Goal: Information Seeking & Learning: Learn about a topic

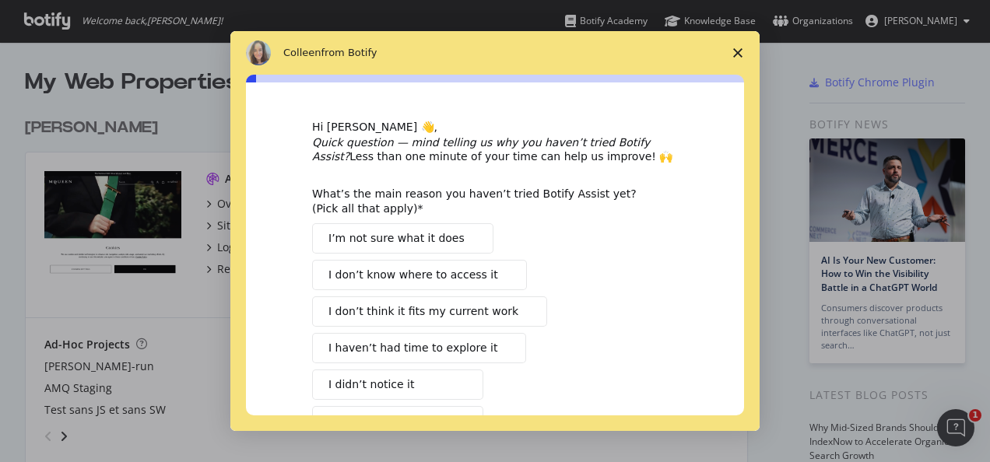
click at [729, 43] on span "Close survey" at bounding box center [738, 53] width 44 height 44
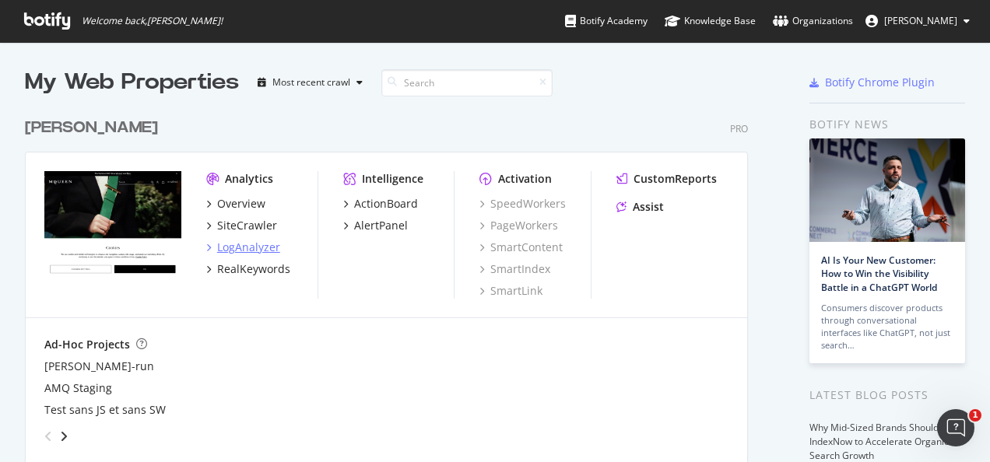
click at [248, 248] on div "LogAnalyzer" at bounding box center [248, 248] width 63 height 16
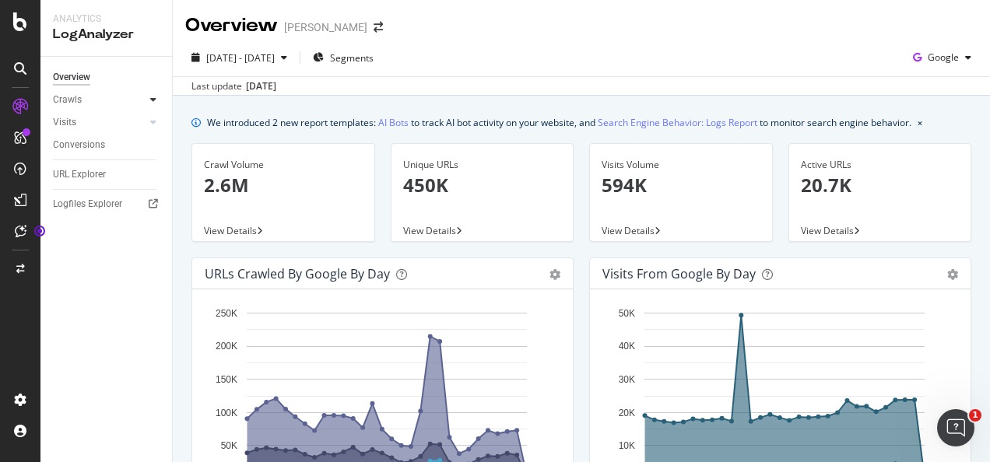
click at [151, 98] on icon at bounding box center [153, 99] width 6 height 9
click at [107, 181] on div "HTTP Codes" at bounding box center [86, 184] width 53 height 16
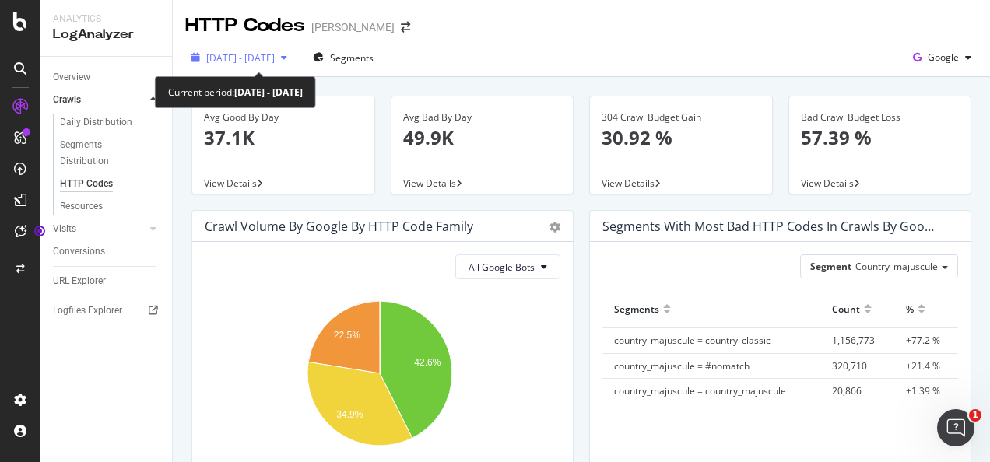
click at [275, 54] on span "2025 Jul. 16th - Aug. 14th" at bounding box center [240, 57] width 69 height 13
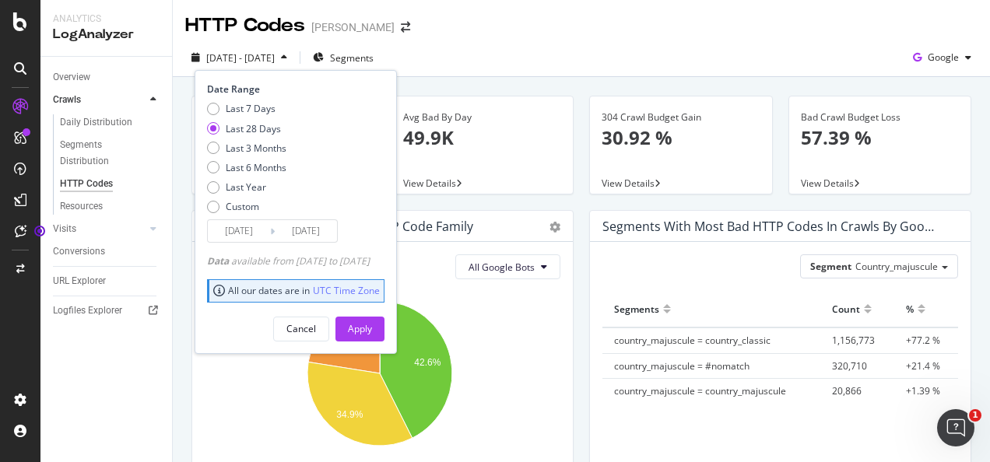
click at [252, 229] on input "2025/07/18" at bounding box center [239, 231] width 62 height 22
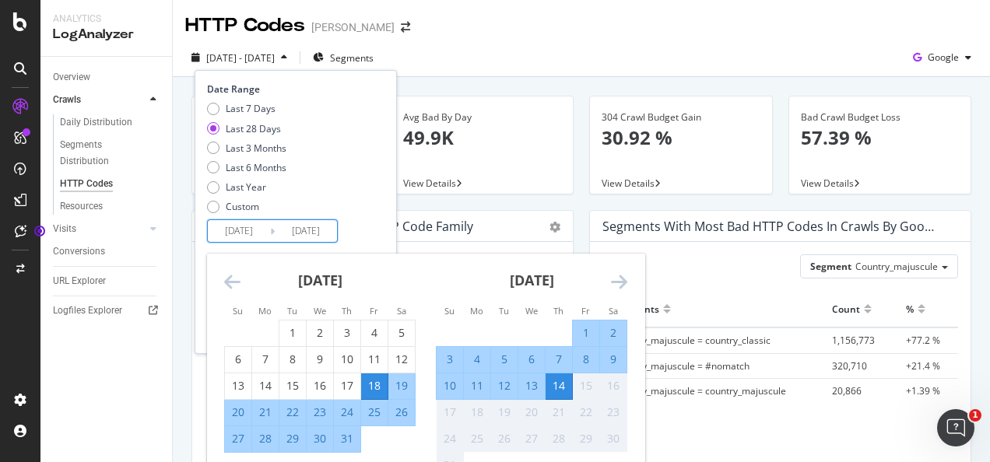
click at [529, 385] on div "13" at bounding box center [531, 386] width 26 height 16
type input "2025/08/13"
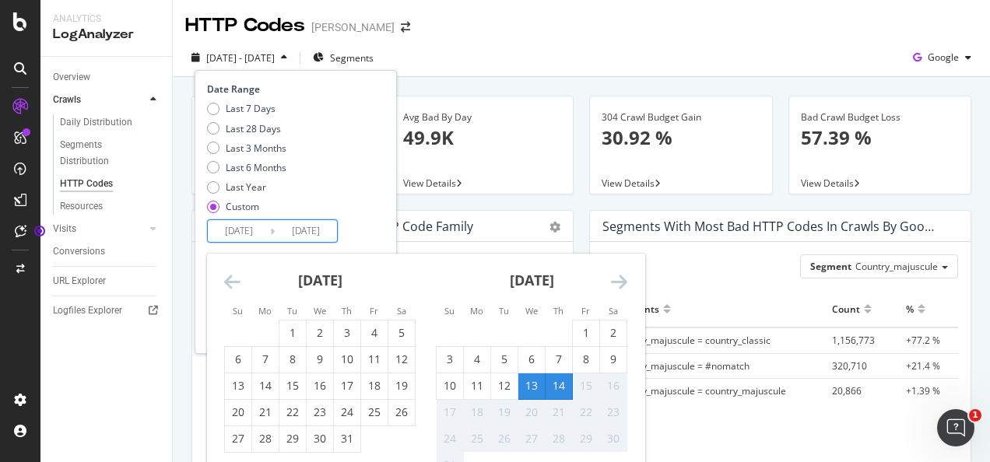
click at [559, 387] on div "14" at bounding box center [559, 386] width 26 height 16
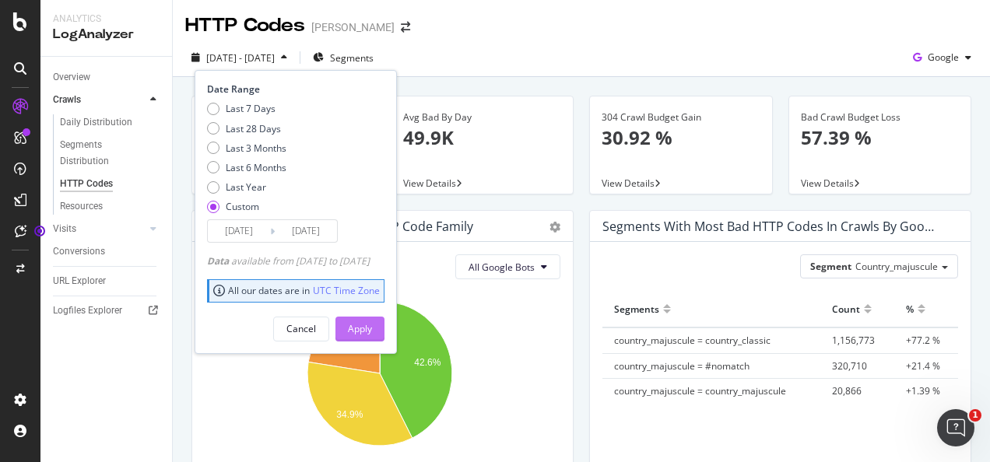
click at [372, 334] on div "Apply" at bounding box center [360, 328] width 24 height 13
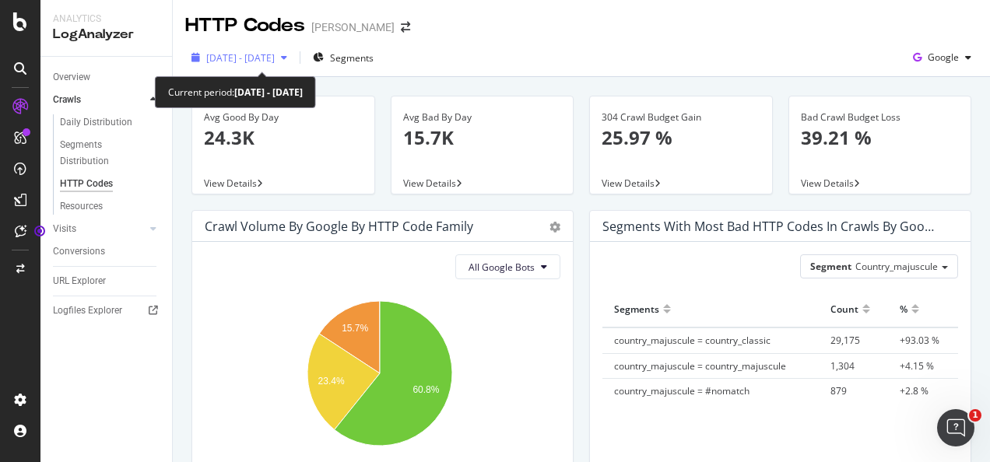
click at [293, 56] on div "button" at bounding box center [284, 57] width 19 height 9
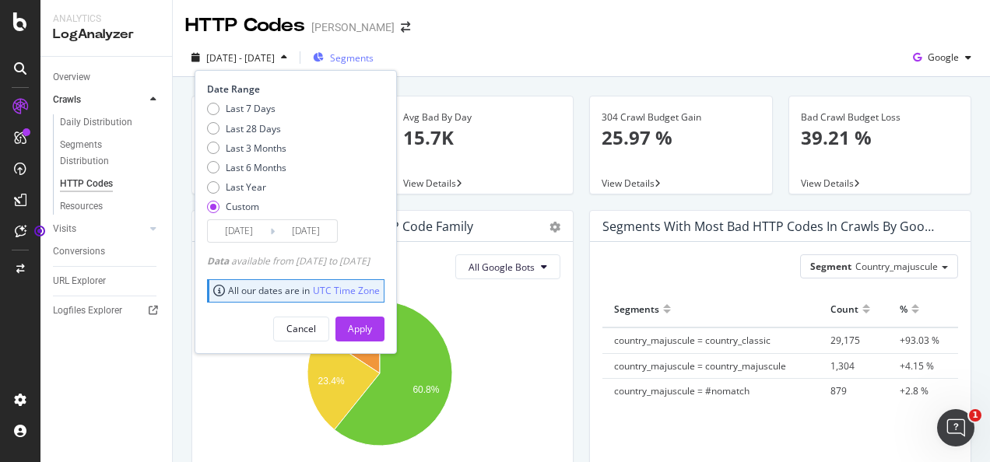
click at [374, 58] on span "Segments" at bounding box center [352, 57] width 44 height 13
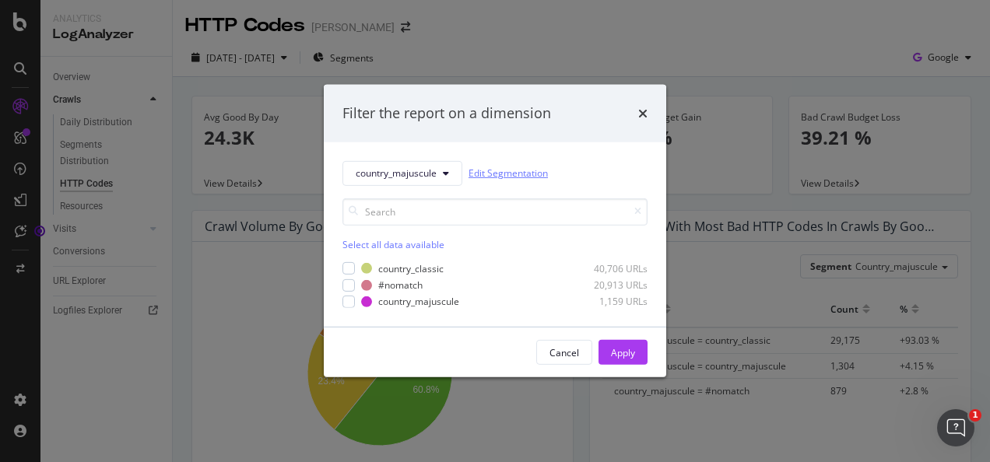
click at [497, 179] on link "Edit Segmentation" at bounding box center [508, 173] width 79 height 16
click at [641, 109] on icon "times" at bounding box center [642, 113] width 9 height 12
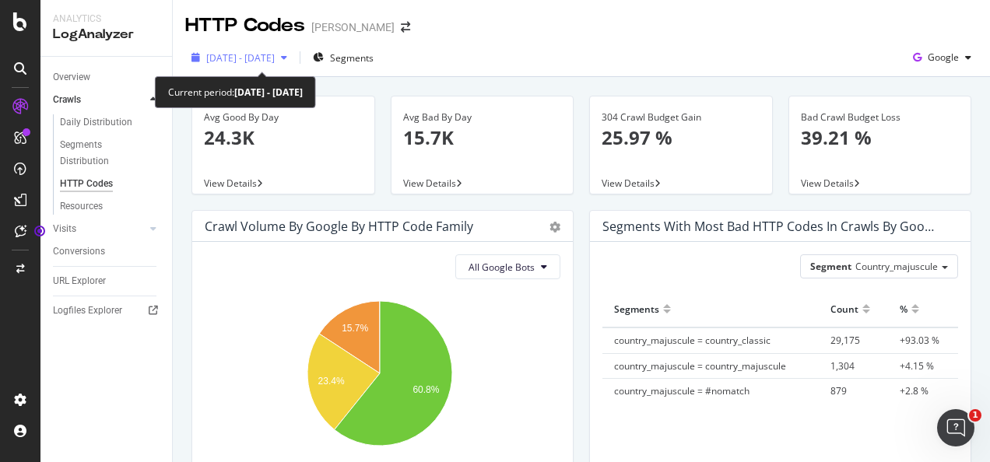
click at [275, 55] on span "2025 Aug. 13th - Aug. 14th" at bounding box center [240, 57] width 69 height 13
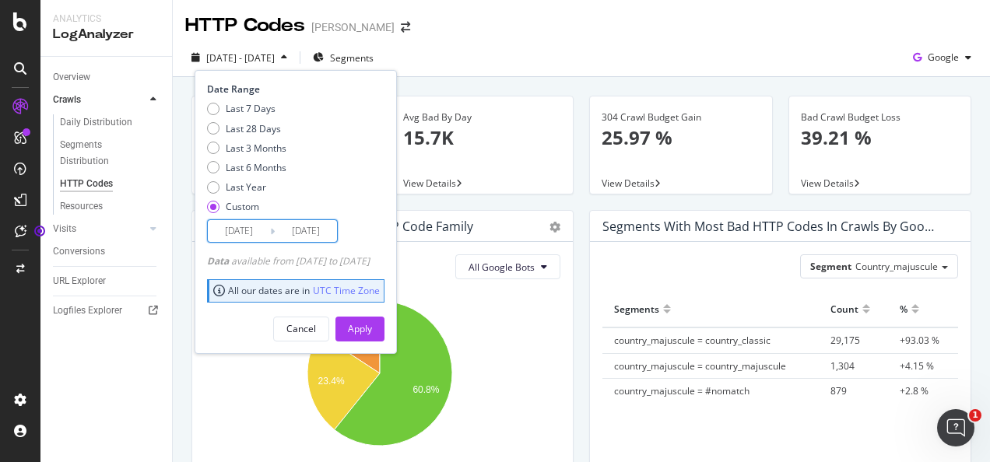
click at [242, 234] on input "2025/08/13" at bounding box center [239, 231] width 62 height 22
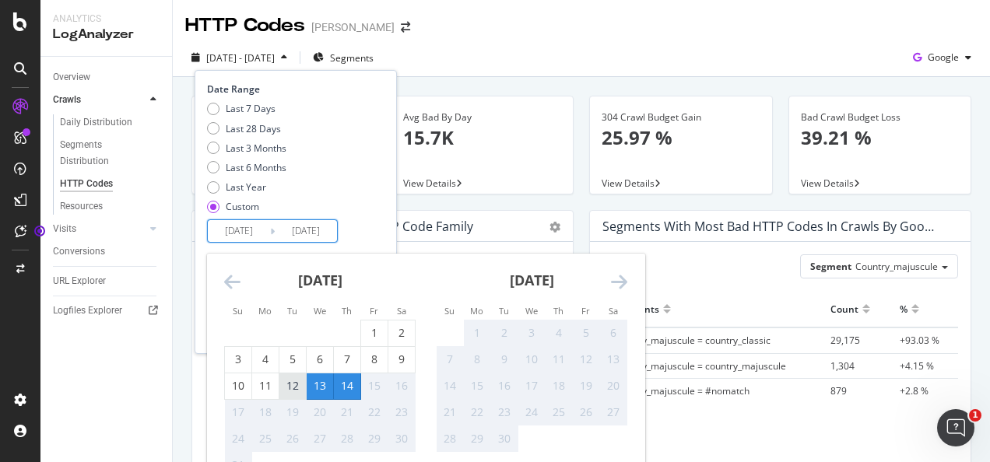
click at [291, 380] on div "12" at bounding box center [292, 386] width 26 height 16
type input "2025/08/12"
click at [366, 185] on div "Last 7 Days Last 28 Days Last 3 Months Last 6 Months Last Year Custom" at bounding box center [294, 161] width 174 height 118
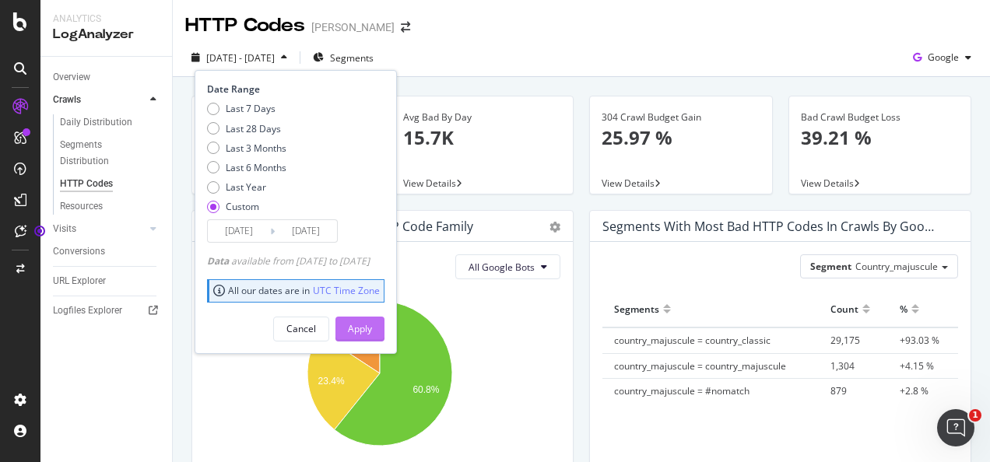
click at [372, 329] on div "Apply" at bounding box center [360, 328] width 24 height 13
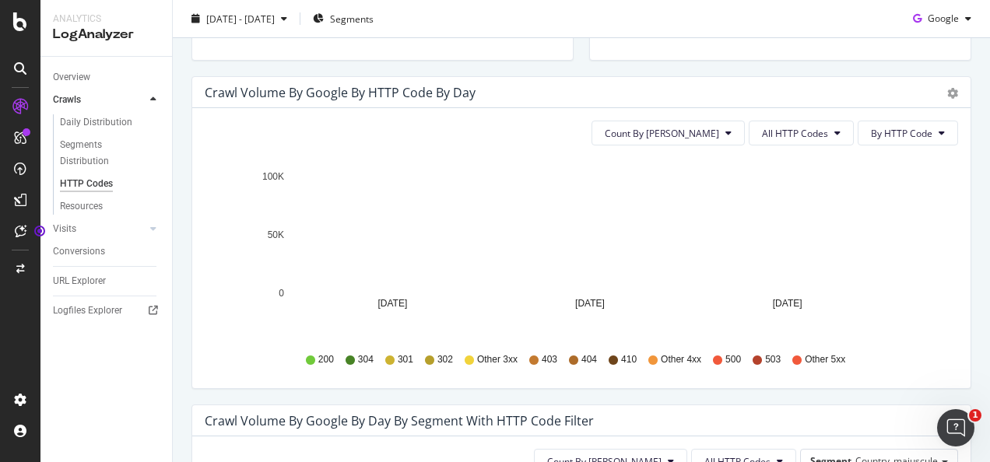
scroll to position [467, 0]
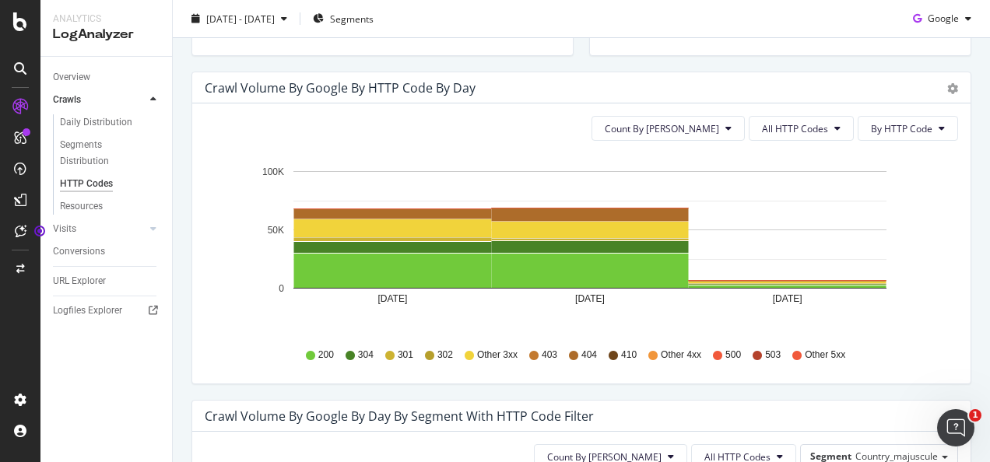
click at [570, 352] on icon at bounding box center [573, 355] width 9 height 9
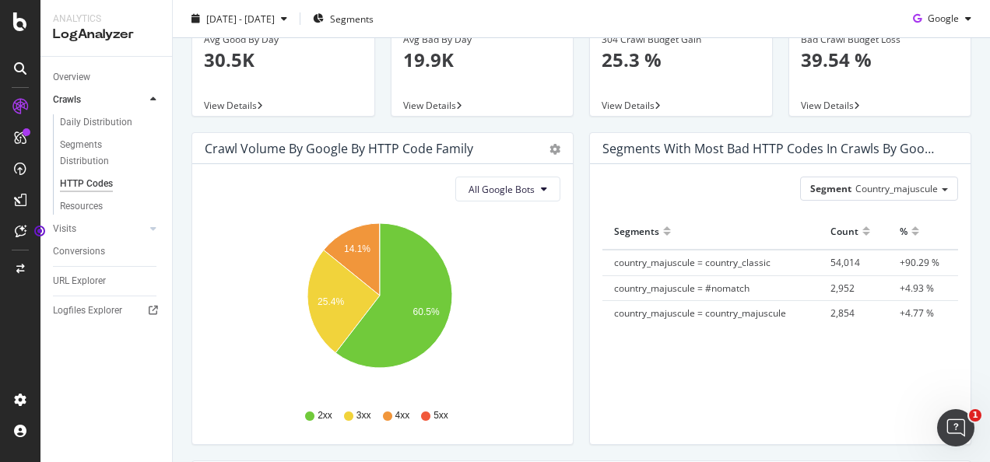
scroll to position [0, 0]
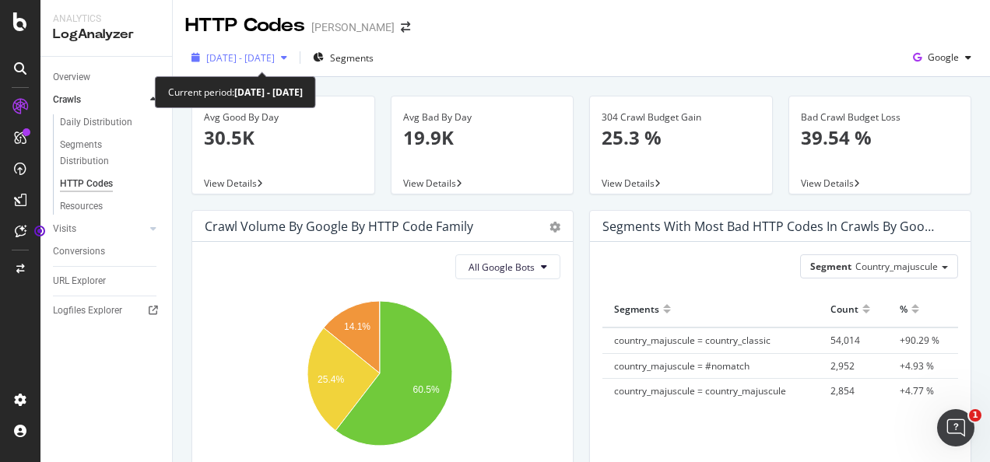
click at [293, 46] on div "2025 Aug. 12th - Aug. 14th" at bounding box center [239, 57] width 108 height 23
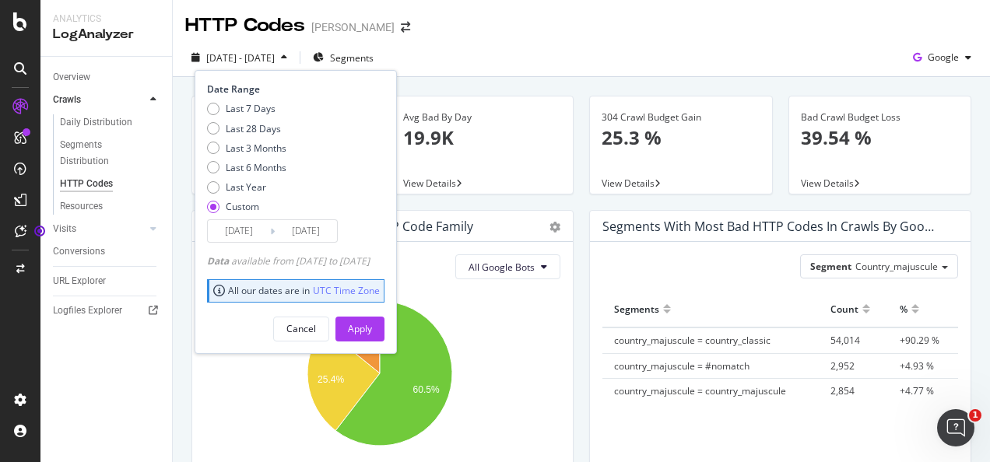
click at [242, 229] on input "2025/08/12" at bounding box center [239, 231] width 62 height 22
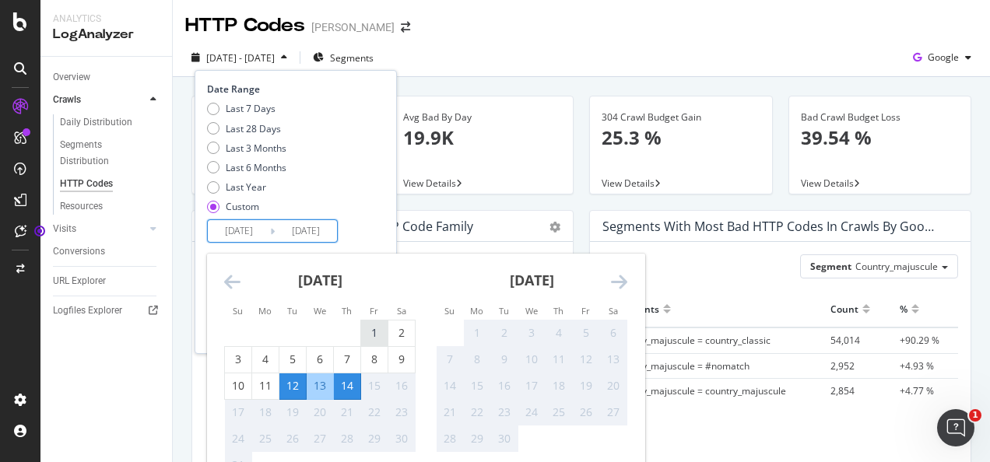
click at [370, 330] on div "1" at bounding box center [374, 333] width 26 height 16
type input "2025/08/01"
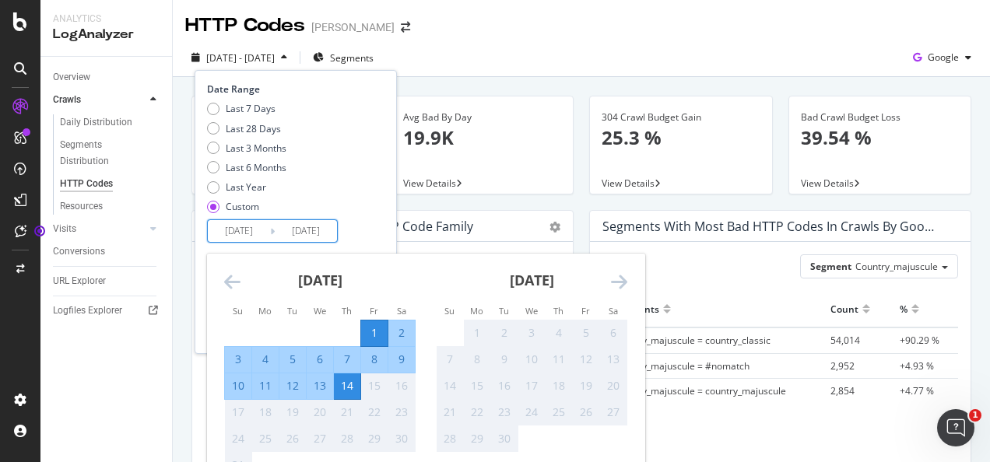
click at [381, 206] on div "Last 7 Days Last 28 Days Last 3 Months Last 6 Months Last Year Custom" at bounding box center [294, 161] width 174 height 118
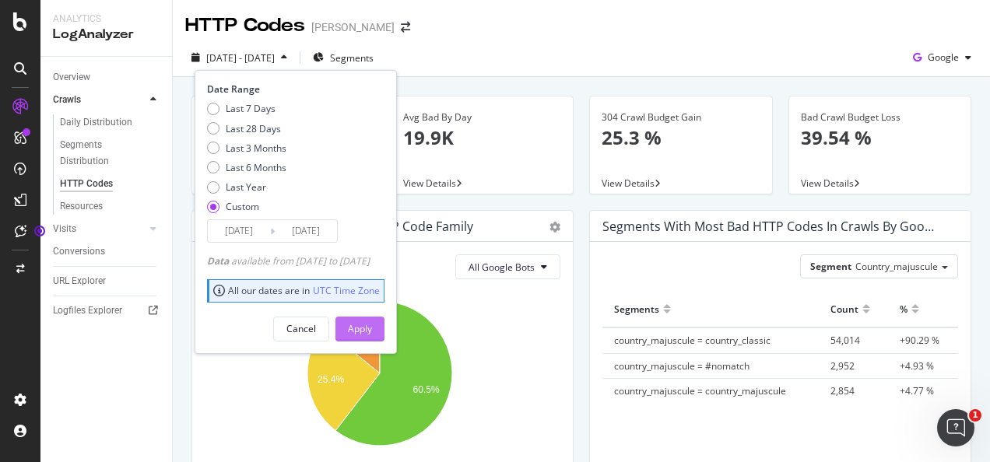
click at [372, 324] on div "Apply" at bounding box center [360, 328] width 24 height 13
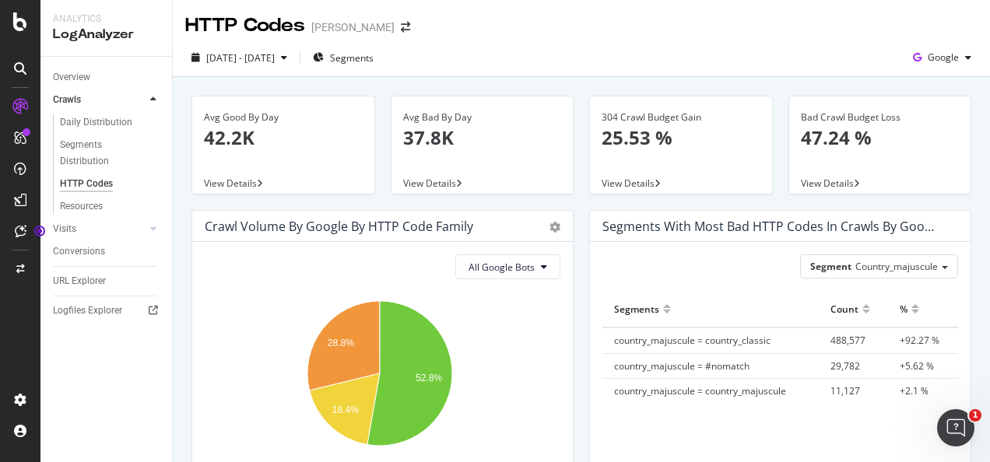
click at [251, 42] on div "2025 Aug. 1st - Aug. 14th Segments Google" at bounding box center [581, 58] width 817 height 38
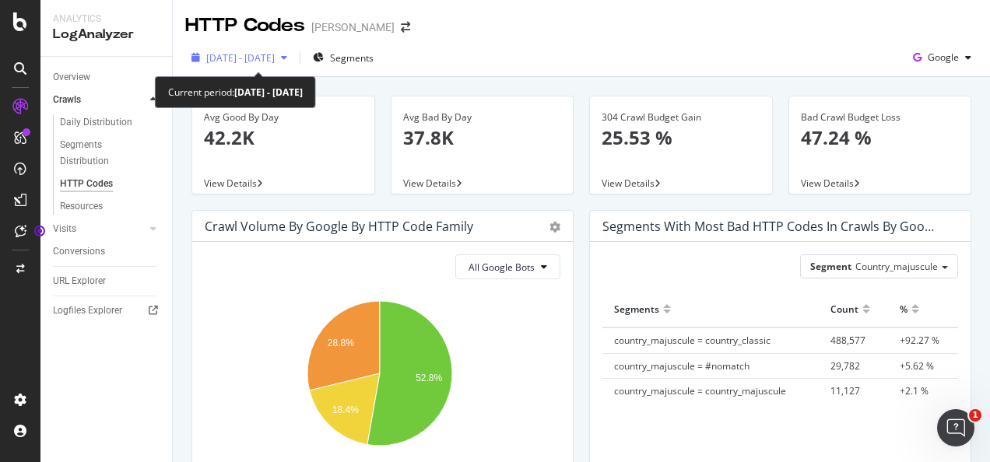
click at [261, 54] on span "2025 Aug. 1st - Aug. 14th" at bounding box center [240, 57] width 69 height 13
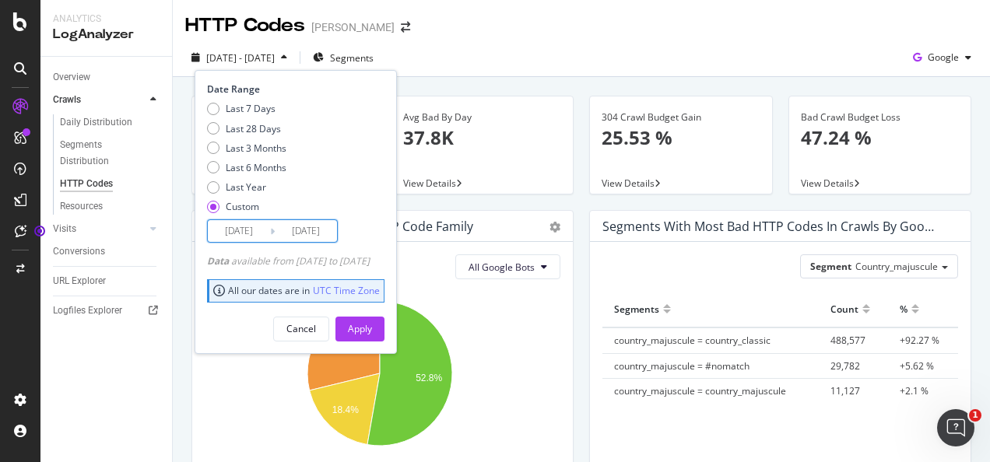
click at [234, 231] on input "2025/08/01" at bounding box center [239, 231] width 62 height 22
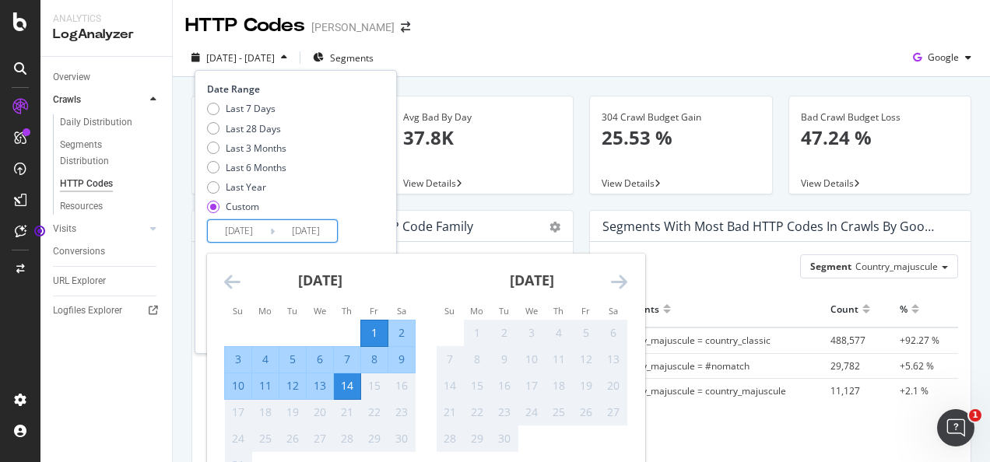
click at [230, 280] on icon "Move backward to switch to the previous month." at bounding box center [232, 281] width 16 height 19
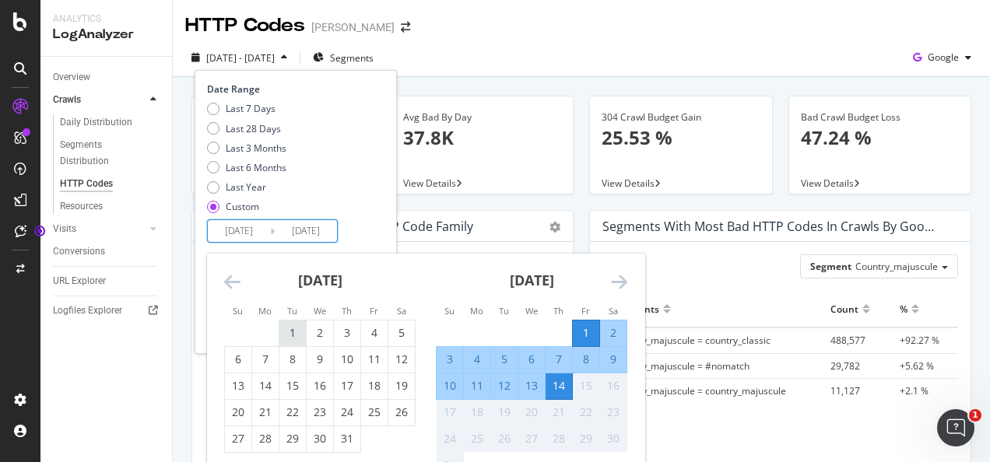
click at [293, 329] on div "1" at bounding box center [292, 333] width 26 height 16
type input "2025/07/01"
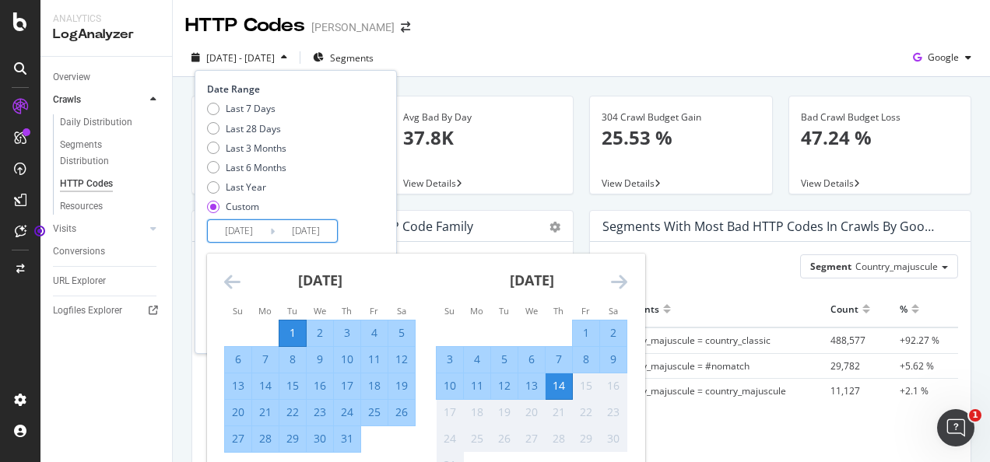
click at [375, 188] on div "Last 7 Days Last 28 Days Last 3 Months Last 6 Months Last Year Custom" at bounding box center [294, 161] width 174 height 118
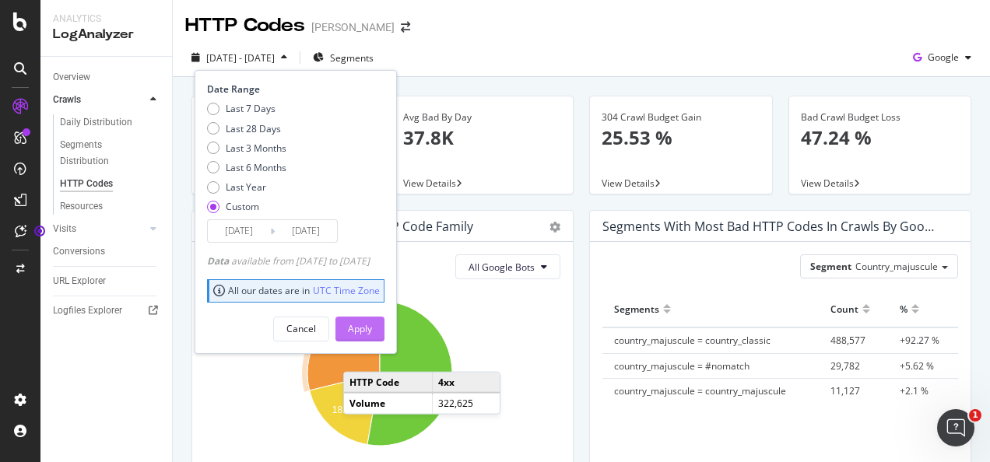
click at [372, 329] on div "Apply" at bounding box center [360, 328] width 24 height 13
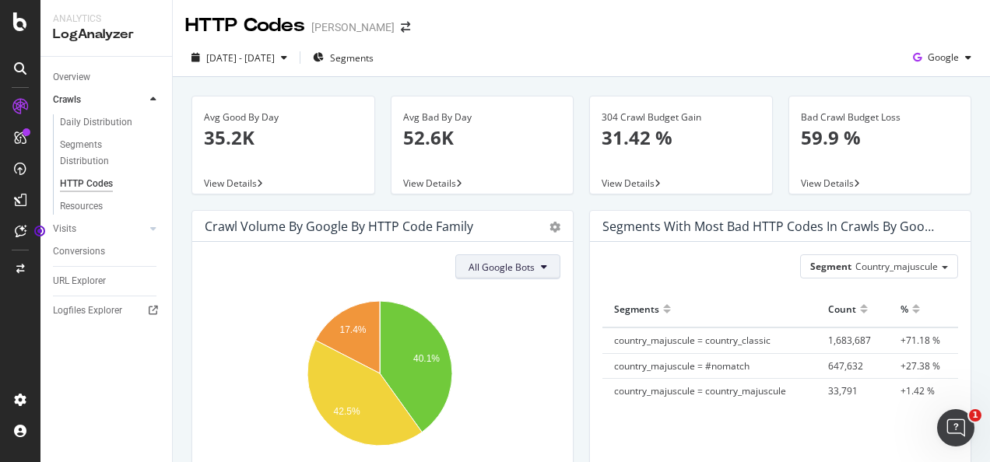
click at [501, 271] on span "All Google Bots" at bounding box center [502, 267] width 66 height 13
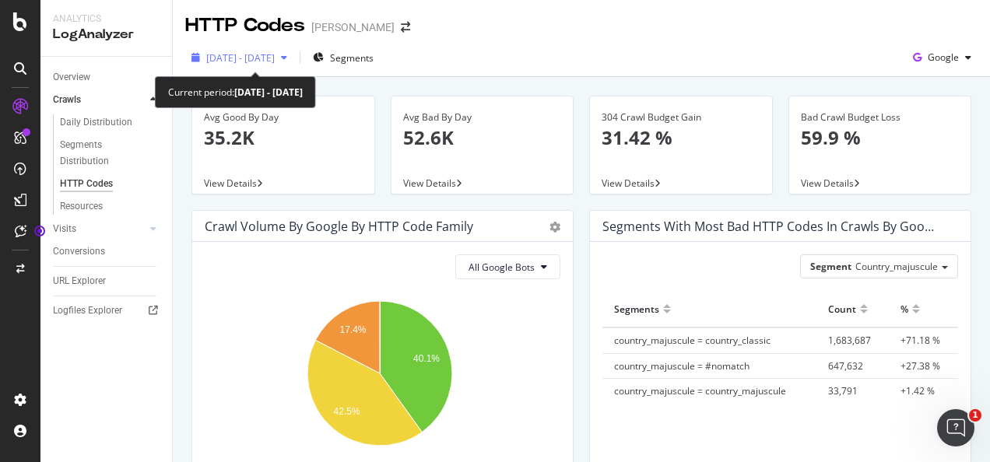
click at [275, 60] on span "2025 Jul. 1st - Aug. 14th" at bounding box center [240, 57] width 69 height 13
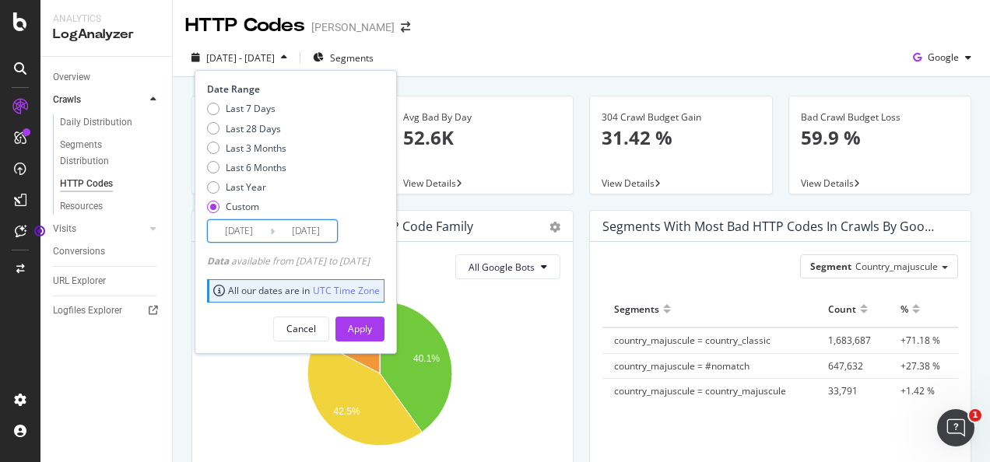
click at [257, 232] on input "2025/07/01" at bounding box center [239, 231] width 62 height 22
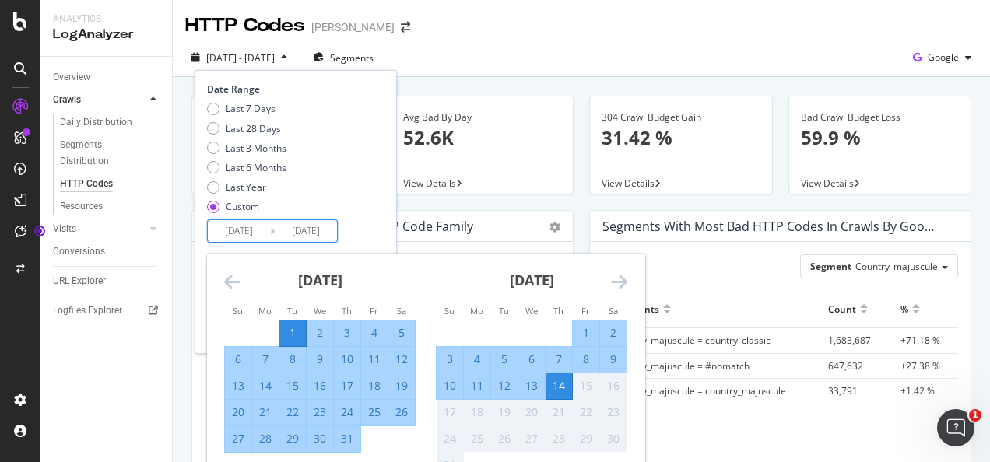
click at [520, 387] on div "13" at bounding box center [531, 386] width 26 height 16
type input "2025/08/13"
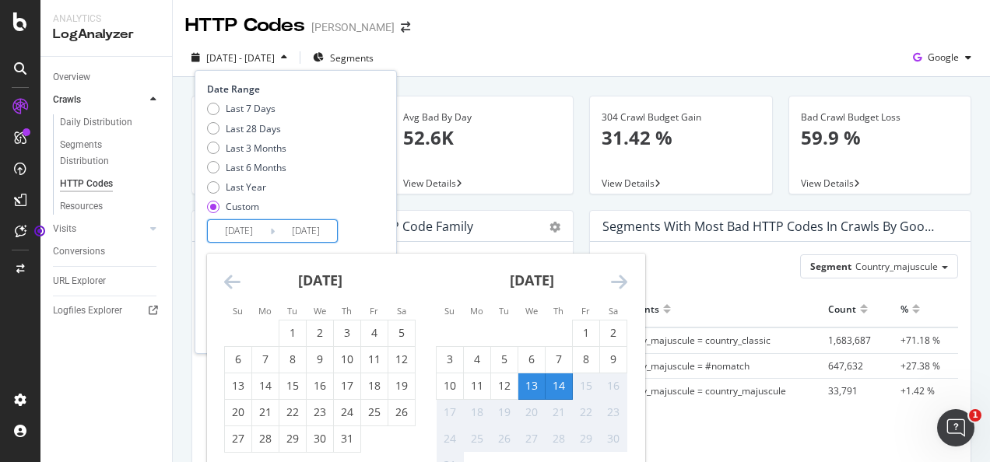
drag, startPoint x: 349, startPoint y: 206, endPoint x: 360, endPoint y: 262, distance: 56.3
click at [350, 206] on div "Last 7 Days Last 28 Days Last 3 Months Last 6 Months Last Year Custom" at bounding box center [294, 161] width 174 height 118
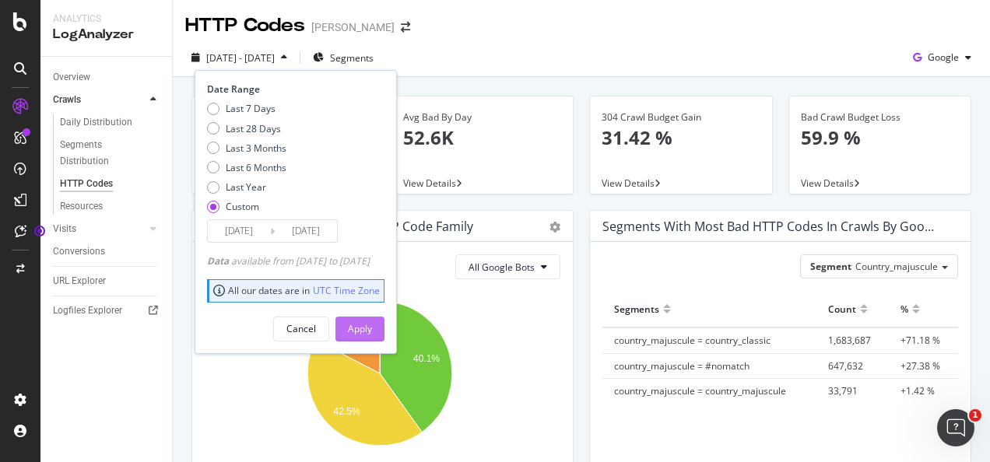
click at [372, 329] on div "Apply" at bounding box center [360, 328] width 24 height 13
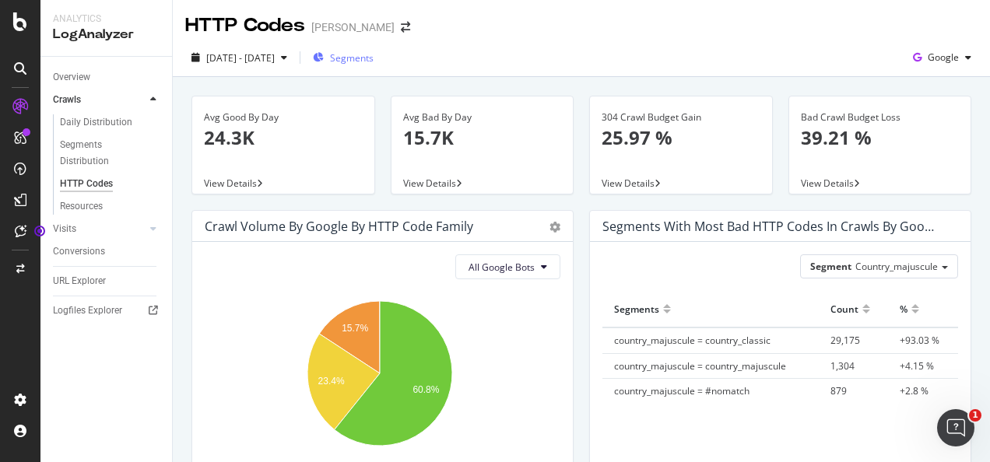
click at [374, 53] on span "Segments" at bounding box center [352, 57] width 44 height 13
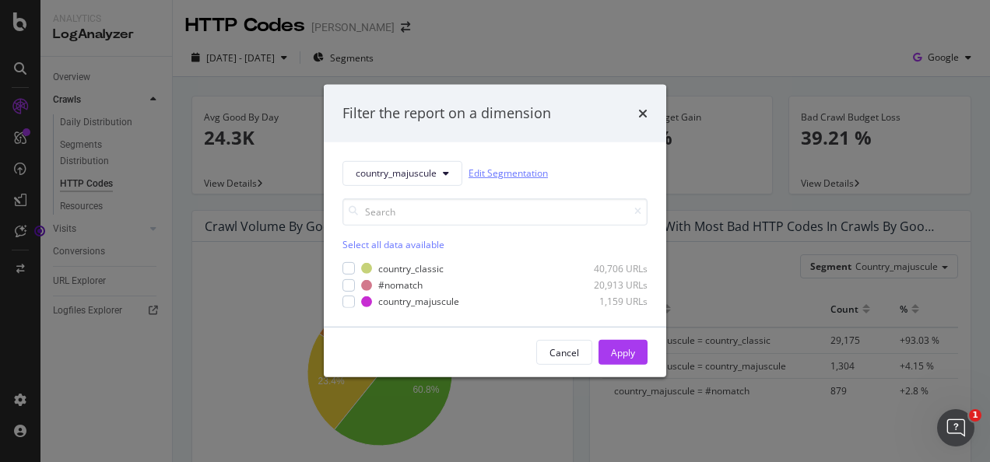
click at [511, 171] on link "Edit Segmentation" at bounding box center [508, 173] width 79 height 16
click at [643, 112] on icon "times" at bounding box center [642, 113] width 9 height 12
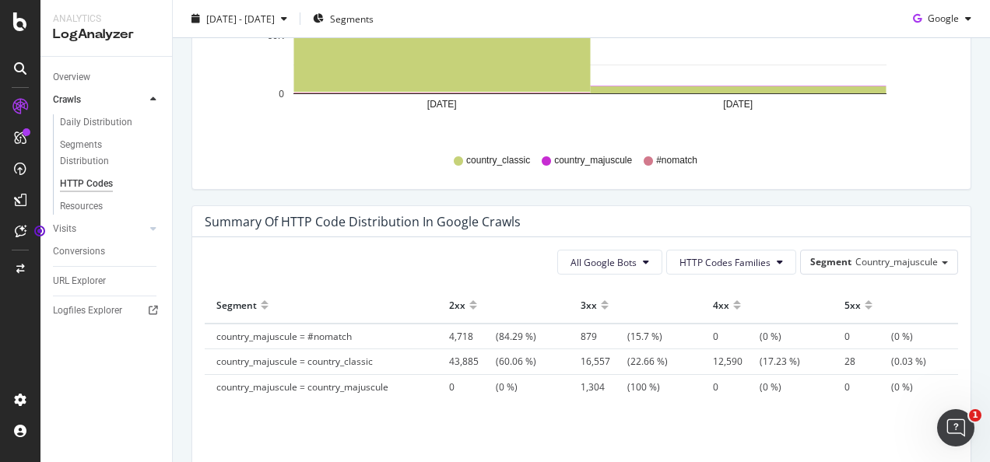
scroll to position [1012, 0]
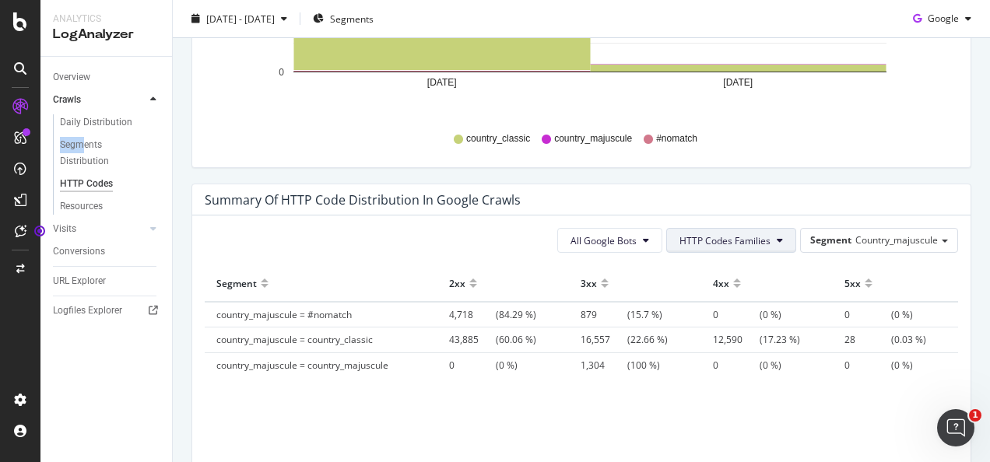
click at [722, 243] on span "HTTP Codes Families" at bounding box center [725, 240] width 91 height 13
click at [725, 243] on span "HTTP Codes Families" at bounding box center [725, 240] width 91 height 13
click at [257, 134] on div "country_classic country_majuscule #nomatch" at bounding box center [582, 138] width 738 height 35
click at [145, 223] on link "Visits" at bounding box center [99, 229] width 93 height 16
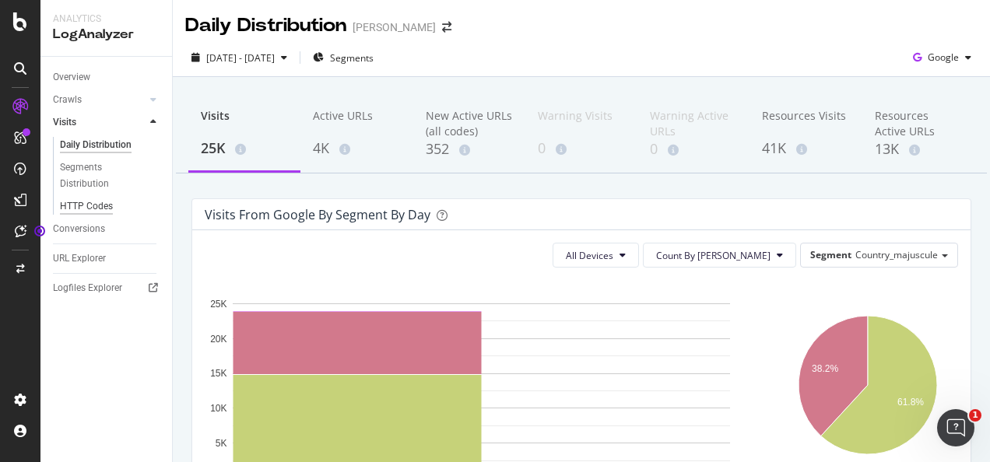
click at [83, 204] on div "HTTP Codes" at bounding box center [86, 207] width 53 height 16
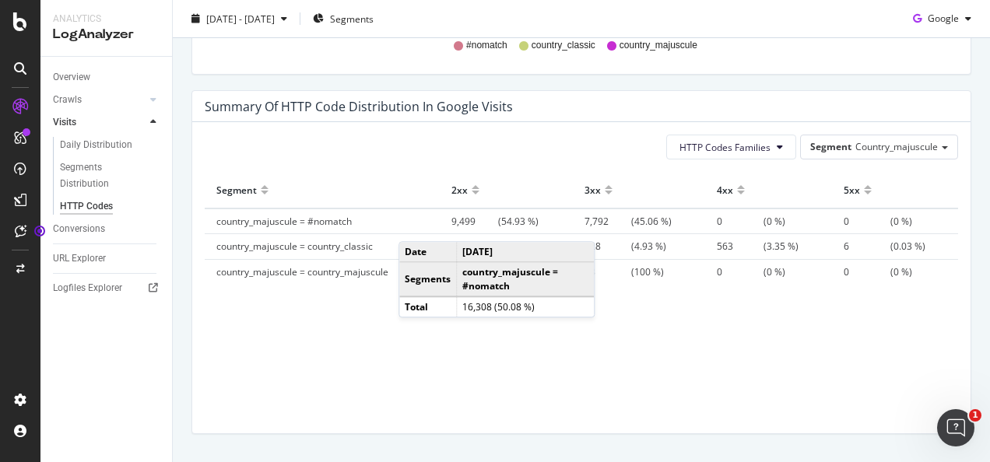
scroll to position [1145, 0]
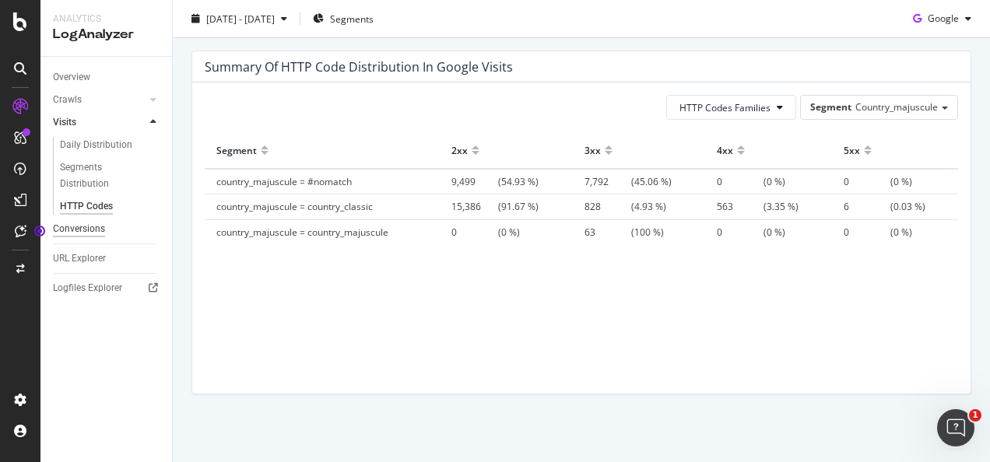
click at [93, 224] on div "Conversions" at bounding box center [79, 229] width 52 height 16
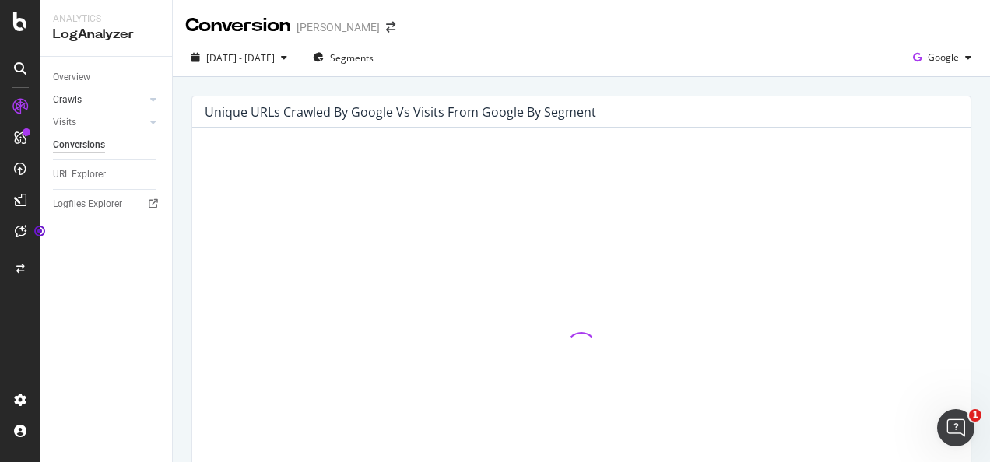
click at [90, 100] on link "Crawls" at bounding box center [99, 100] width 93 height 16
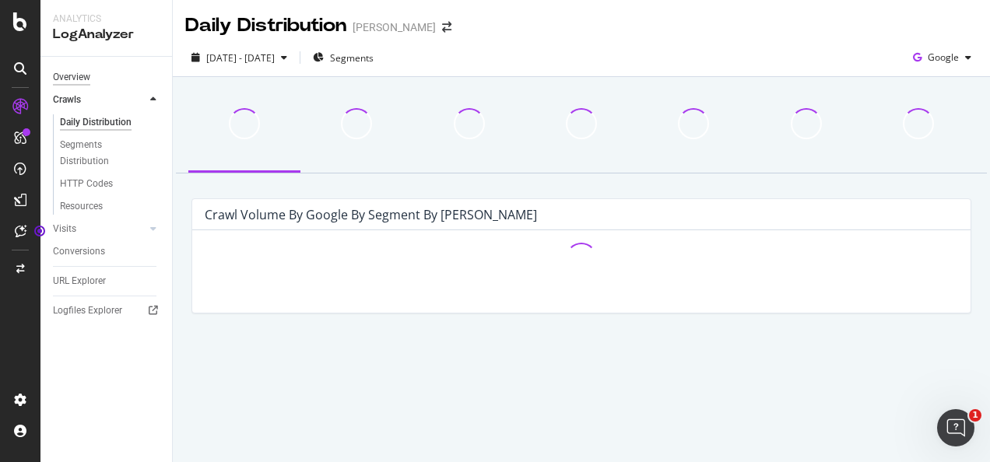
click at [84, 71] on div "Overview" at bounding box center [71, 77] width 37 height 16
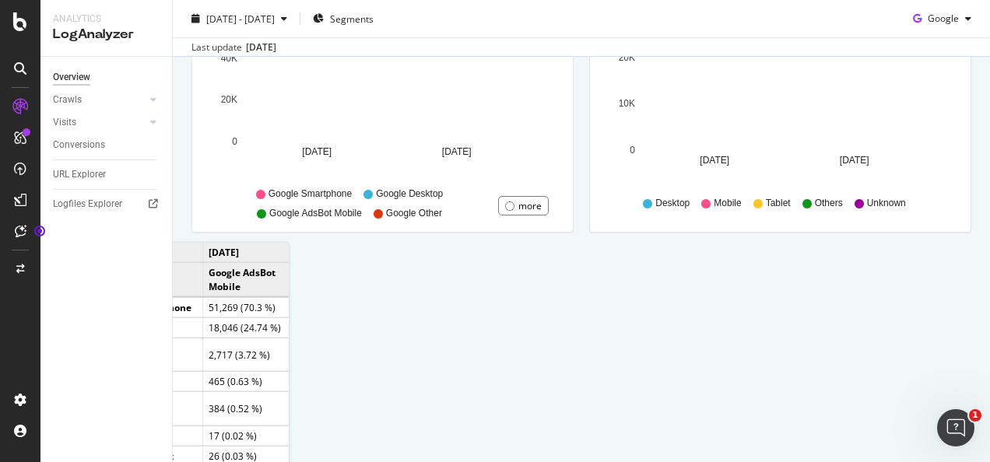
scroll to position [833, 0]
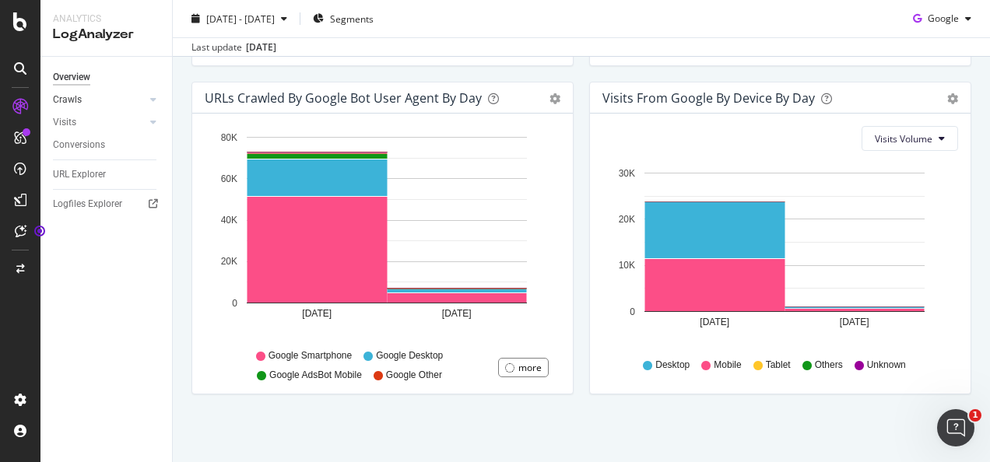
click at [93, 97] on link "Crawls" at bounding box center [99, 100] width 93 height 16
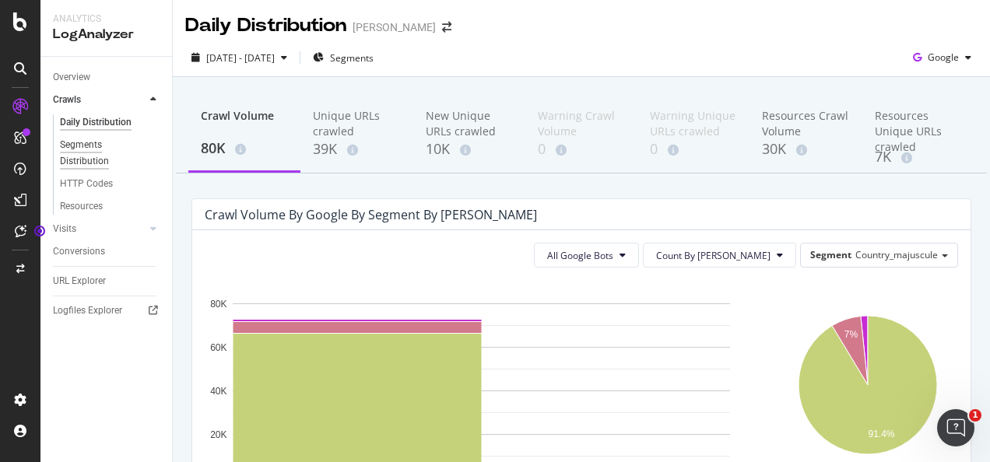
click at [92, 148] on div "Segments Distribution" at bounding box center [103, 153] width 86 height 33
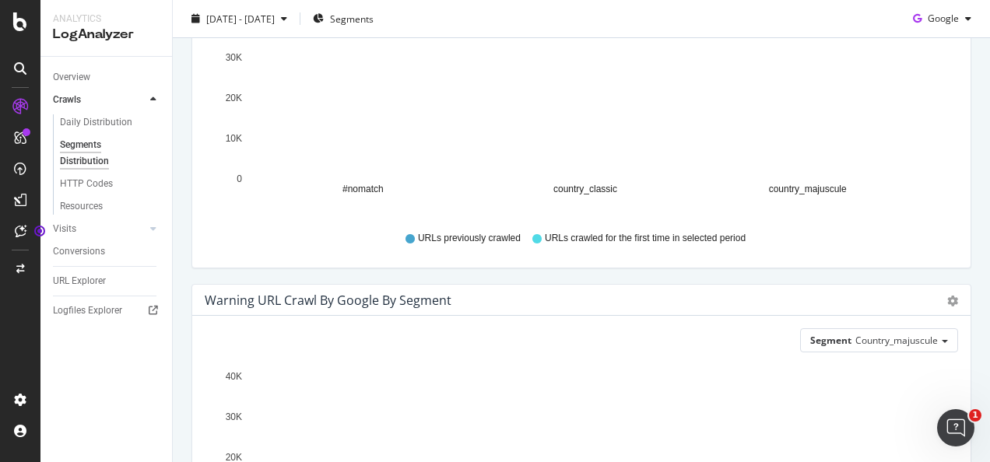
scroll to position [453, 0]
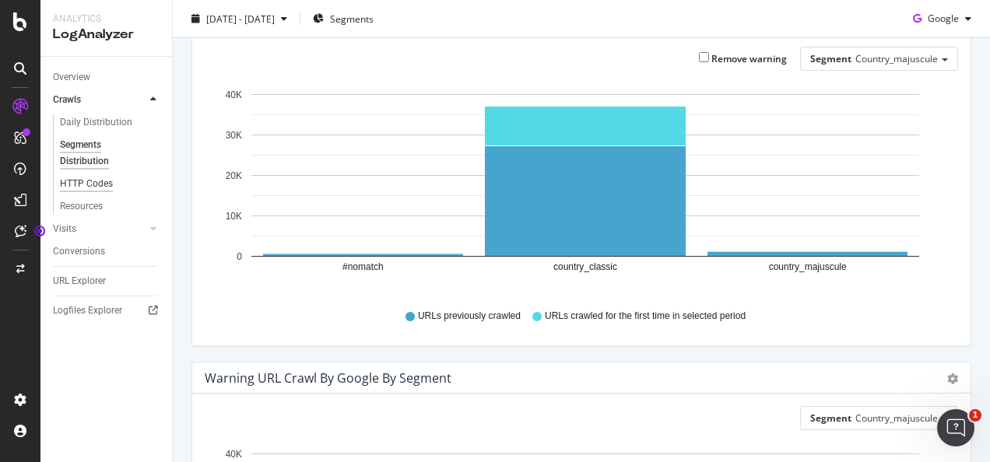
click at [83, 189] on div "HTTP Codes" at bounding box center [86, 184] width 53 height 16
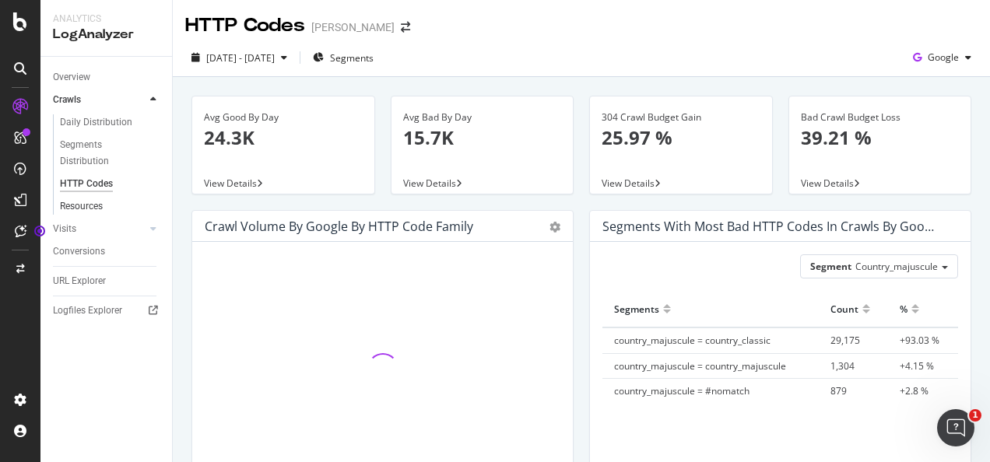
click at [106, 202] on link "Resources" at bounding box center [110, 207] width 101 height 16
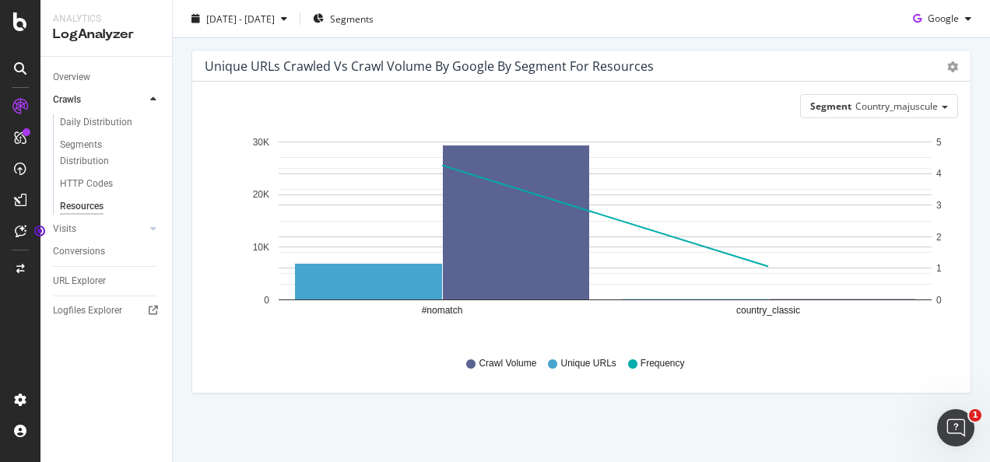
scroll to position [100, 0]
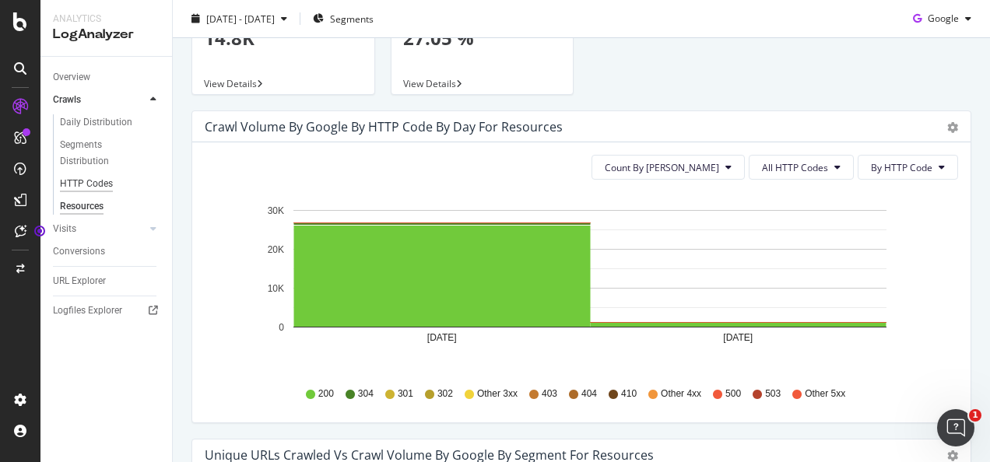
click at [111, 181] on div "HTTP Codes" at bounding box center [86, 184] width 53 height 16
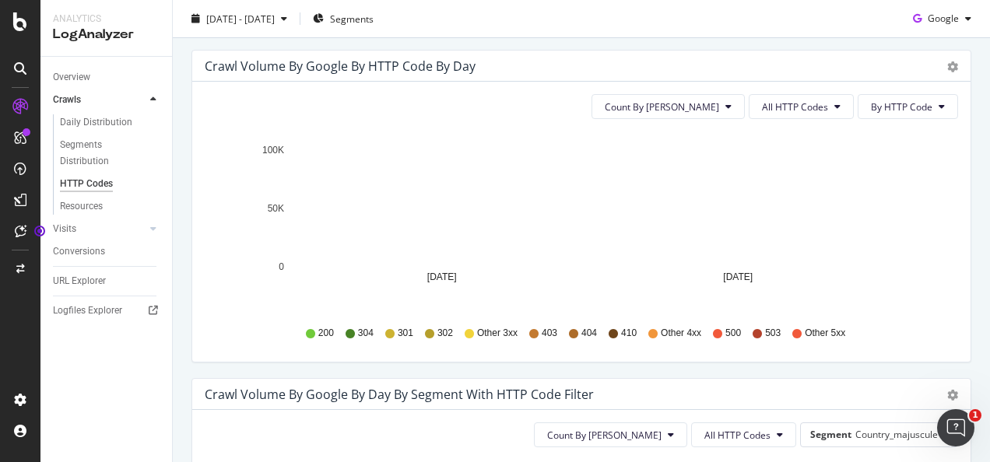
scroll to position [467, 0]
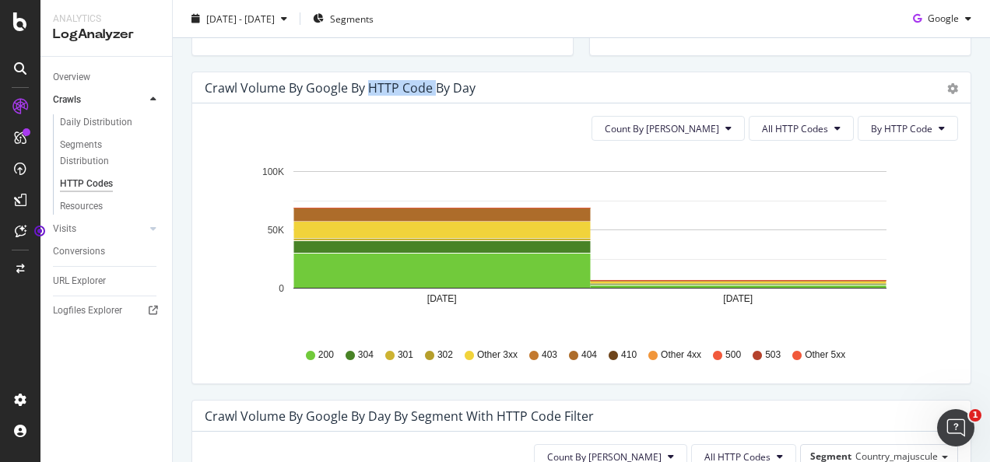
drag, startPoint x: 367, startPoint y: 85, endPoint x: 433, endPoint y: 79, distance: 65.6
click at [433, 80] on div "Crawl Volume by google by HTTP Code by Day" at bounding box center [340, 88] width 271 height 16
copy div "HTTP Code"
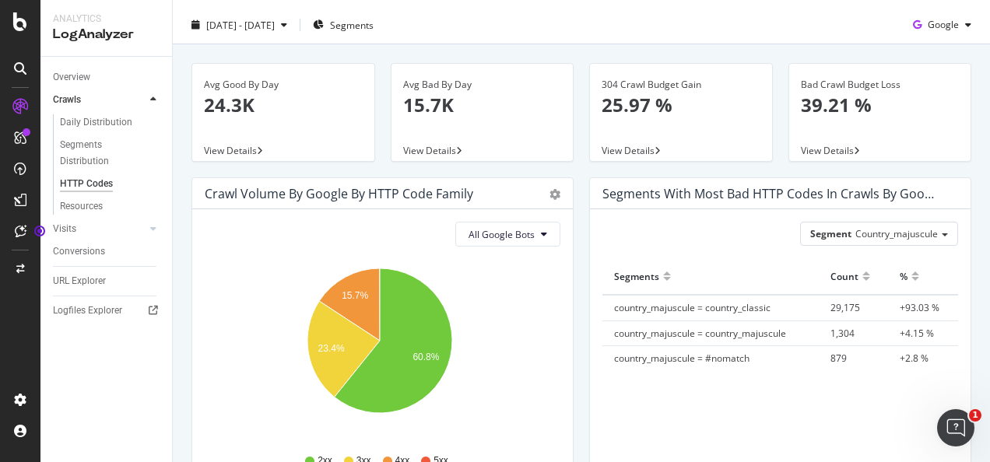
scroll to position [0, 0]
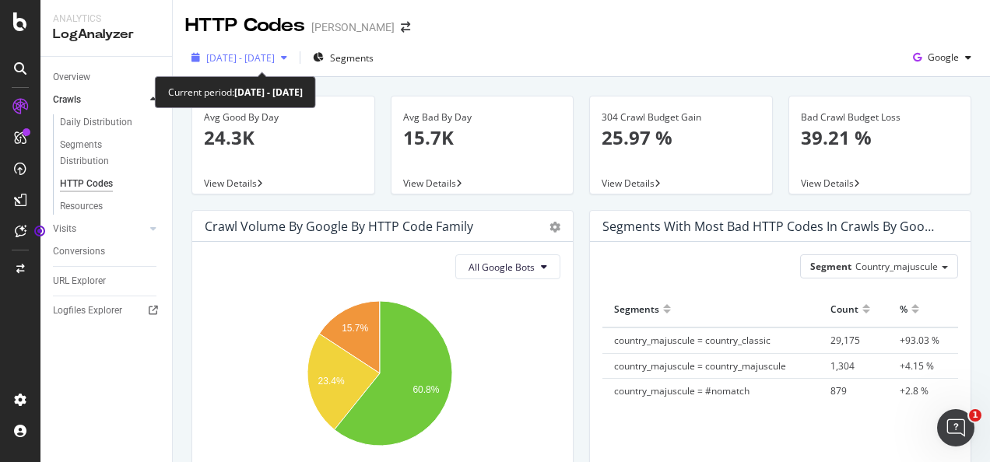
click at [275, 61] on span "2025 Aug. 13th - Aug. 14th" at bounding box center [240, 57] width 69 height 13
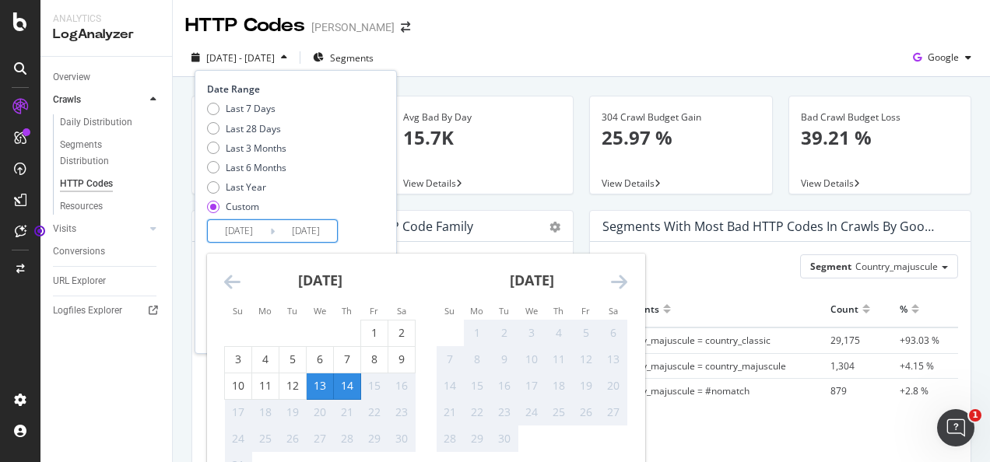
click at [257, 230] on input "2025/08/13" at bounding box center [239, 231] width 62 height 22
click at [378, 330] on div "1" at bounding box center [374, 333] width 26 height 16
type input "2025/08/01"
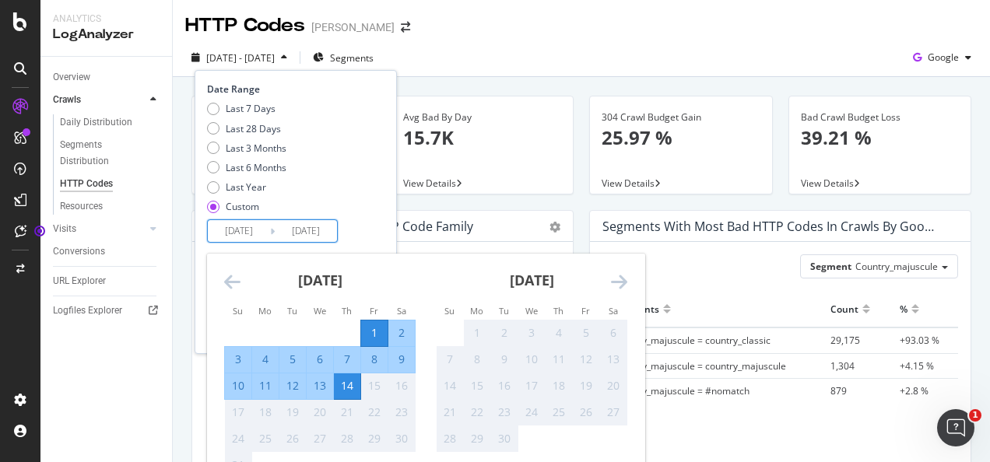
drag, startPoint x: 381, startPoint y: 214, endPoint x: 374, endPoint y: 269, distance: 55.7
click at [381, 213] on div "Last 7 Days Last 28 Days Last 3 Months Last 6 Months Last Year Custom" at bounding box center [294, 161] width 174 height 118
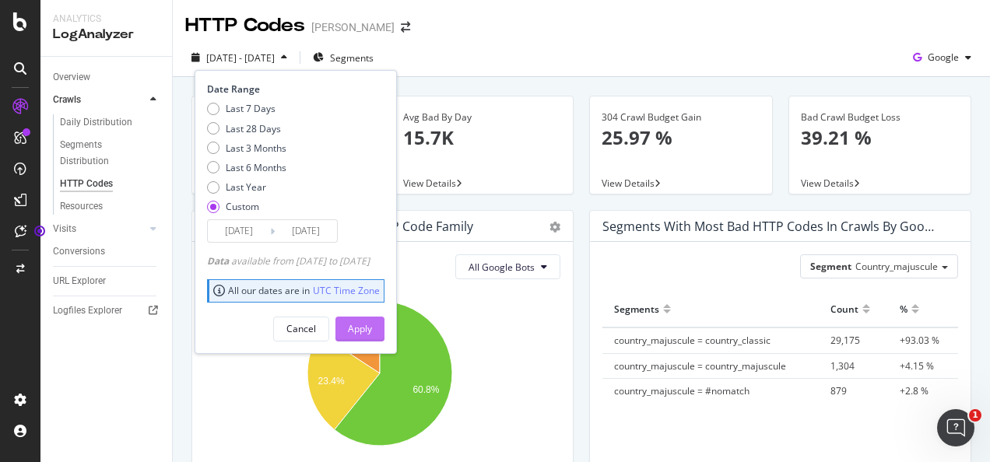
click at [370, 322] on button "Apply" at bounding box center [360, 329] width 49 height 25
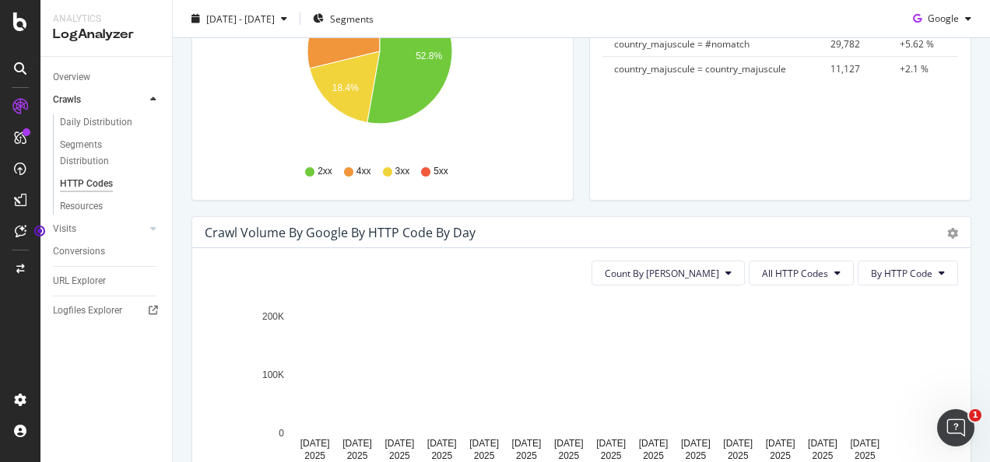
scroll to position [467, 0]
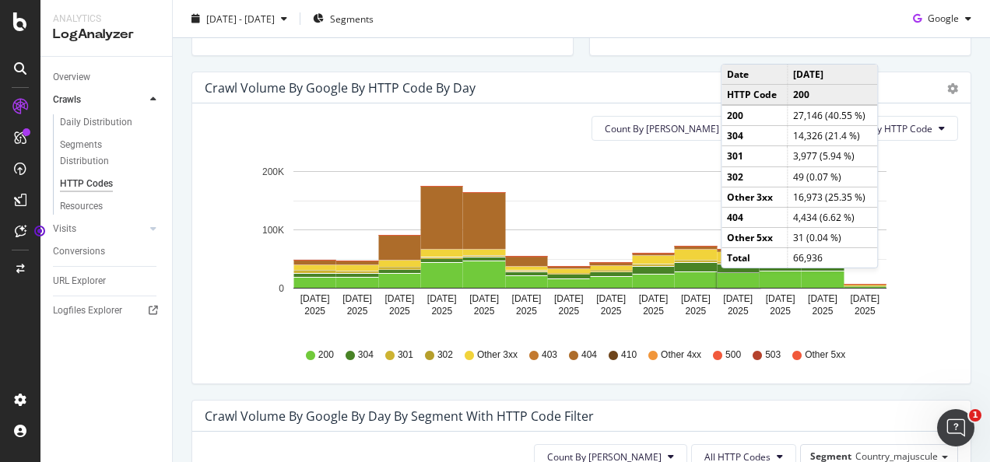
click at [975, 88] on div "Avg Good By Day 42.2K View Details Avg Bad By Day 37.8K View Details 304 Crawl …" at bounding box center [581, 376] width 817 height 1533
click at [920, 132] on span "By HTTP Code" at bounding box center [901, 128] width 61 height 13
click at [966, 193] on div "Crawl Volume by google by HTTP Code by Day Timeline (by Value) Timeline (by Per…" at bounding box center [582, 236] width 796 height 329
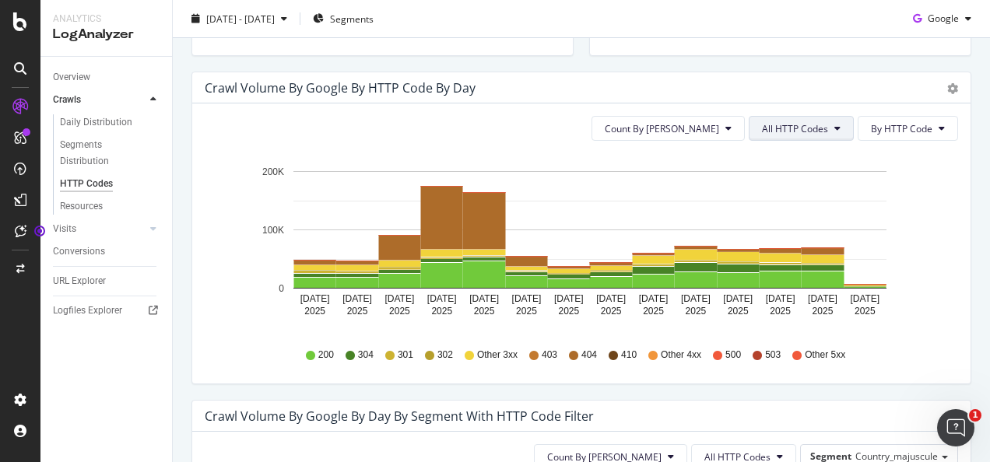
click at [803, 123] on span "All HTTP Codes" at bounding box center [795, 128] width 66 height 13
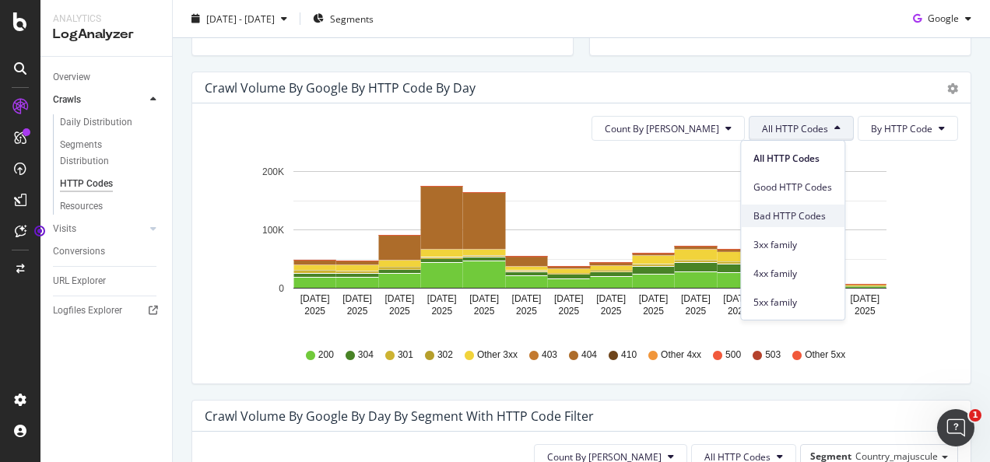
click at [797, 215] on span "Bad HTTP Codes" at bounding box center [793, 216] width 79 height 14
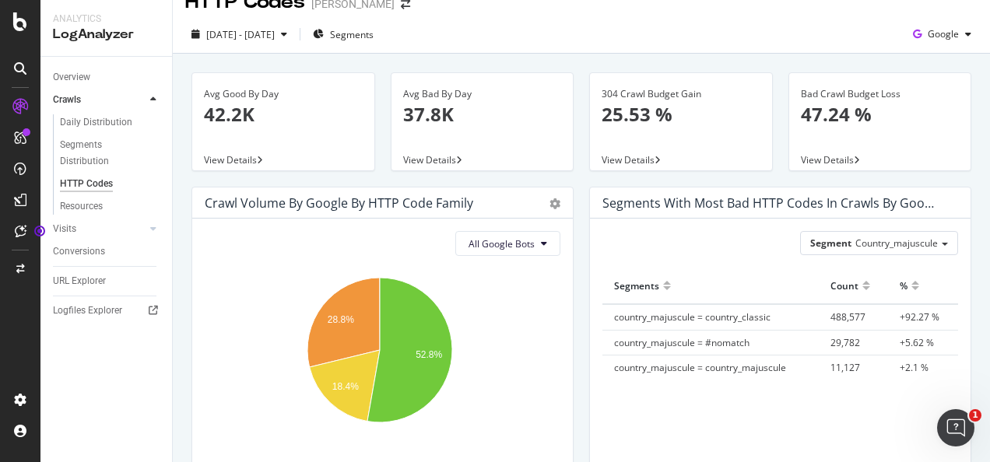
scroll to position [0, 0]
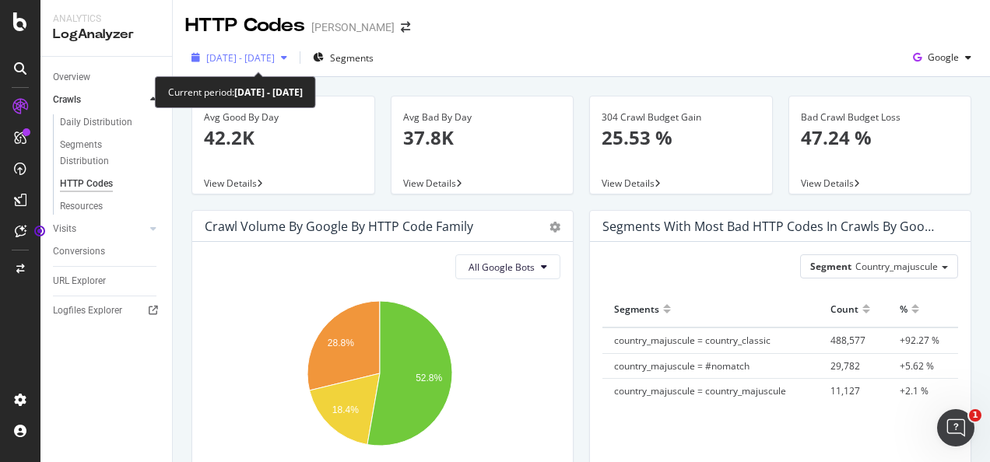
click at [262, 59] on span "2025 Aug. 1st - Aug. 14th" at bounding box center [240, 57] width 69 height 13
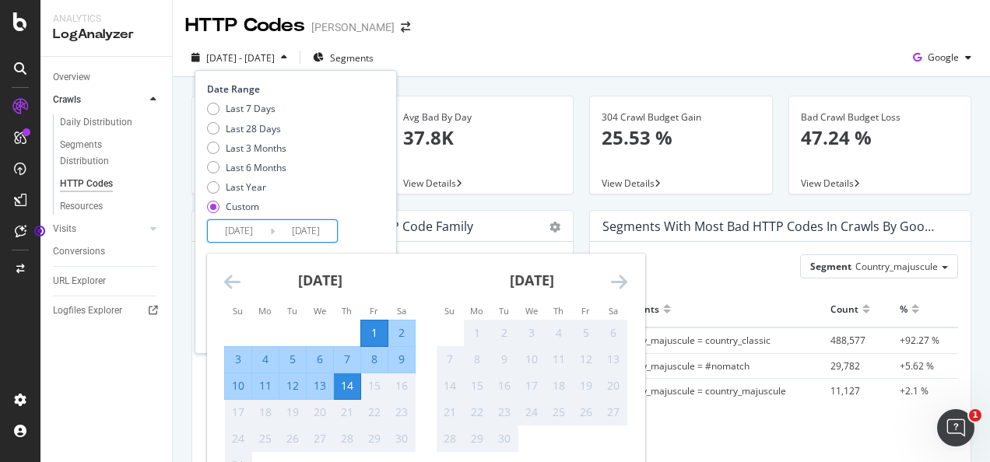
click at [251, 230] on input "2025/08/01" at bounding box center [239, 231] width 62 height 22
click at [228, 284] on icon "Move backward to switch to the previous month." at bounding box center [232, 281] width 16 height 19
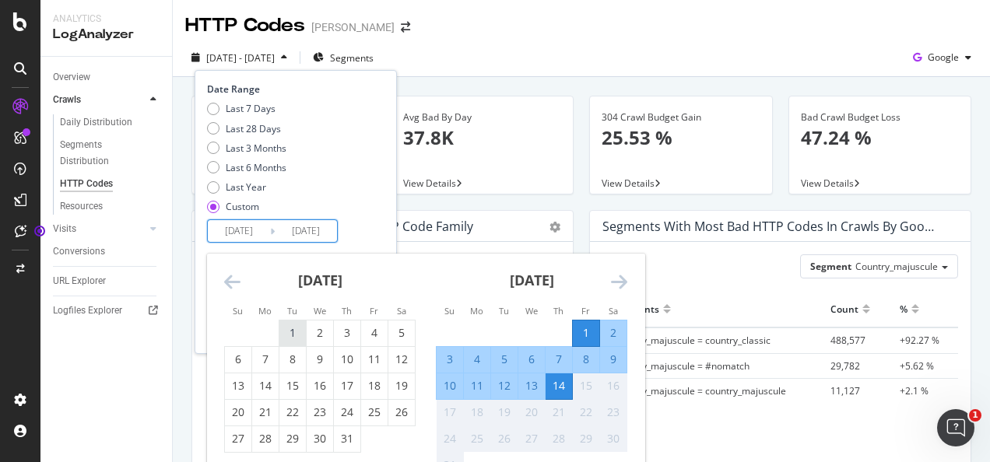
click at [293, 322] on div "1" at bounding box center [292, 334] width 26 height 26
type input "2025/07/01"
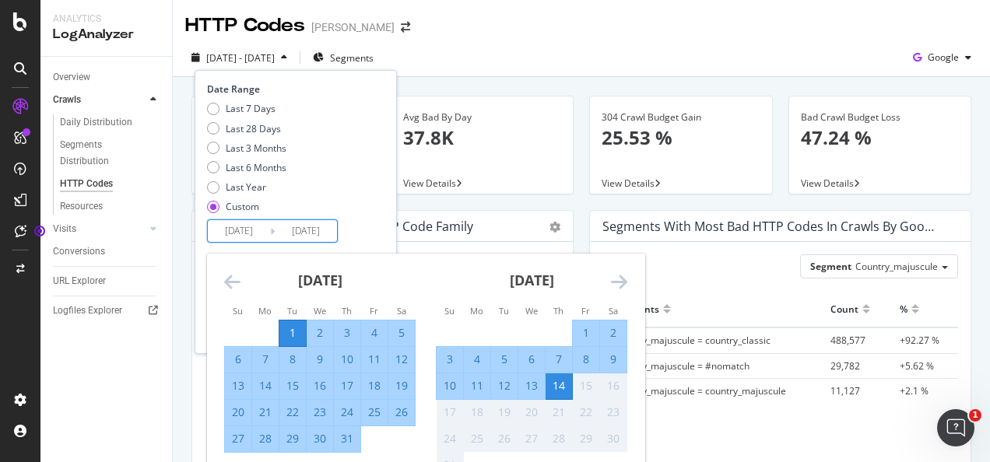
click at [381, 218] on div "Last 7 Days Last 28 Days Last 3 Months Last 6 Months Last Year Custom" at bounding box center [294, 161] width 174 height 118
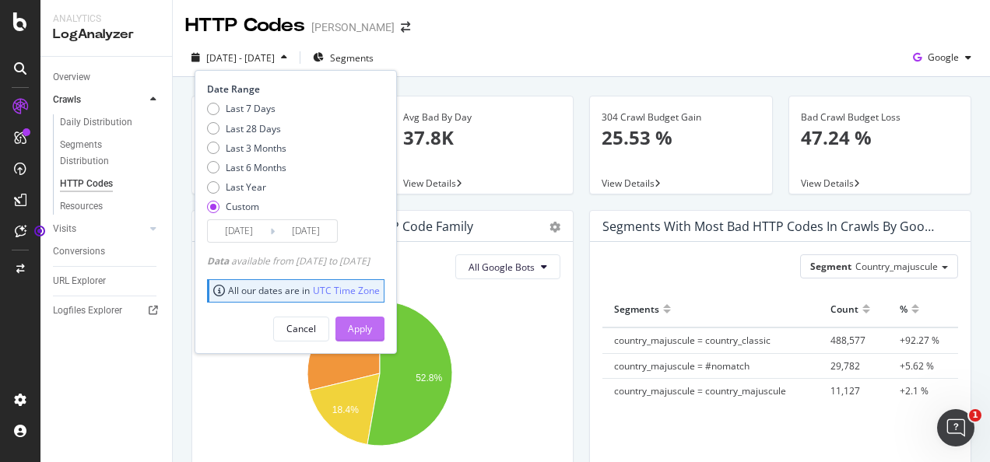
click at [372, 319] on div "Apply" at bounding box center [360, 329] width 24 height 23
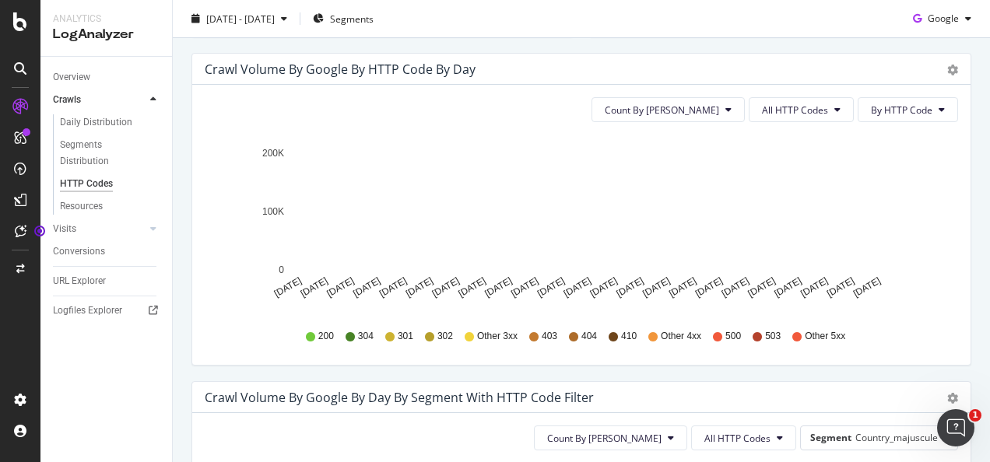
scroll to position [467, 0]
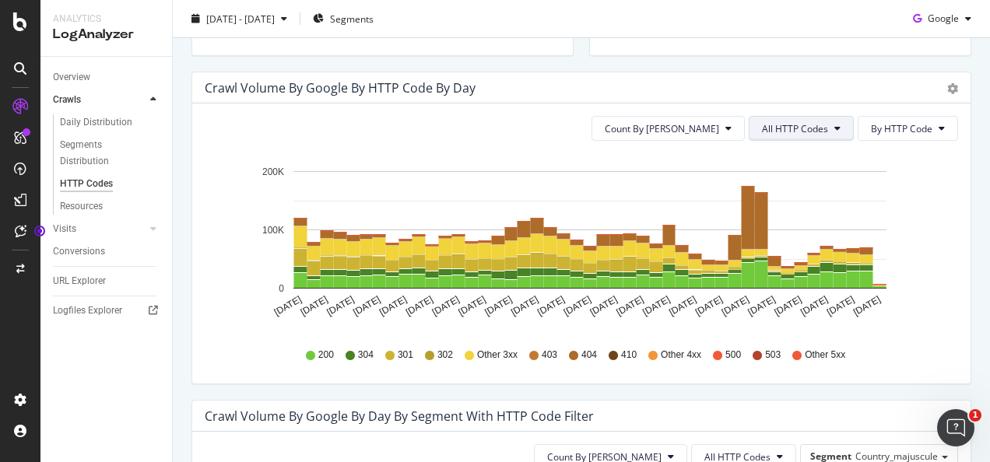
click at [778, 126] on span "All HTTP Codes" at bounding box center [795, 128] width 66 height 13
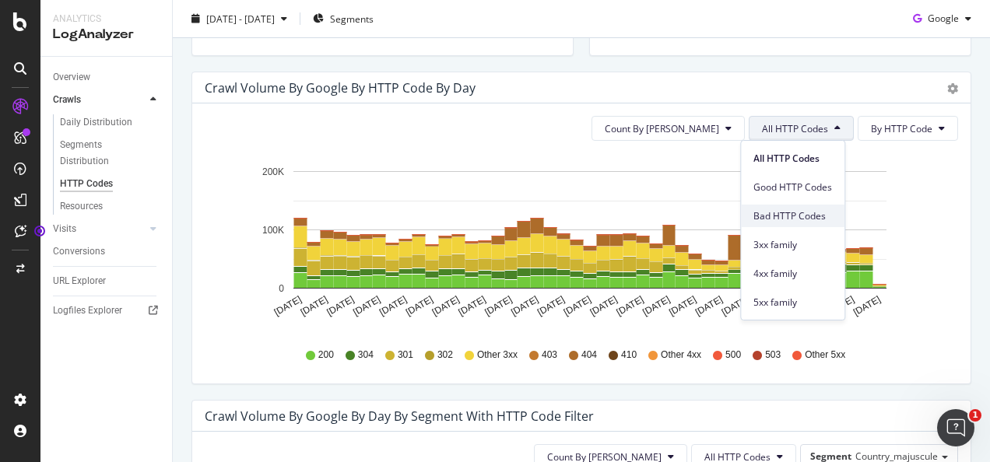
click at [780, 213] on span "Bad HTTP Codes" at bounding box center [793, 216] width 79 height 14
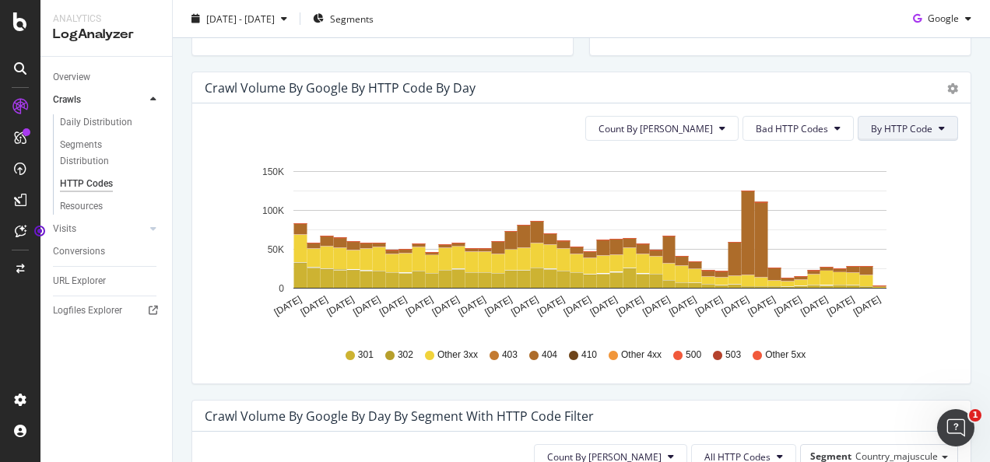
click at [900, 128] on span "By HTTP Code" at bounding box center [901, 128] width 61 height 13
click at [957, 149] on div "Count By Day Bad HTTP Codes By HTTP Code Hold CTRL while clicking to filter the…" at bounding box center [581, 244] width 778 height 280
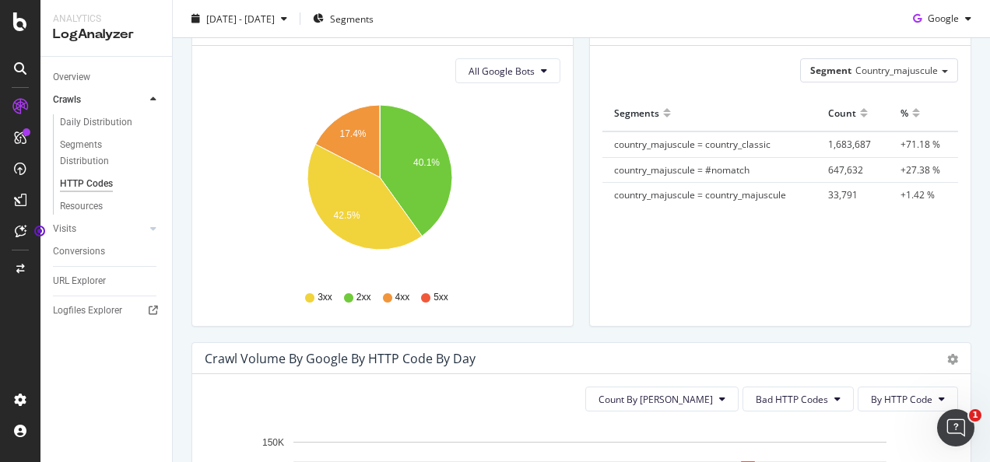
scroll to position [0, 0]
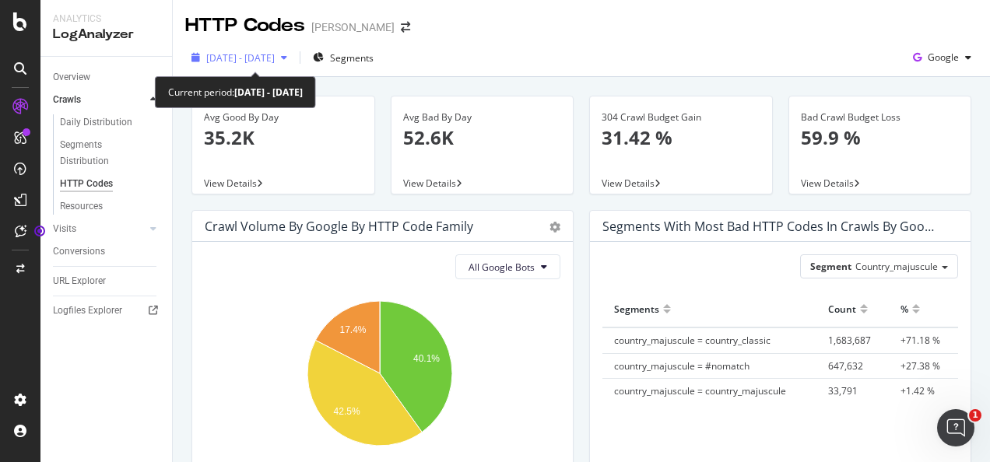
click at [245, 54] on span "2025 Jul. 1st - Aug. 14th" at bounding box center [240, 57] width 69 height 13
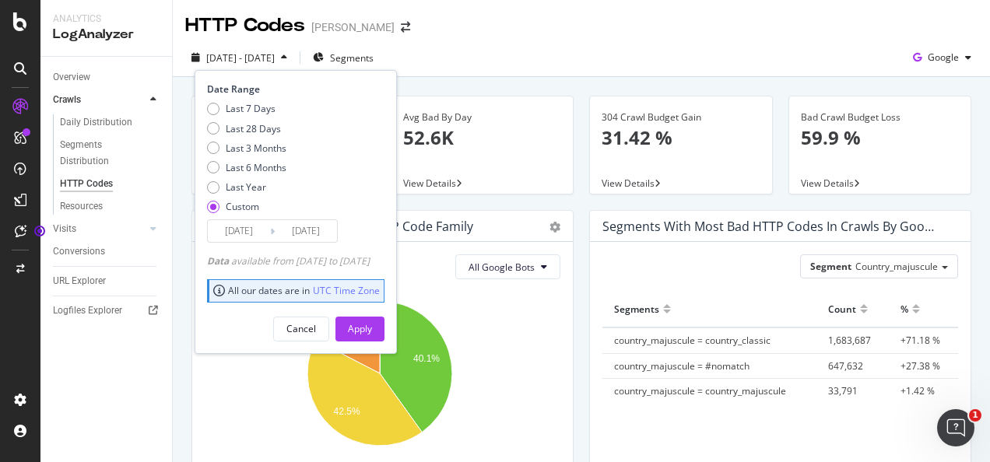
click at [257, 227] on input "2025/07/01" at bounding box center [239, 231] width 62 height 22
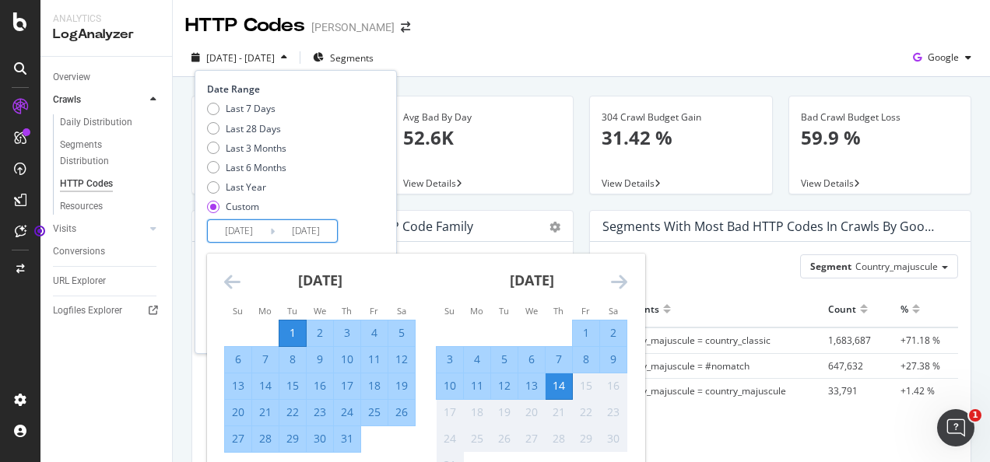
drag, startPoint x: 522, startPoint y: 381, endPoint x: 548, endPoint y: 388, distance: 27.2
click at [522, 381] on div "13" at bounding box center [531, 386] width 26 height 16
type input "2025/08/13"
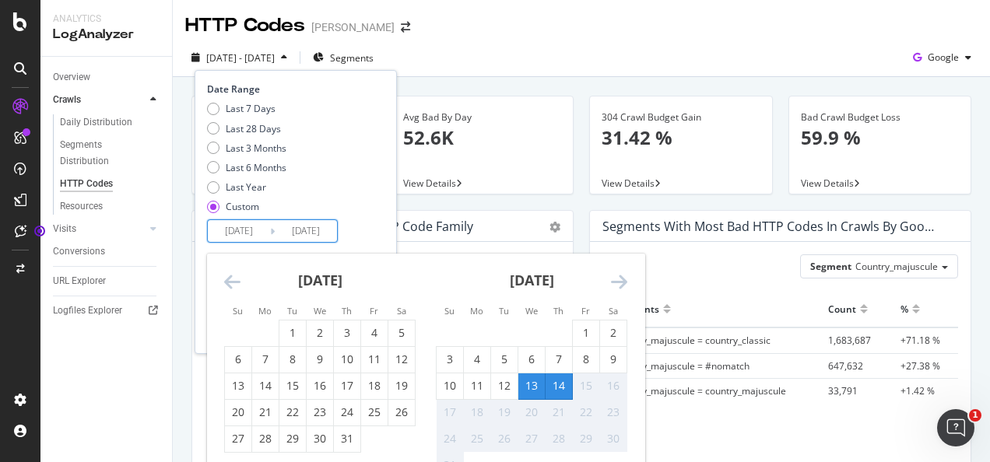
click at [381, 196] on div "Last 7 Days Last 28 Days Last 3 Months Last 6 Months Last Year Custom" at bounding box center [294, 161] width 174 height 118
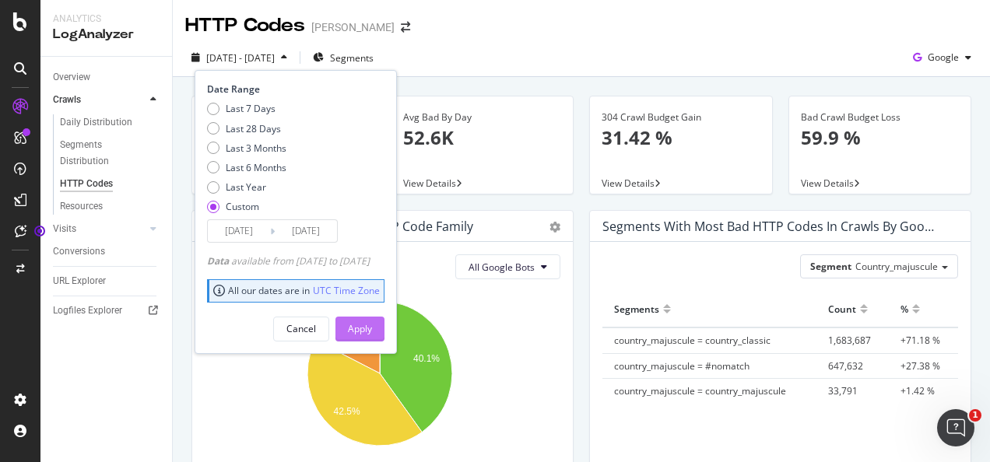
click at [372, 318] on div "Apply" at bounding box center [360, 329] width 24 height 23
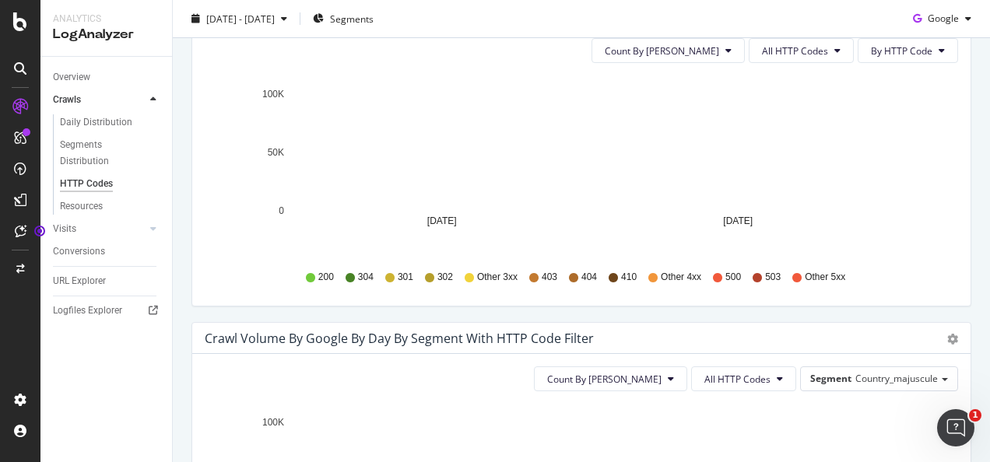
scroll to position [389, 0]
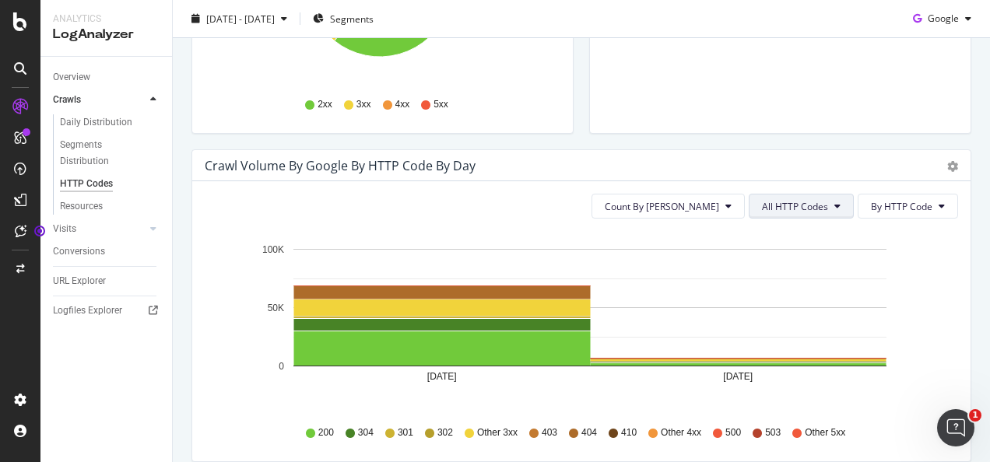
click at [792, 204] on span "All HTTP Codes" at bounding box center [795, 206] width 66 height 13
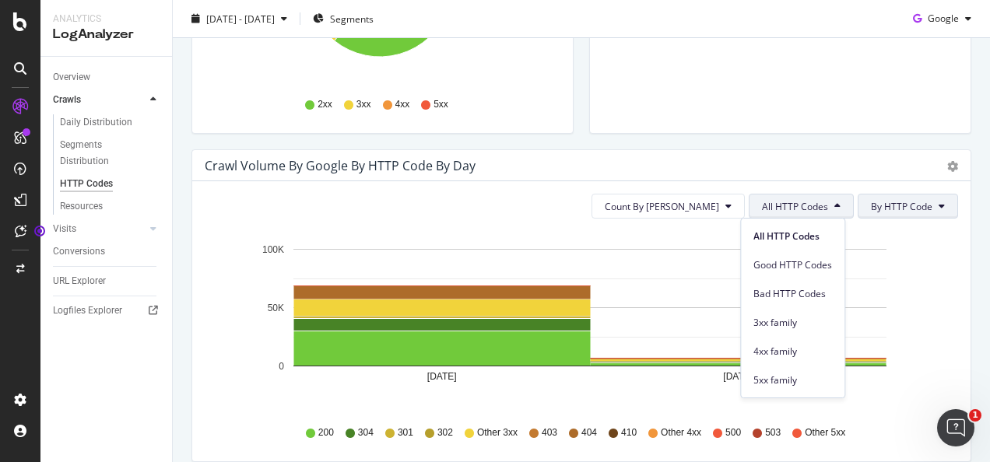
click at [899, 207] on span "By HTTP Code" at bounding box center [901, 206] width 61 height 13
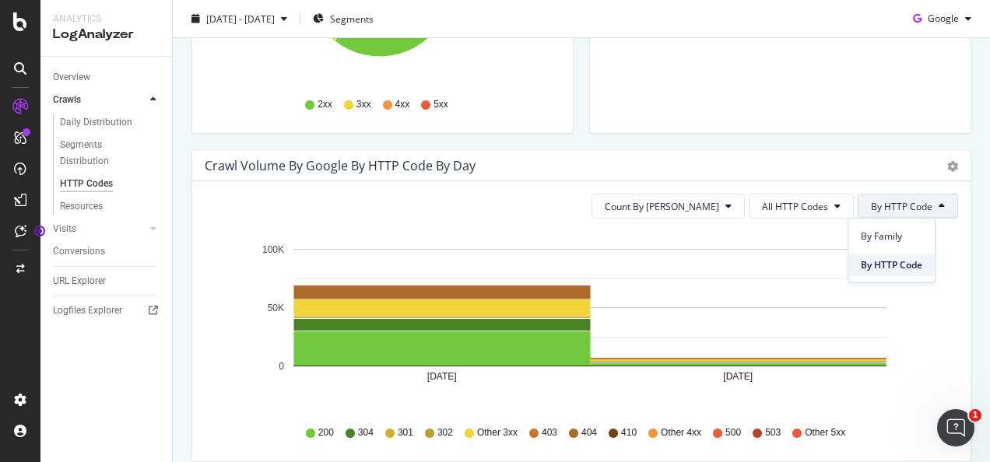
click at [883, 268] on span "By HTTP Code" at bounding box center [891, 265] width 61 height 14
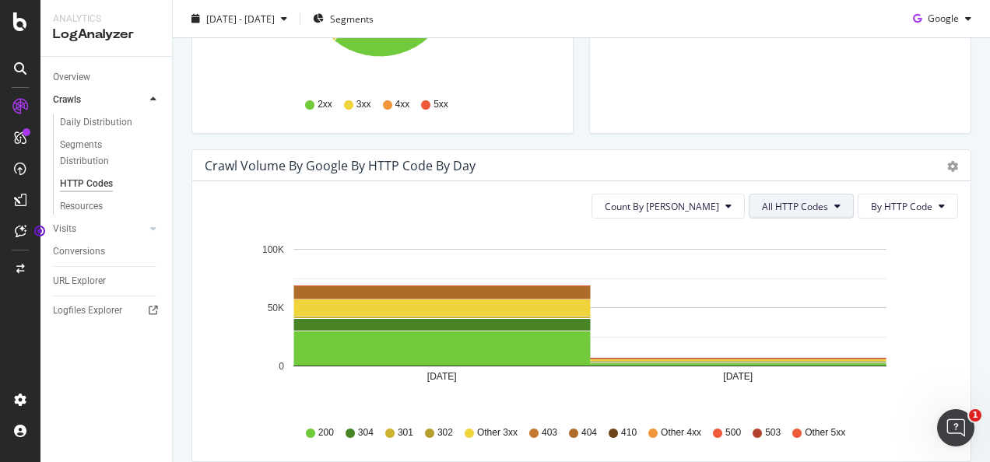
click at [796, 201] on span "All HTTP Codes" at bounding box center [795, 206] width 66 height 13
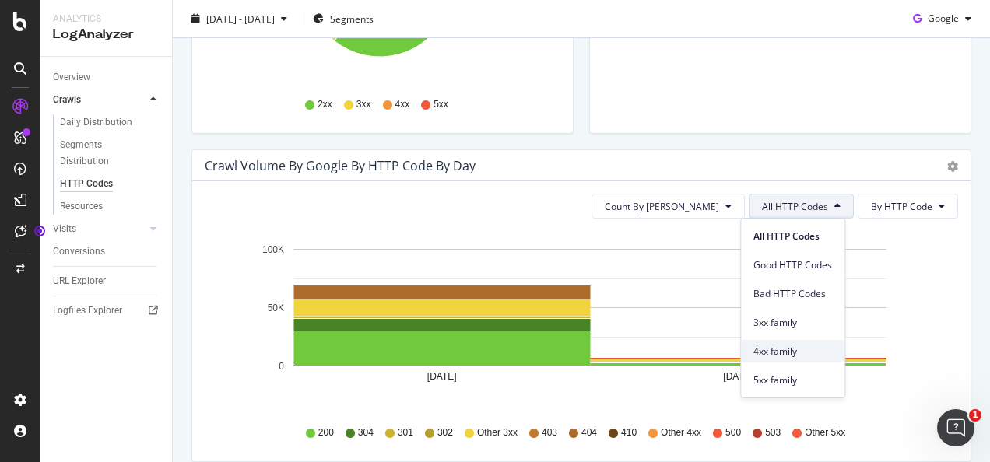
click at [785, 353] on span "4xx family" at bounding box center [793, 352] width 79 height 14
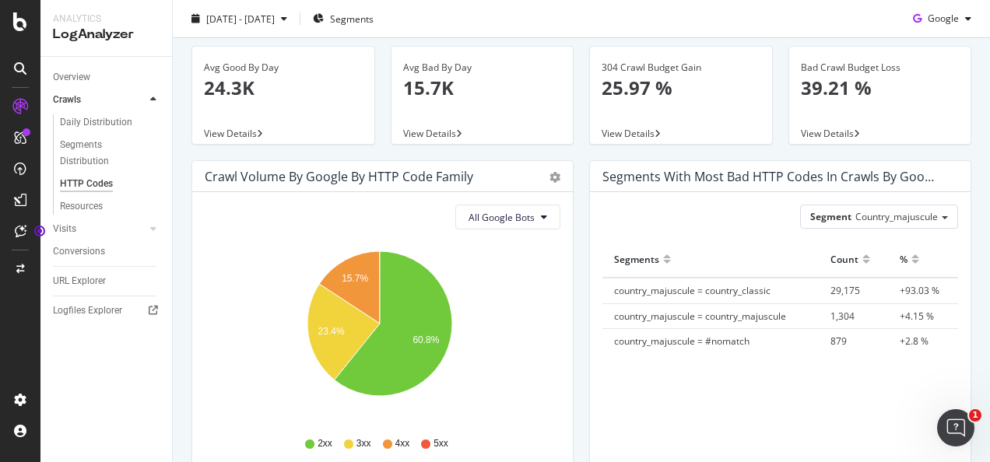
scroll to position [0, 0]
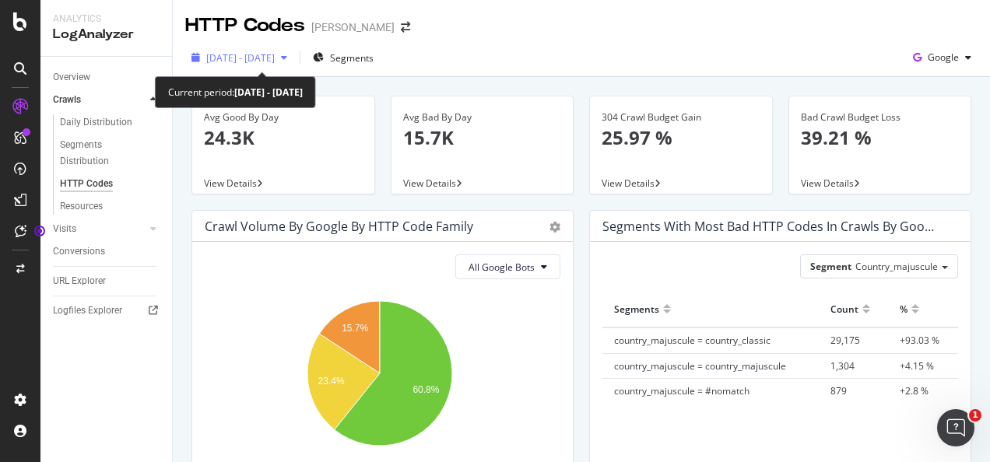
click at [256, 61] on span "2025 Aug. 13th - Aug. 14th" at bounding box center [240, 57] width 69 height 13
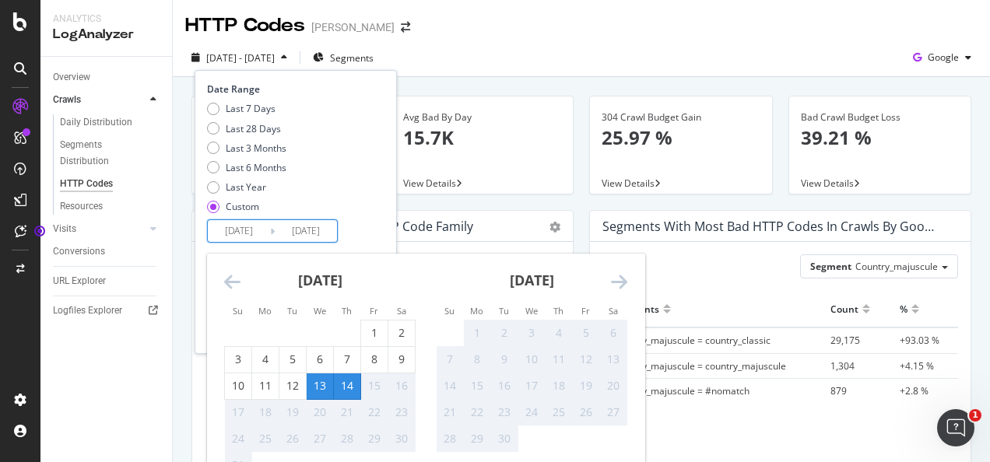
click at [226, 229] on input "2025/08/13" at bounding box center [239, 231] width 62 height 22
click at [243, 271] on div "August 2025" at bounding box center [319, 287] width 191 height 66
click at [237, 272] on icon "Move backward to switch to the previous month." at bounding box center [232, 281] width 16 height 19
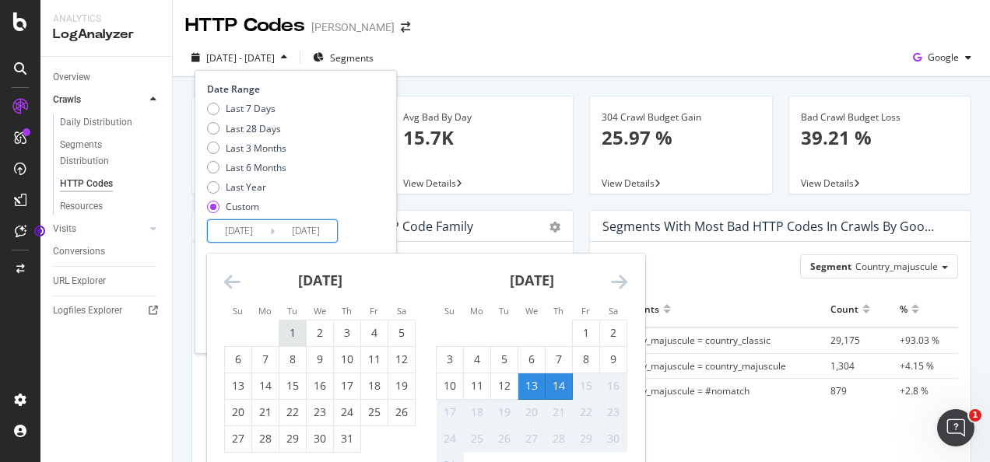
click at [294, 329] on div "1" at bounding box center [292, 333] width 26 height 16
type input "2025/07/01"
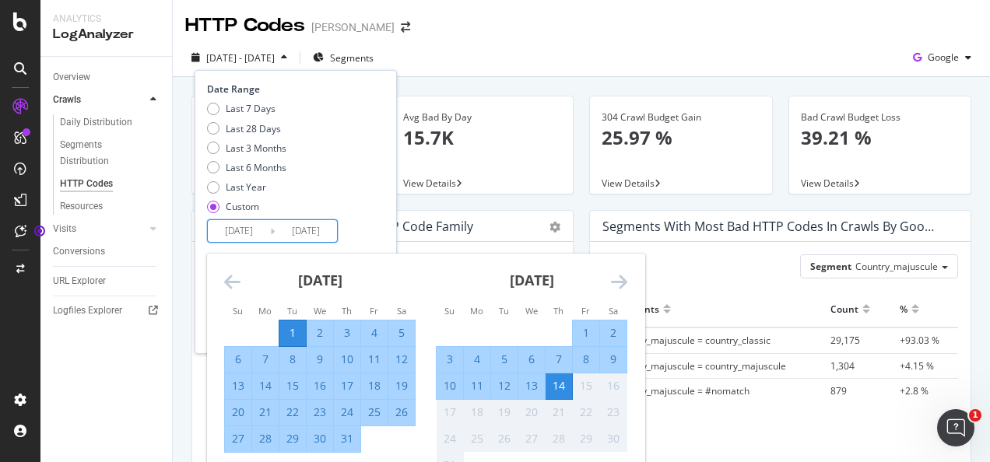
click at [350, 199] on div "Last 7 Days Last 28 Days Last 3 Months Last 6 Months Last Year Custom" at bounding box center [294, 161] width 174 height 118
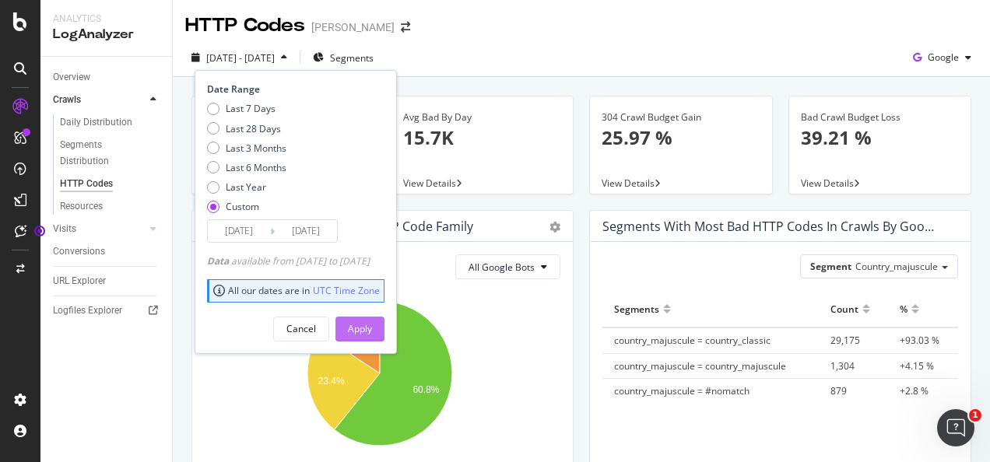
click at [372, 323] on div "Apply" at bounding box center [360, 328] width 24 height 13
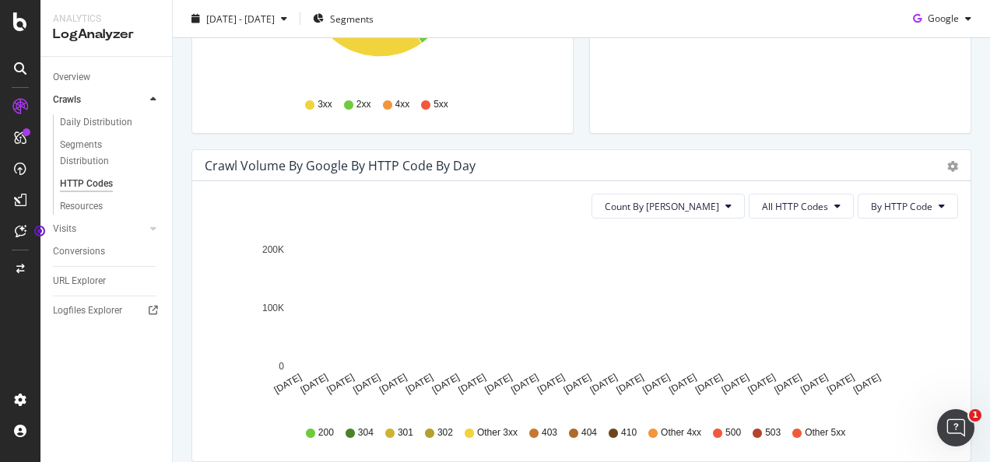
scroll to position [467, 0]
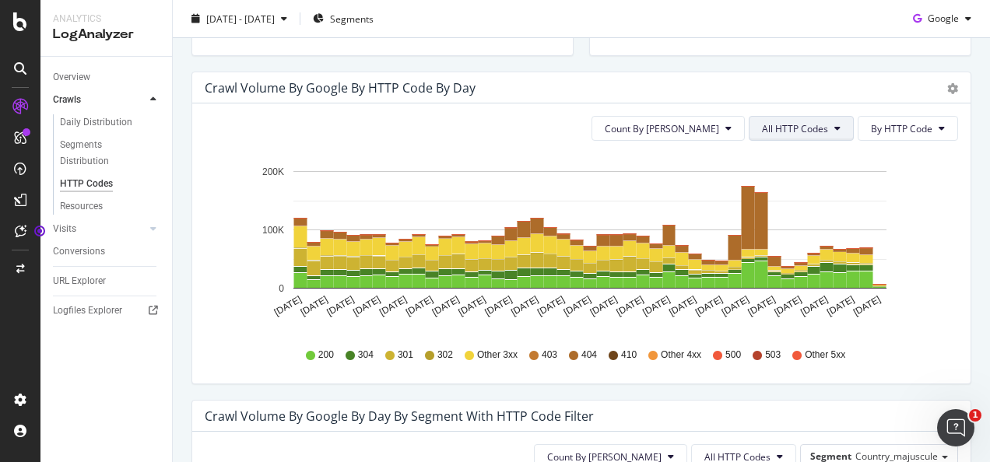
click at [765, 124] on span "All HTTP Codes" at bounding box center [795, 128] width 66 height 13
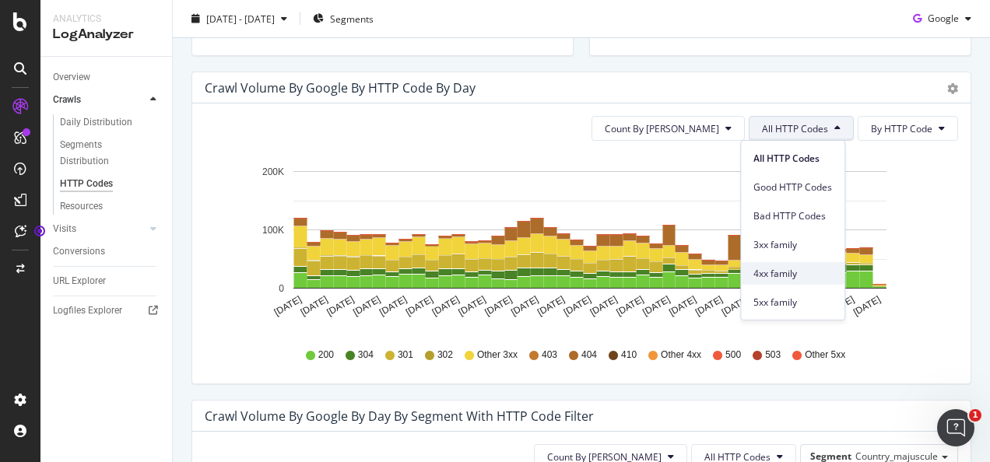
click at [764, 276] on span "4xx family" at bounding box center [793, 274] width 79 height 14
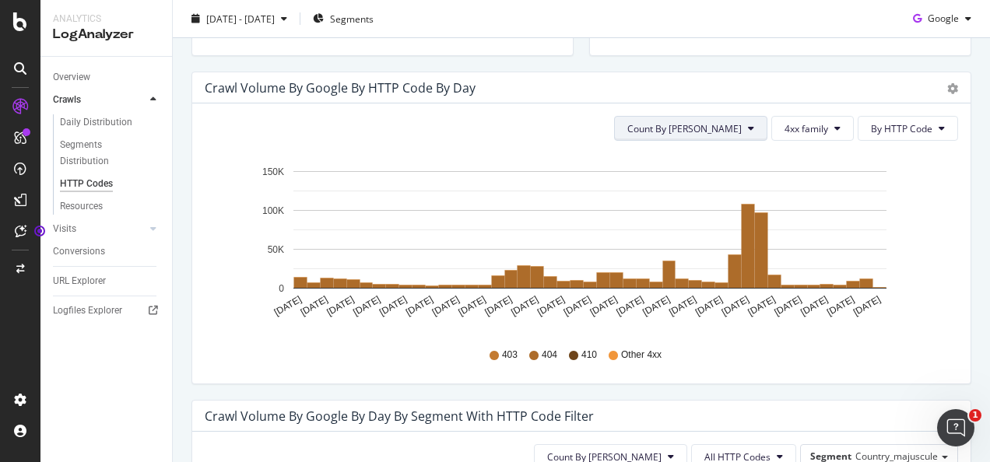
click at [721, 123] on span "Count By Day" at bounding box center [684, 128] width 114 height 13
click at [722, 191] on span "Cumulated (all codes)" at bounding box center [734, 188] width 118 height 14
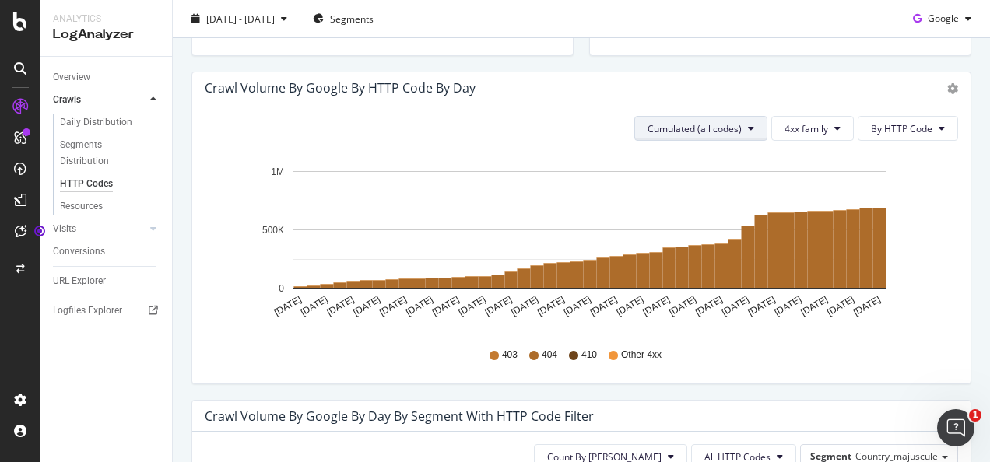
click at [676, 122] on span "Cumulated (all codes)" at bounding box center [695, 128] width 94 height 13
click at [671, 156] on span "Count By Day" at bounding box center [697, 159] width 114 height 14
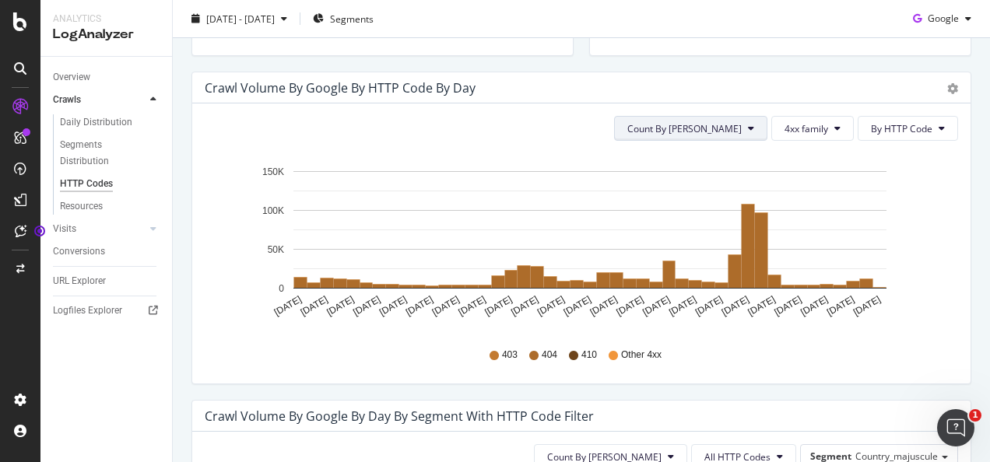
click at [748, 128] on icon at bounding box center [751, 128] width 6 height 9
click at [741, 188] on span "Cumulated (all codes)" at bounding box center [734, 188] width 118 height 14
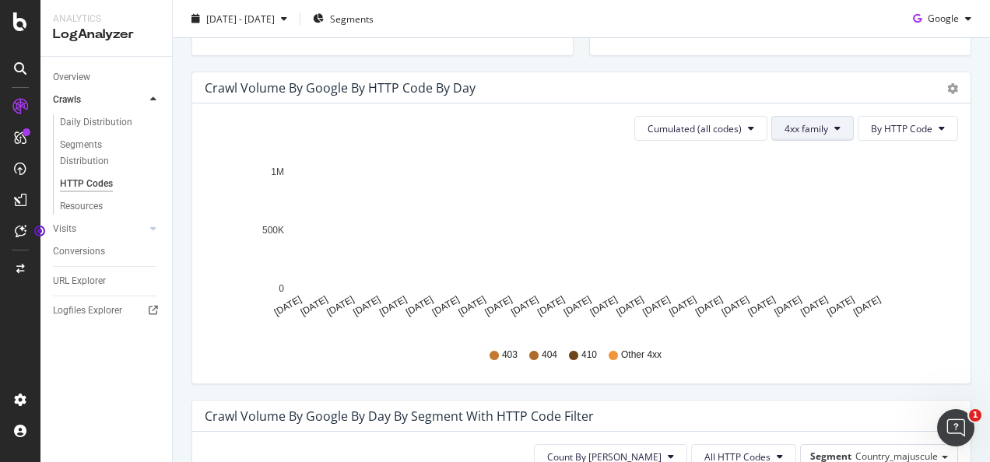
click at [803, 122] on span "4xx family" at bounding box center [807, 128] width 44 height 13
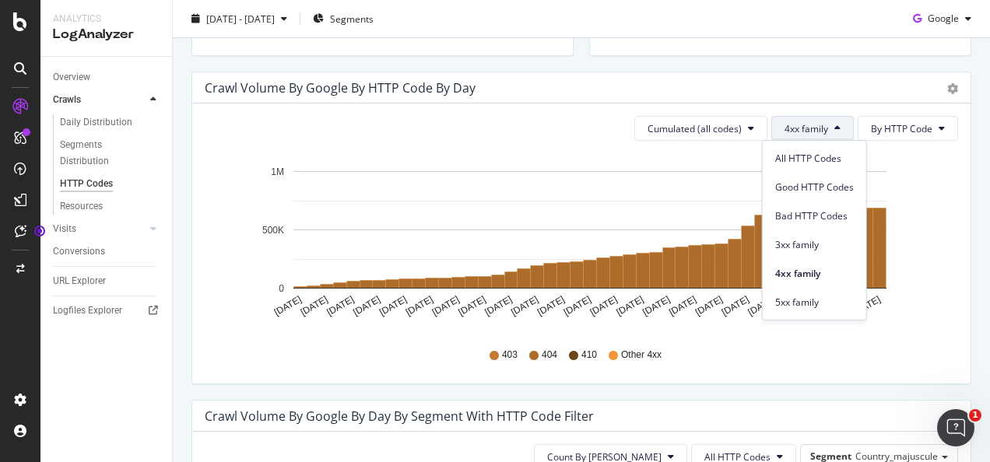
click at [926, 248] on icon "Jul 01 2025 Jul 03 2025 Jul 05 2025 Jul 07 2025 Jul 09 2025 Jul 11 2025 Jul 13 …" at bounding box center [576, 243] width 742 height 181
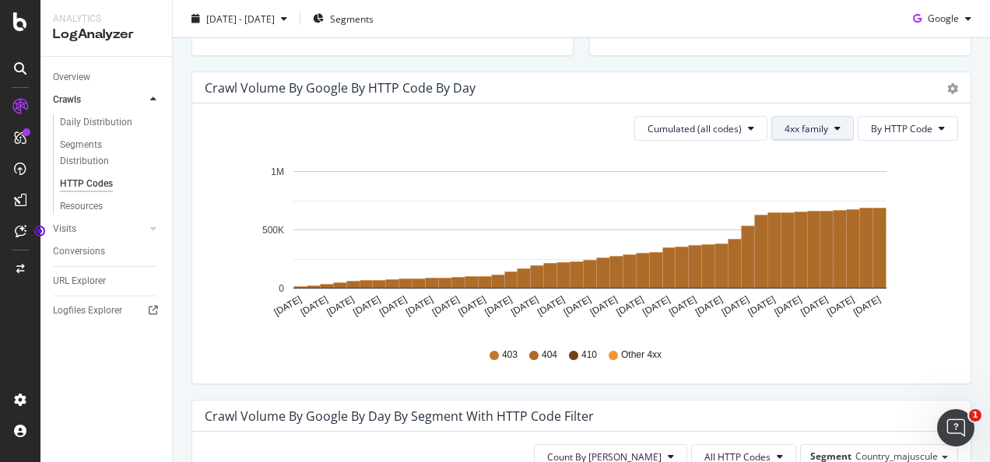
click at [799, 128] on span "4xx family" at bounding box center [807, 128] width 44 height 13
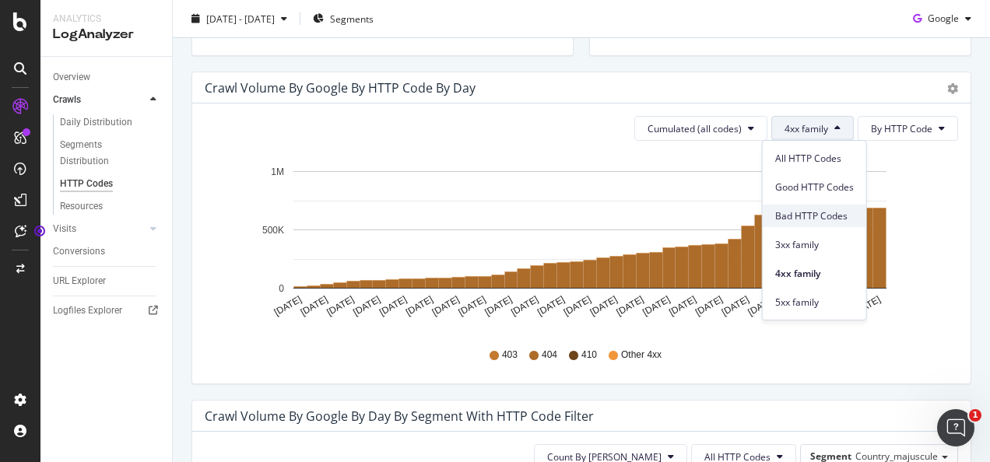
click at [806, 211] on span "Bad HTTP Codes" at bounding box center [814, 216] width 79 height 14
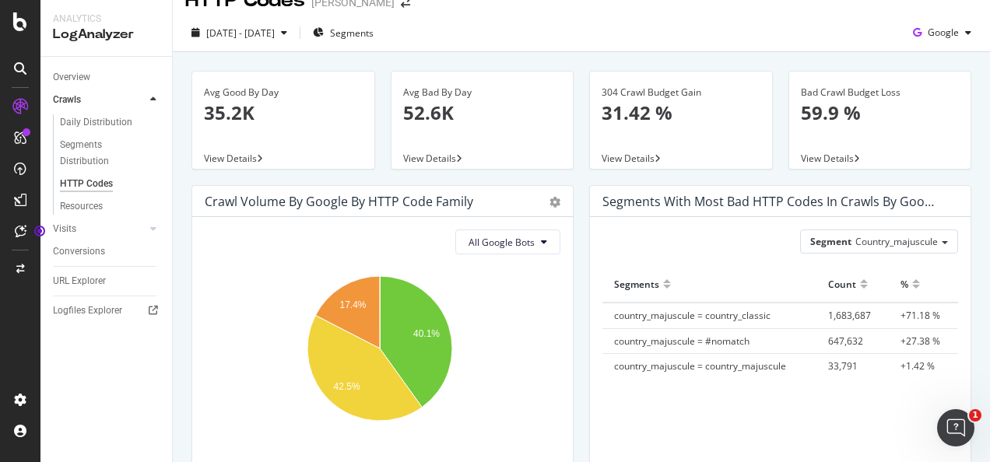
scroll to position [0, 0]
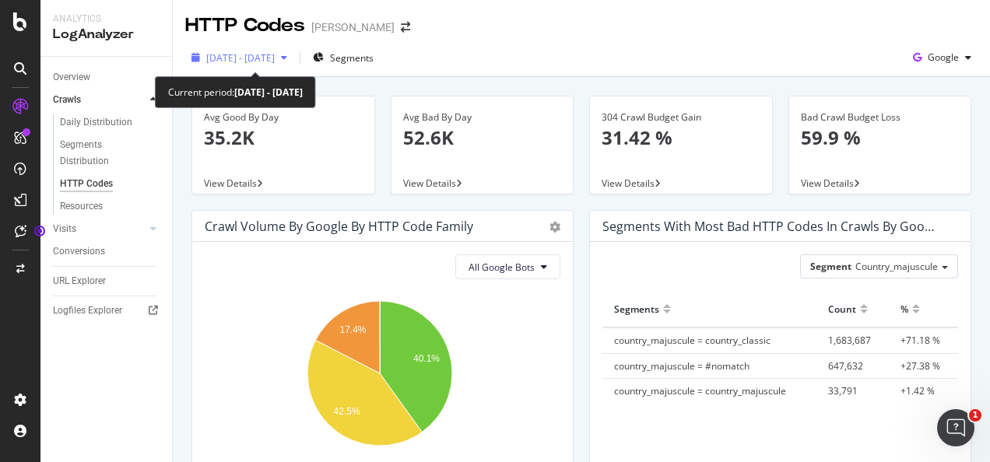
click at [270, 52] on span "2025 Jul. 1st - Aug. 14th" at bounding box center [240, 57] width 69 height 13
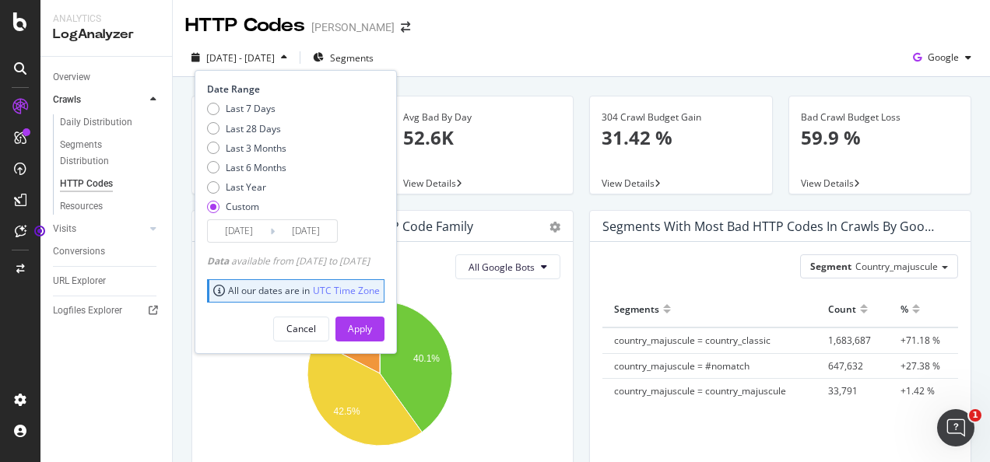
click at [237, 227] on input "2025/07/01" at bounding box center [239, 231] width 62 height 22
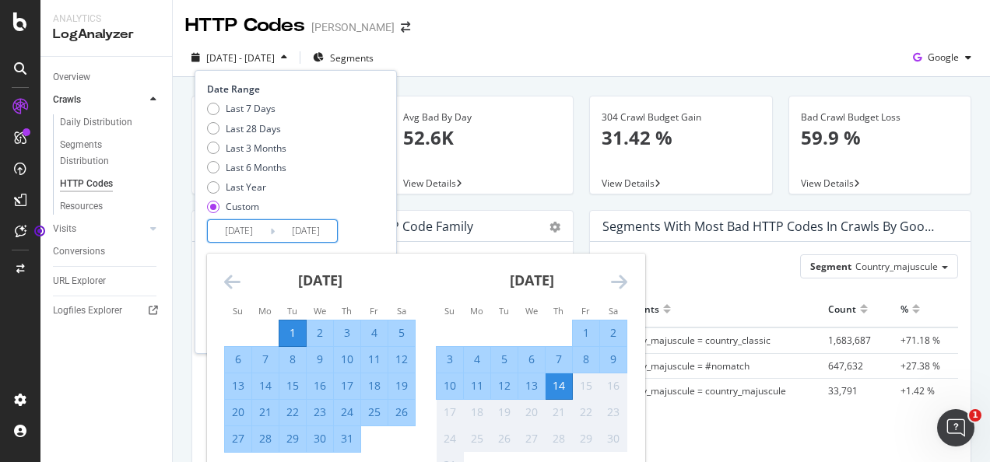
click at [236, 279] on icon "Move backward to switch to the previous month." at bounding box center [232, 281] width 16 height 19
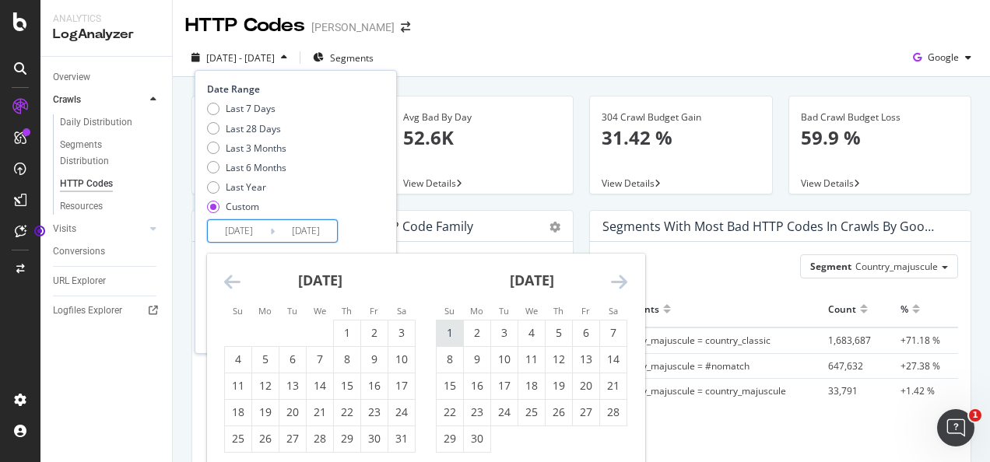
click at [459, 332] on div "1" at bounding box center [450, 333] width 26 height 16
type input "2025/06/01"
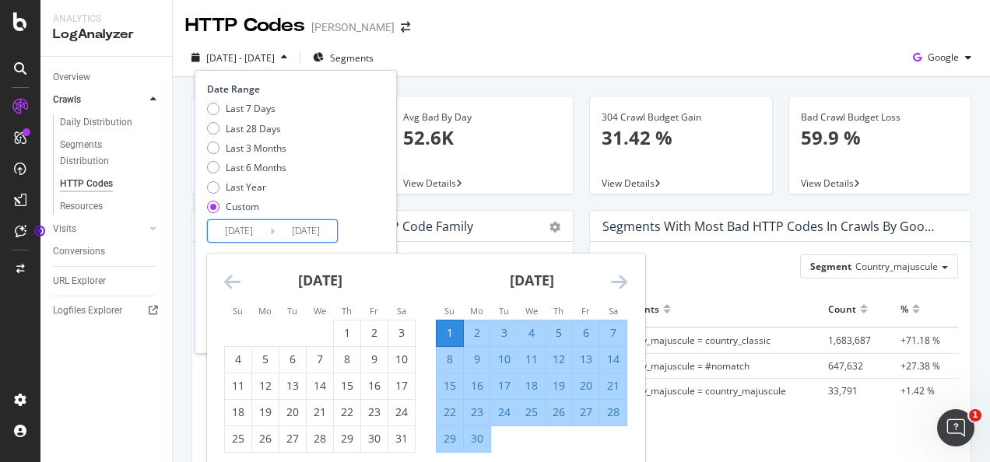
click at [371, 179] on div "Last 7 Days Last 28 Days Last 3 Months Last 6 Months Last Year Custom" at bounding box center [294, 161] width 174 height 118
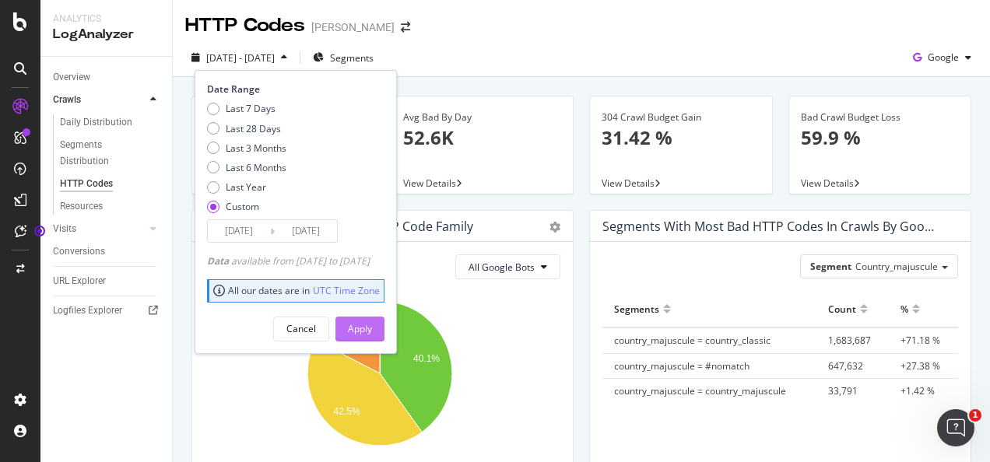
click at [372, 324] on div "Apply" at bounding box center [360, 328] width 24 height 13
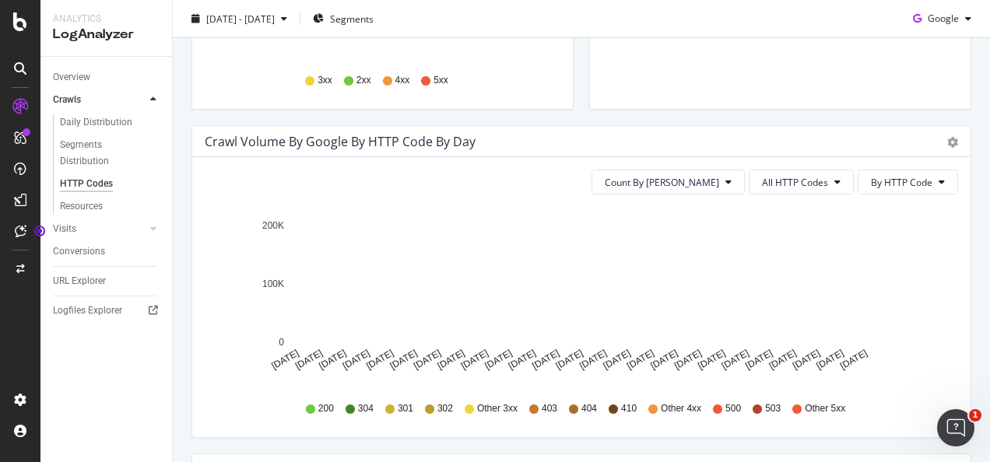
scroll to position [389, 0]
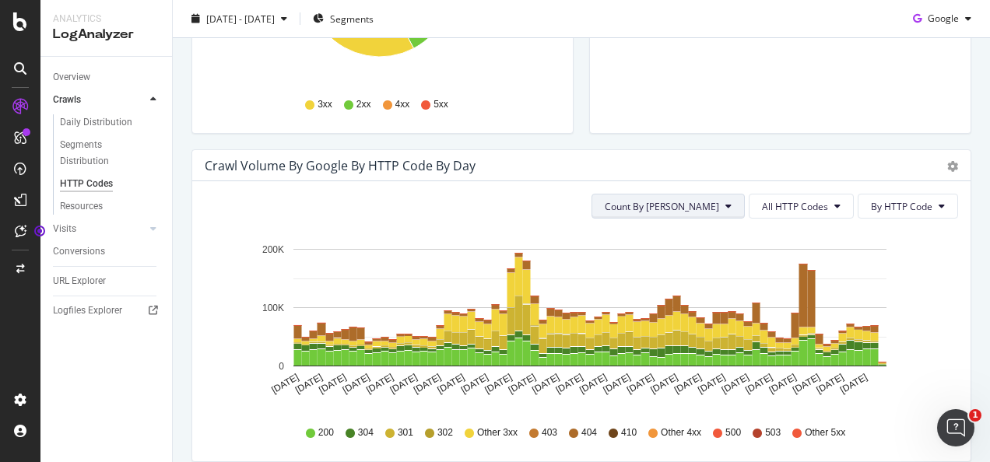
click at [727, 205] on button "Count By Day" at bounding box center [668, 206] width 153 height 25
click at [696, 262] on span "Cumulated (all codes)" at bounding box center [713, 265] width 118 height 14
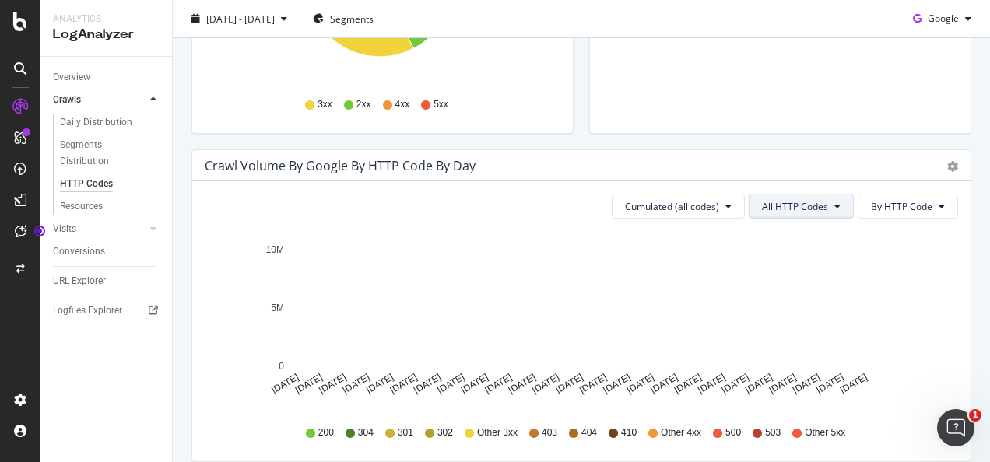
click at [775, 209] on span "All HTTP Codes" at bounding box center [795, 206] width 66 height 13
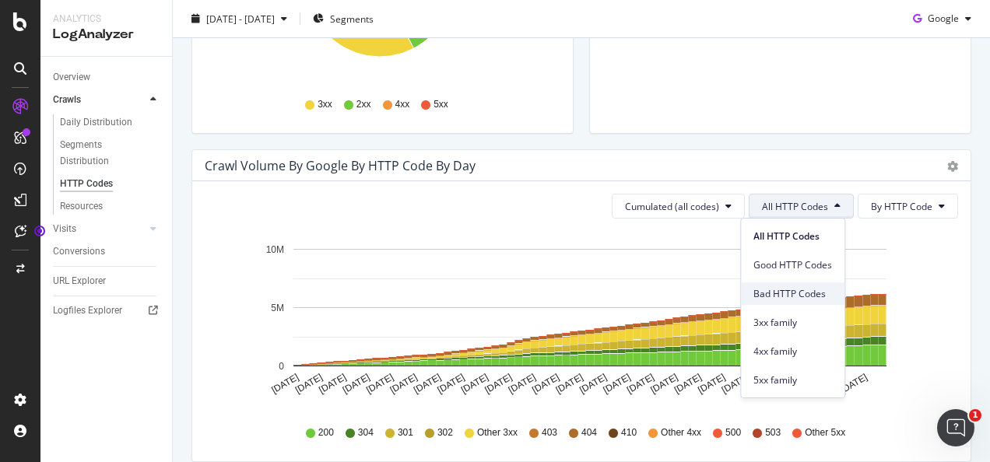
click at [797, 294] on span "Bad HTTP Codes" at bounding box center [793, 294] width 79 height 14
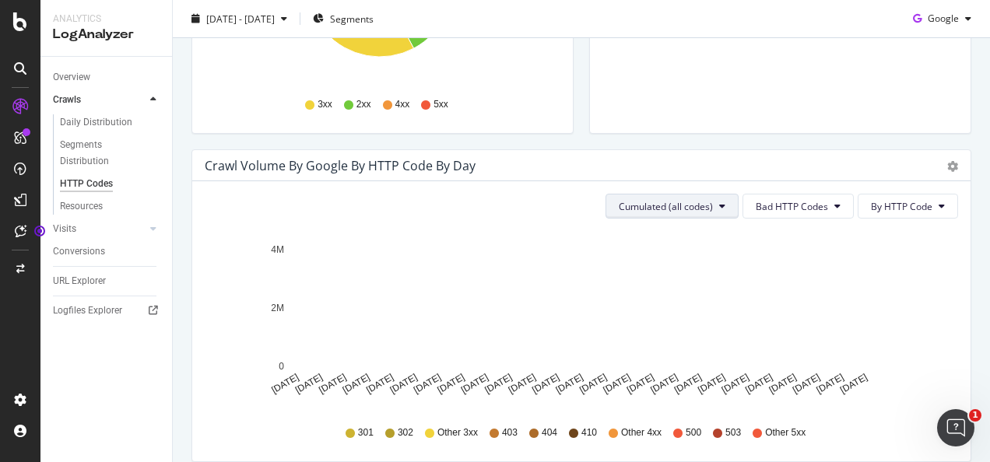
click at [694, 195] on button "Cumulated (all codes)" at bounding box center [672, 206] width 133 height 25
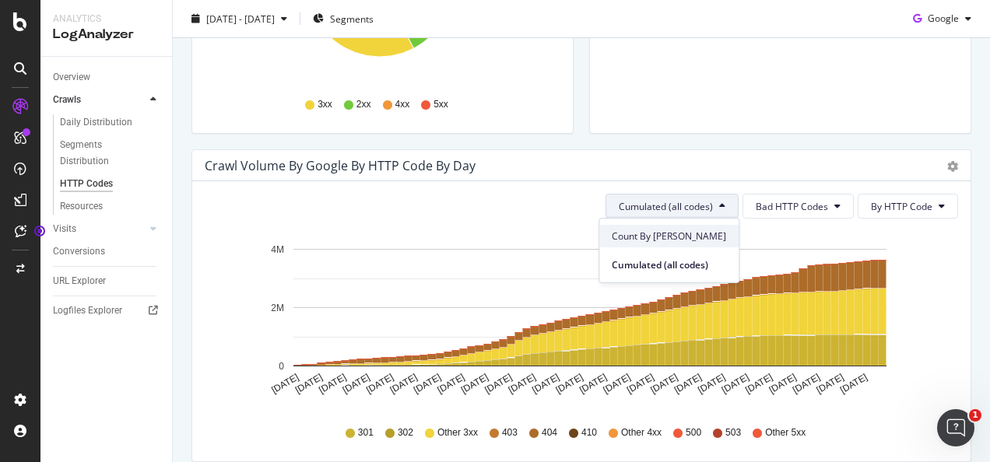
click at [674, 243] on div "Count By Day" at bounding box center [668, 236] width 139 height 23
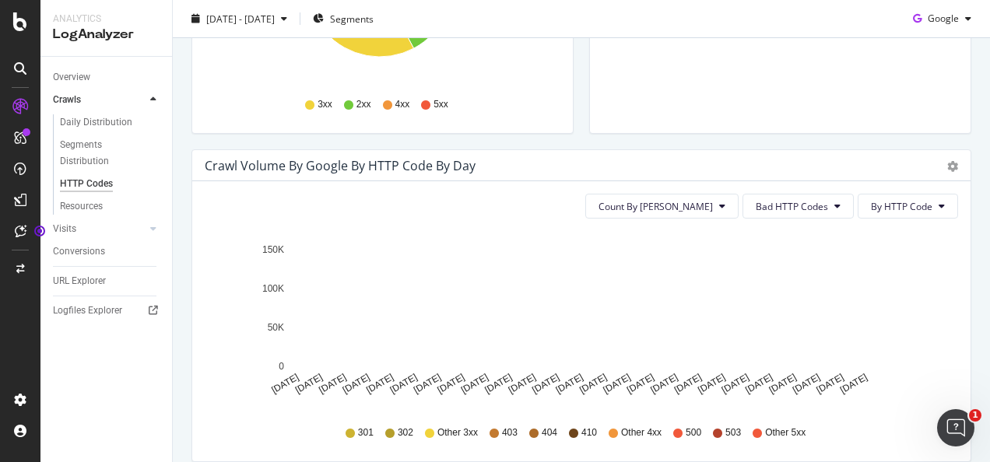
scroll to position [467, 0]
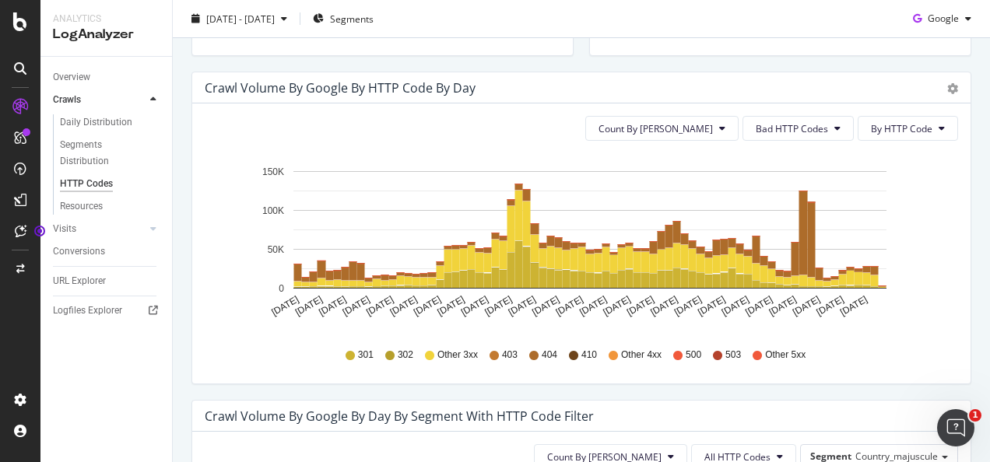
click at [542, 355] on span "404" at bounding box center [550, 355] width 16 height 13
click at [926, 198] on icon "Jun 01 2025 Jun 04 2025 Jun 07 2025 Jun 10 2025 Jun 13 2025 Jun 16 2025 Jun 19 …" at bounding box center [576, 243] width 742 height 181
click at [893, 126] on span "By HTTP Code" at bounding box center [901, 128] width 61 height 13
click at [889, 149] on div "By Family" at bounding box center [892, 158] width 86 height 23
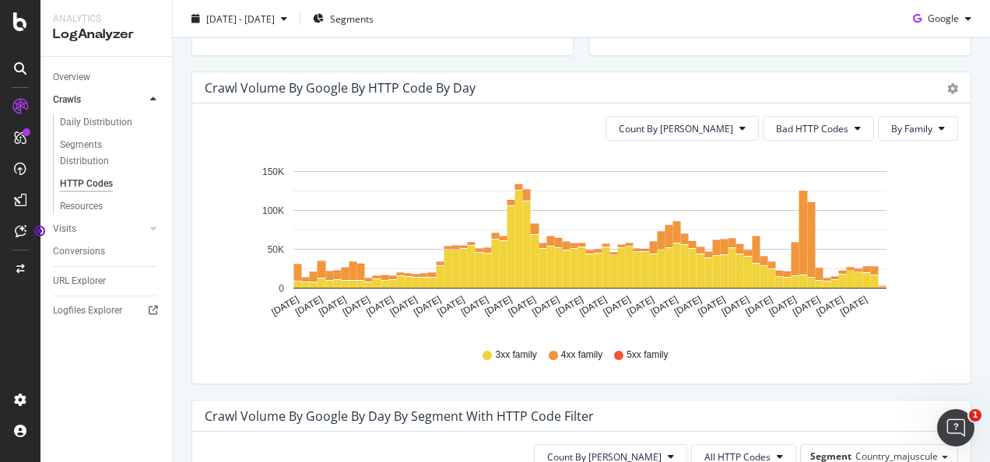
click at [778, 131] on span "Bad HTTP Codes" at bounding box center [812, 128] width 72 height 13
click at [963, 201] on div "Crawl Volume by google by HTTP Code by Day Timeline (by Value) Timeline (by Per…" at bounding box center [582, 236] width 796 height 329
click at [894, 128] on span "By Family" at bounding box center [911, 128] width 41 height 13
click at [794, 128] on span "Bad HTTP Codes" at bounding box center [812, 128] width 72 height 13
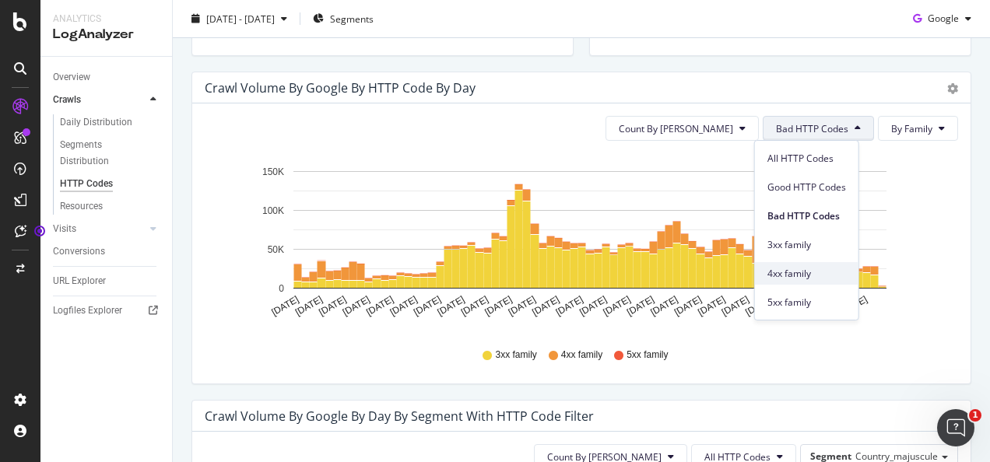
click at [796, 267] on span "4xx family" at bounding box center [807, 274] width 79 height 14
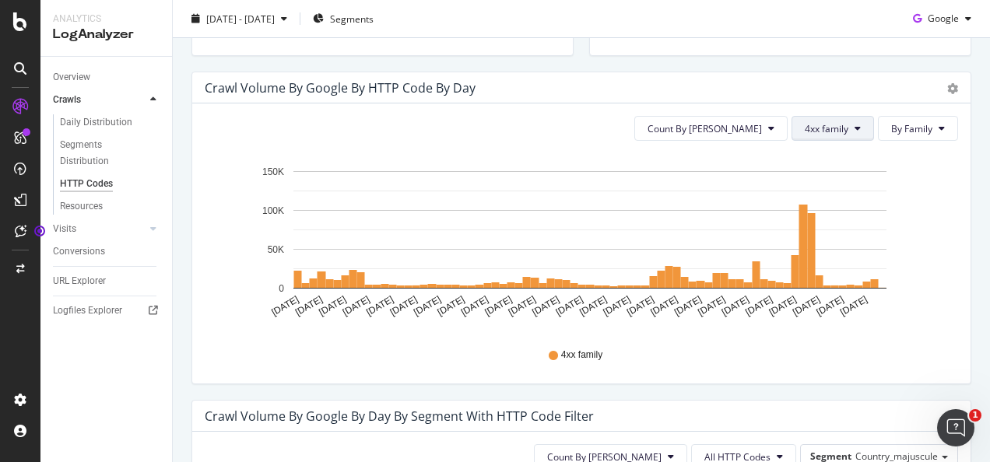
click at [817, 130] on span "4xx family" at bounding box center [827, 128] width 44 height 13
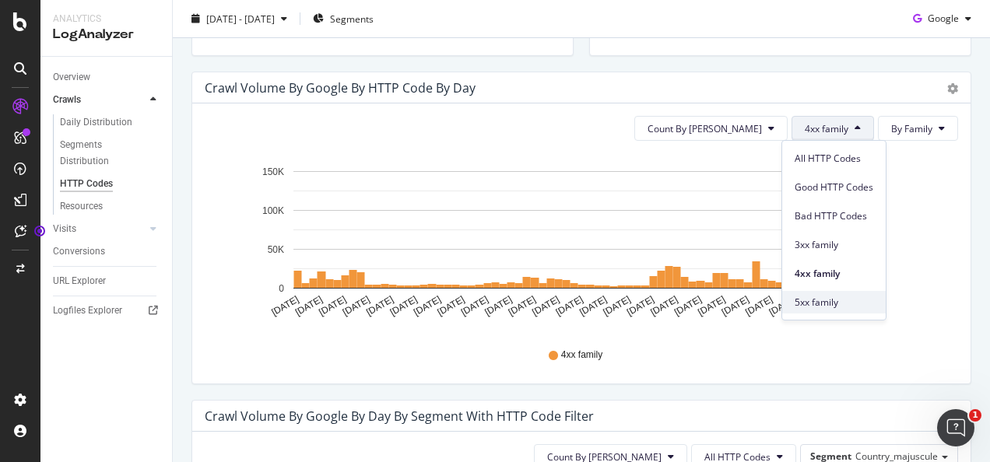
click at [809, 296] on span "5xx family" at bounding box center [834, 303] width 79 height 14
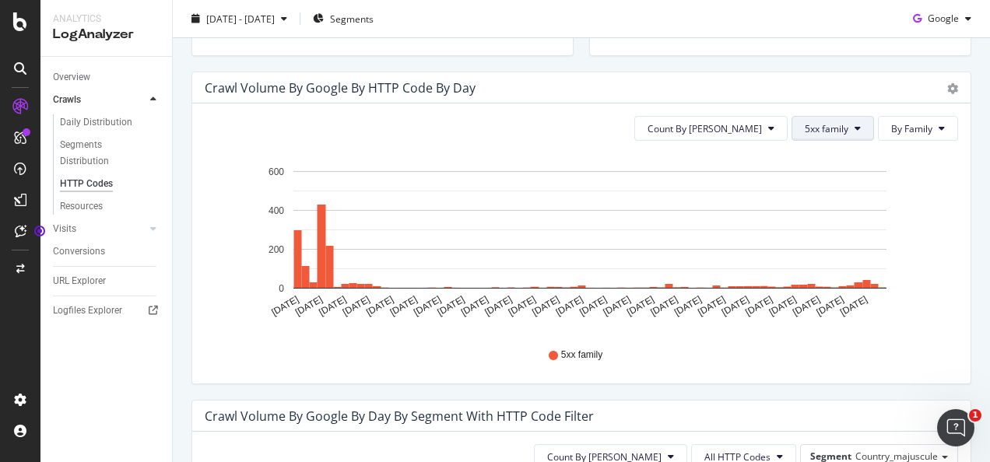
click at [813, 129] on span "5xx family" at bounding box center [827, 128] width 44 height 13
click at [900, 128] on span "By Family" at bounding box center [911, 128] width 41 height 13
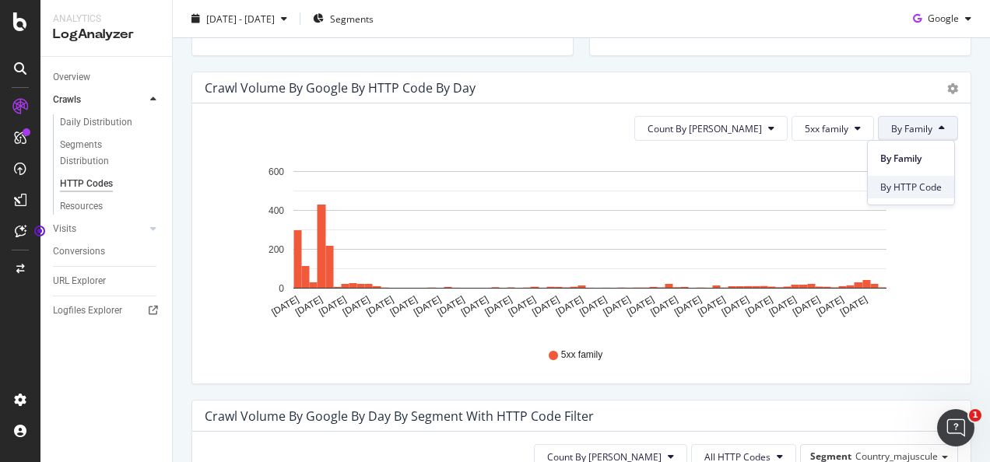
click at [886, 193] on span "By HTTP Code" at bounding box center [910, 188] width 61 height 14
click at [883, 126] on span "By HTTP Code" at bounding box center [901, 128] width 61 height 13
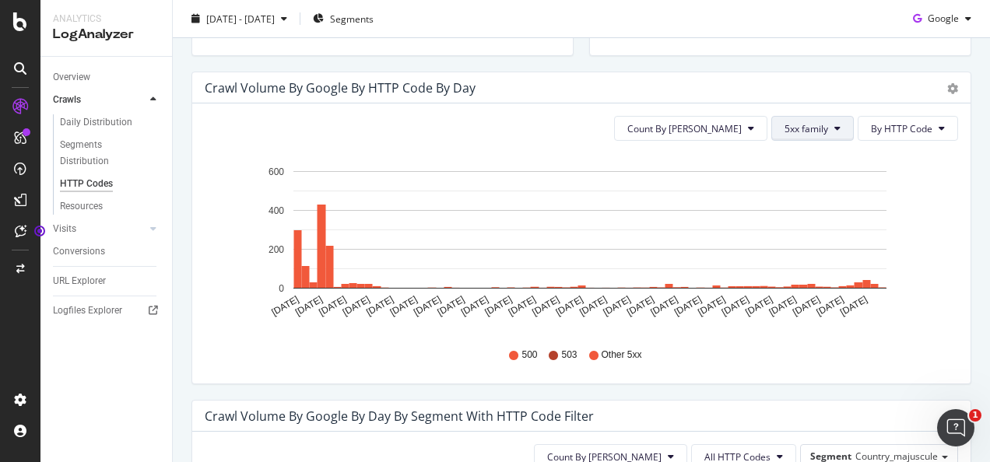
click at [823, 122] on button "5xx family" at bounding box center [812, 128] width 83 height 25
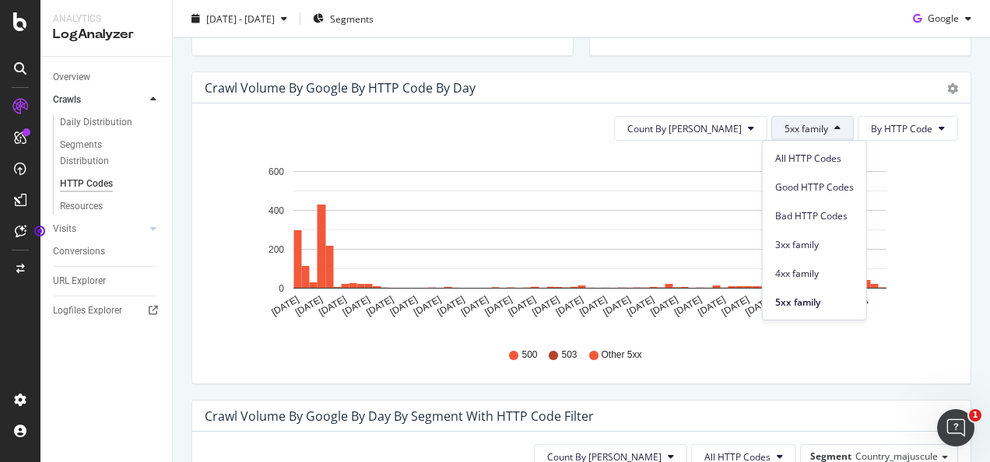
click at [950, 260] on div "Count By Day 5xx family By HTTP Code Hold CTRL while clicking to filter the rep…" at bounding box center [581, 244] width 778 height 280
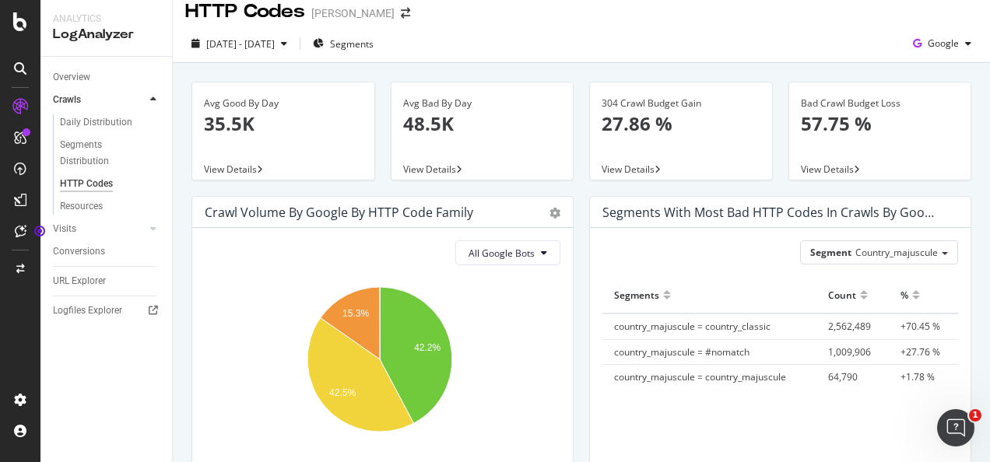
scroll to position [0, 0]
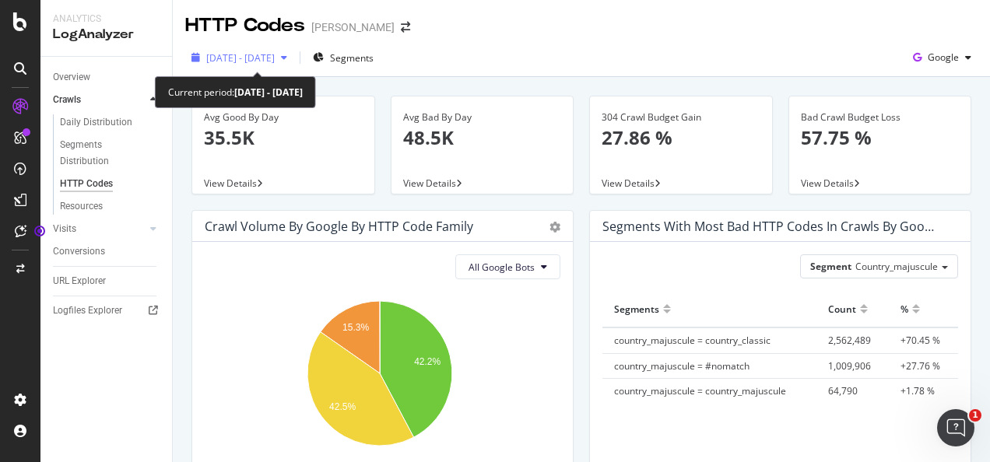
click at [269, 45] on button "2025 Jun. 1st - Aug. 14th" at bounding box center [239, 57] width 108 height 25
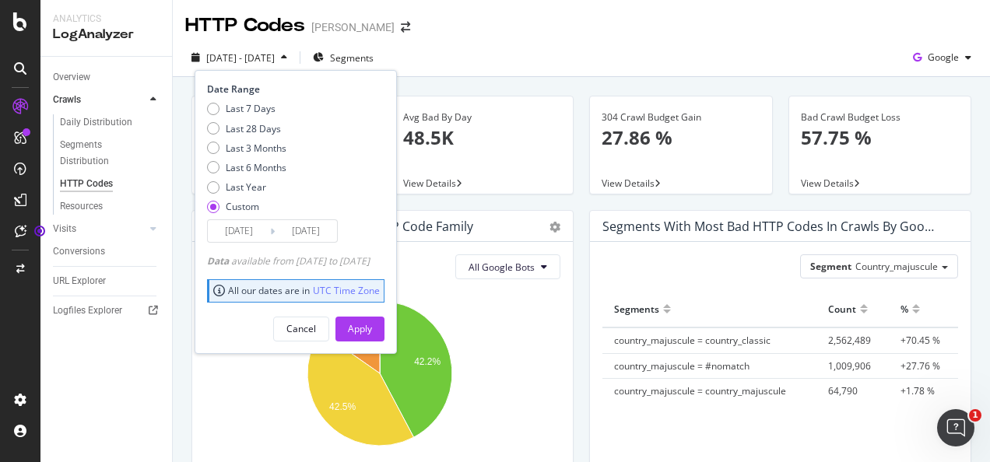
click at [255, 227] on input "2025/06/01" at bounding box center [239, 231] width 62 height 22
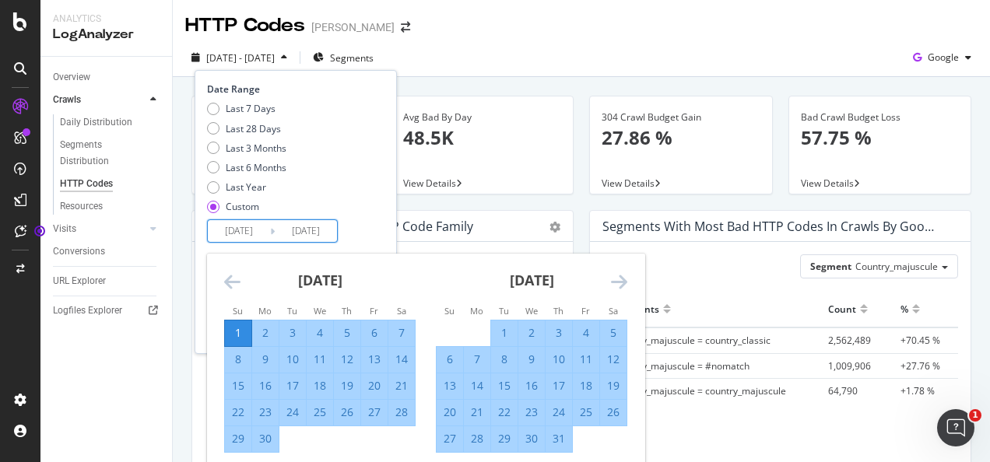
click at [500, 330] on div "1" at bounding box center [504, 333] width 26 height 16
type input "2025/07/01"
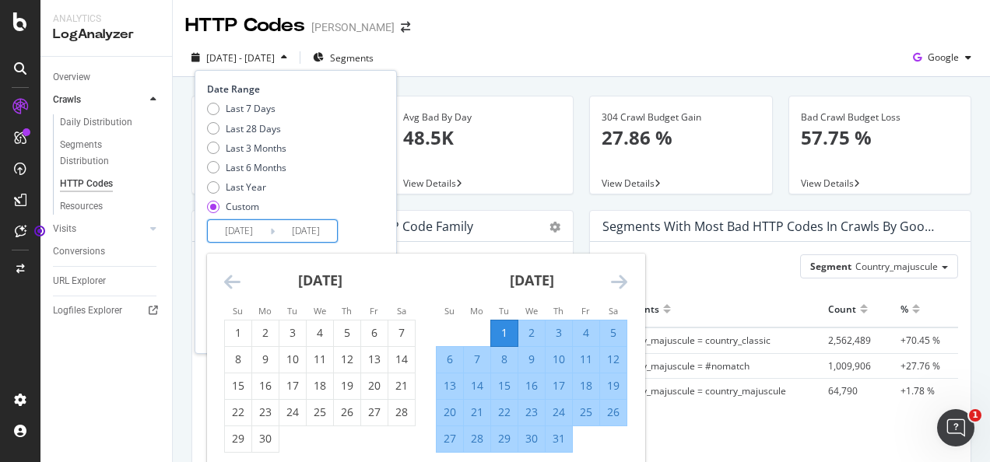
click at [363, 214] on div "Last 7 Days Last 28 Days Last 3 Months Last 6 Months Last Year Custom" at bounding box center [294, 161] width 174 height 118
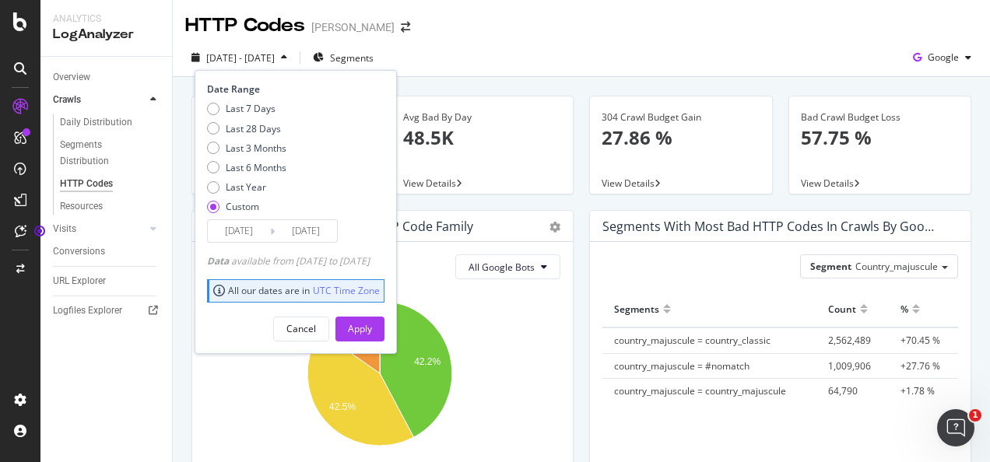
click at [378, 313] on div "Cancel Apply" at bounding box center [295, 323] width 177 height 37
click at [372, 326] on div "Apply" at bounding box center [360, 328] width 24 height 13
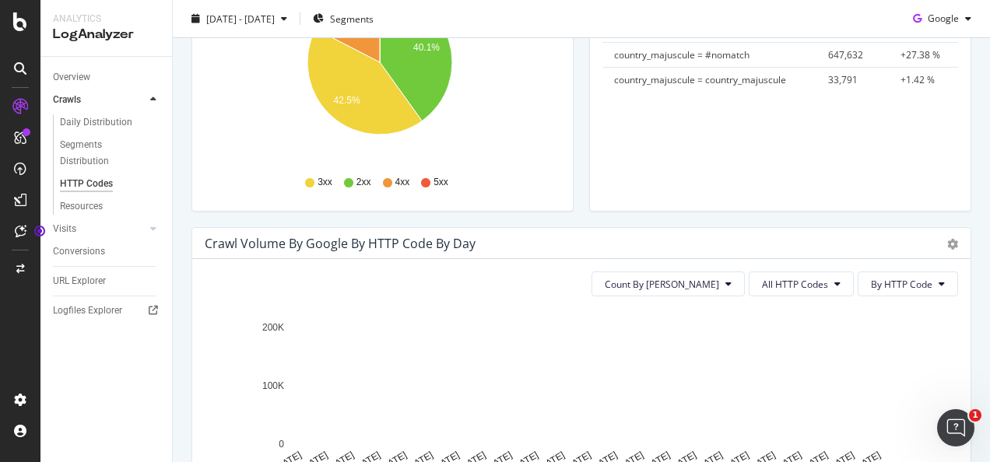
scroll to position [467, 0]
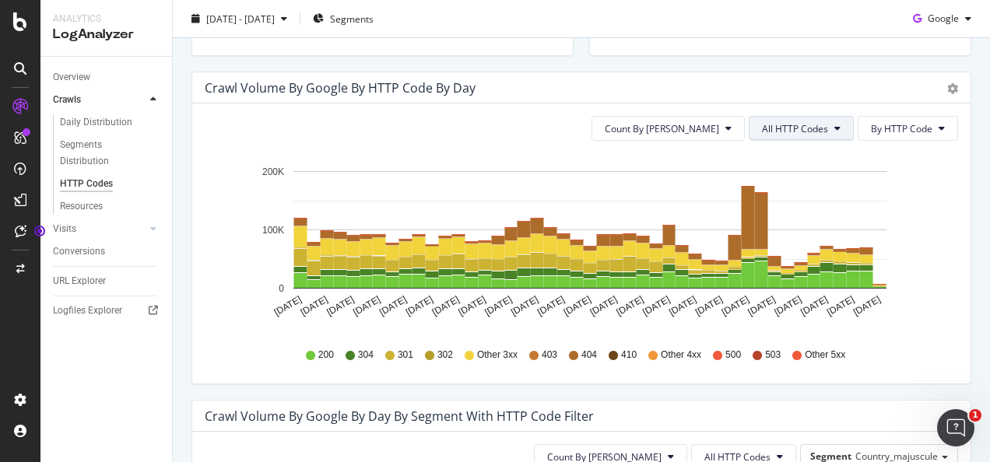
click at [807, 128] on span "All HTTP Codes" at bounding box center [795, 128] width 66 height 13
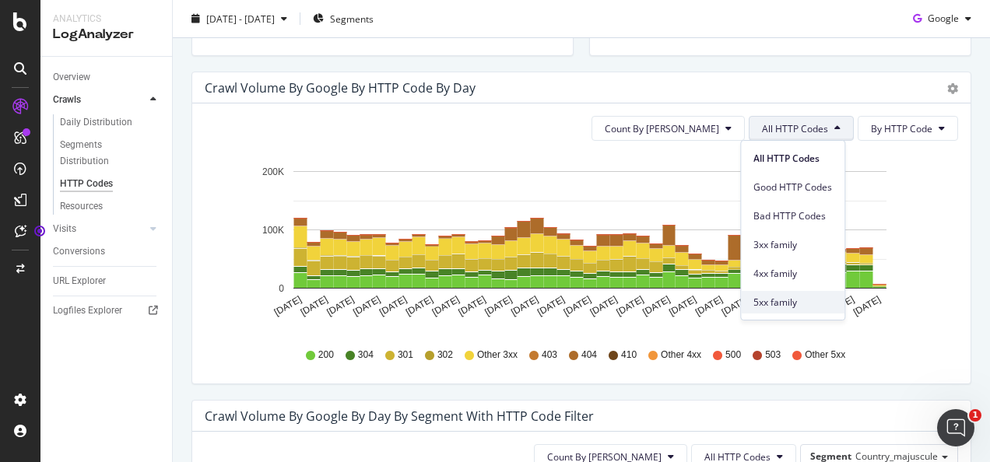
click at [783, 298] on span "5xx family" at bounding box center [793, 303] width 79 height 14
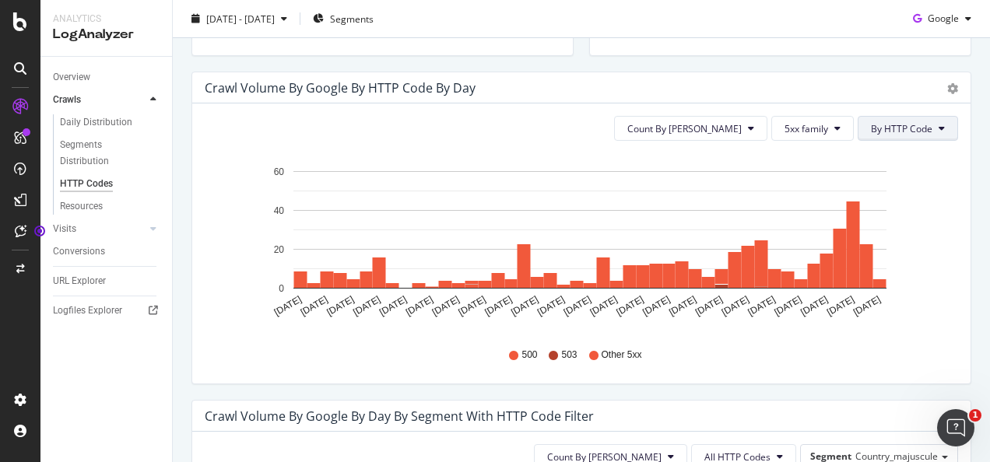
click at [889, 134] on button "By HTTP Code" at bounding box center [908, 128] width 100 height 25
click at [887, 168] on div "By Family" at bounding box center [892, 158] width 86 height 23
click at [828, 122] on span "5xx family" at bounding box center [827, 128] width 44 height 13
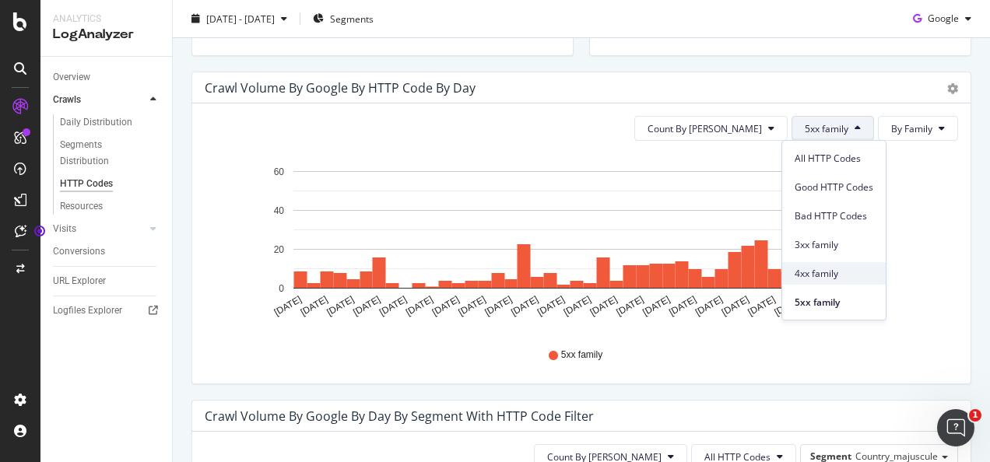
click at [817, 283] on div "4xx family" at bounding box center [834, 273] width 104 height 23
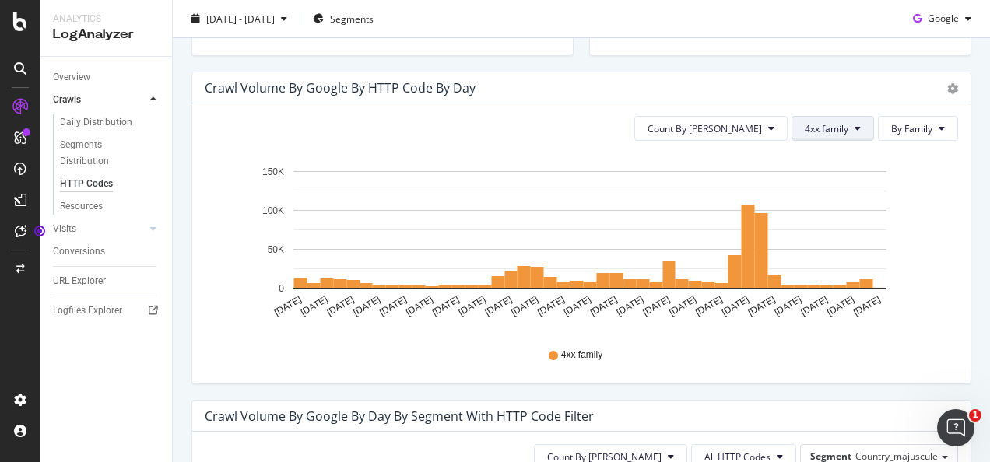
click at [839, 125] on button "4xx family" at bounding box center [833, 128] width 83 height 25
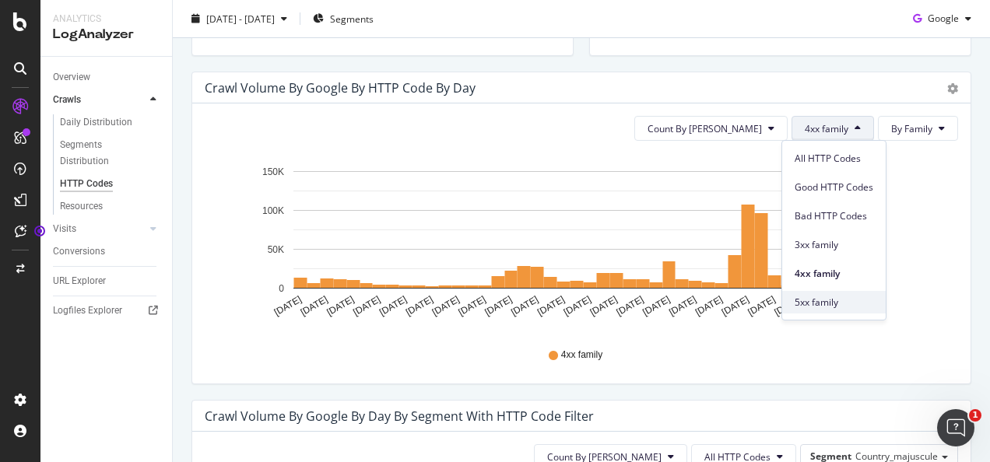
click at [821, 304] on span "5xx family" at bounding box center [834, 303] width 79 height 14
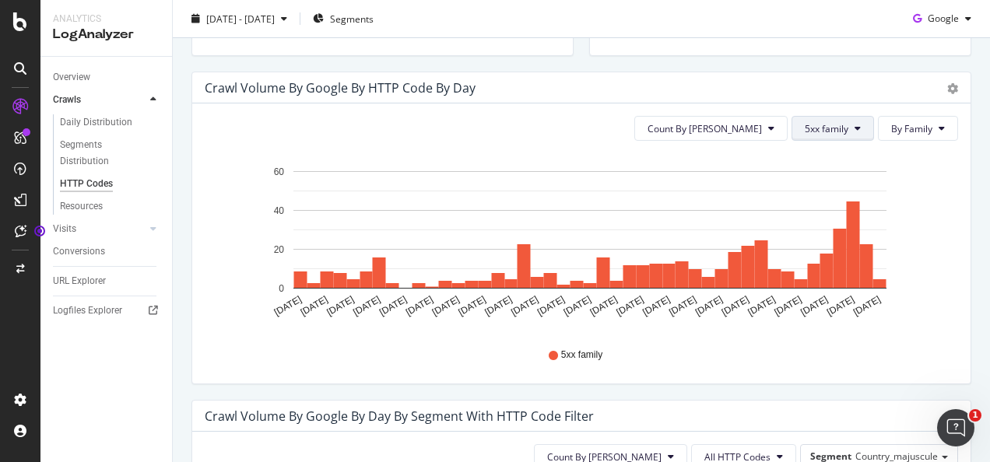
click at [806, 129] on span "5xx family" at bounding box center [827, 128] width 44 height 13
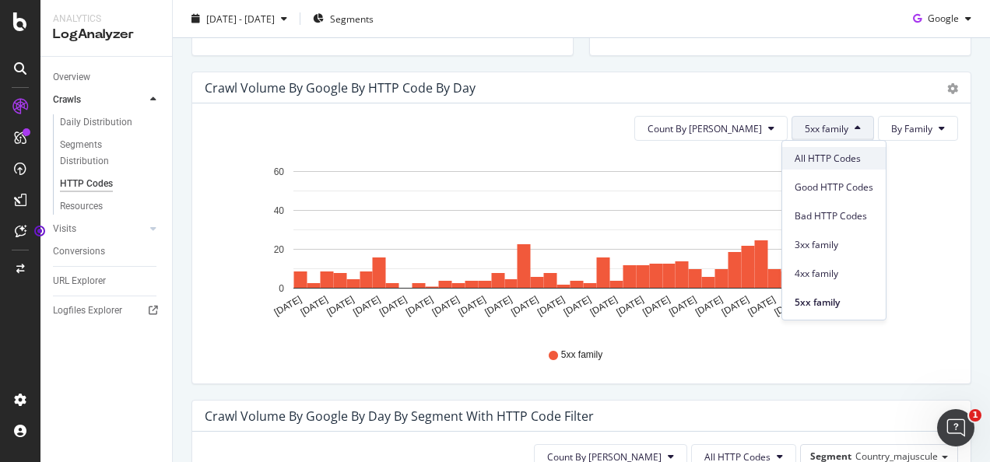
click at [816, 157] on span "All HTTP Codes" at bounding box center [834, 159] width 79 height 14
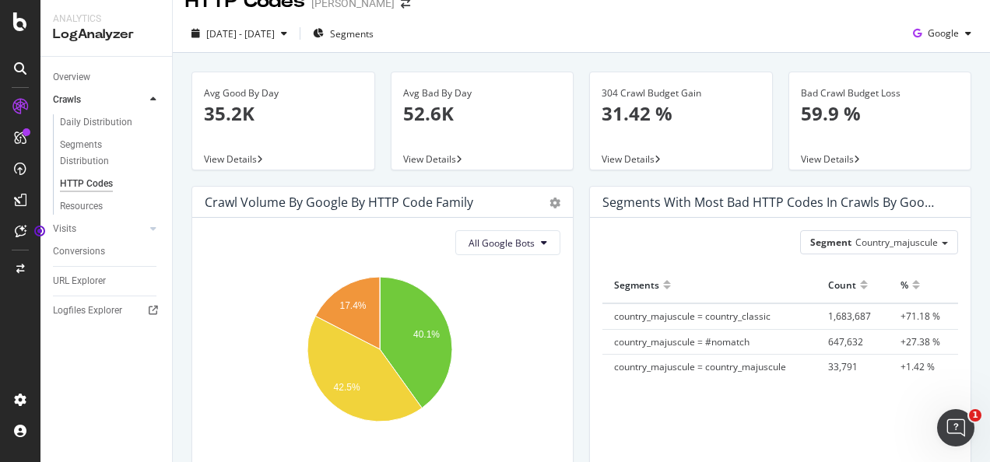
scroll to position [0, 0]
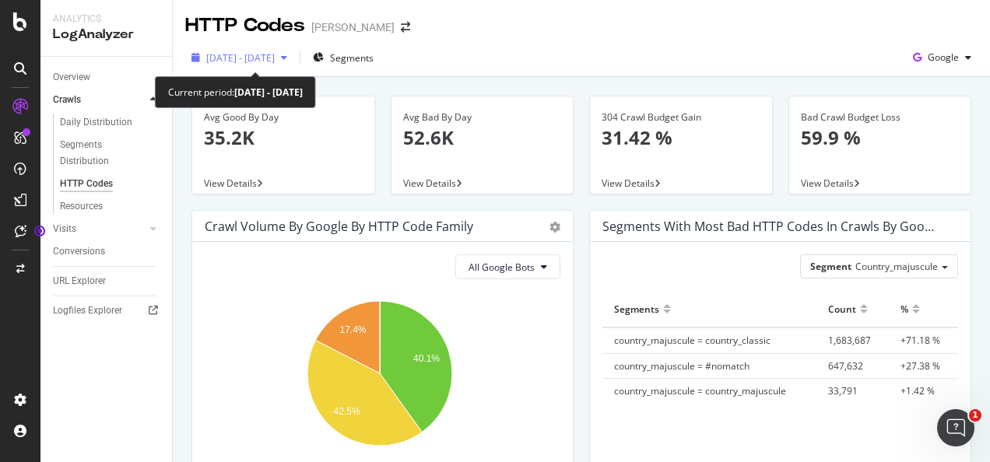
click at [275, 53] on span "2025 Jul. 1st - Aug. 14th" at bounding box center [240, 57] width 69 height 13
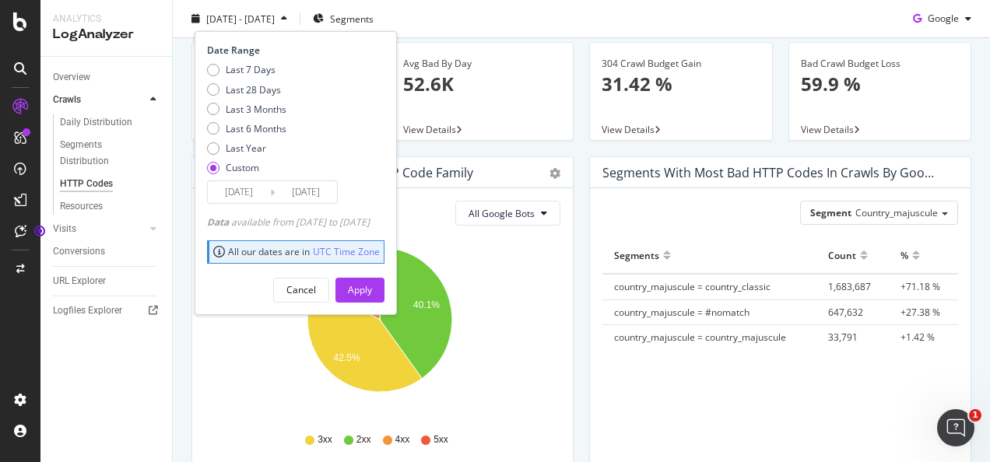
scroll to position [78, 0]
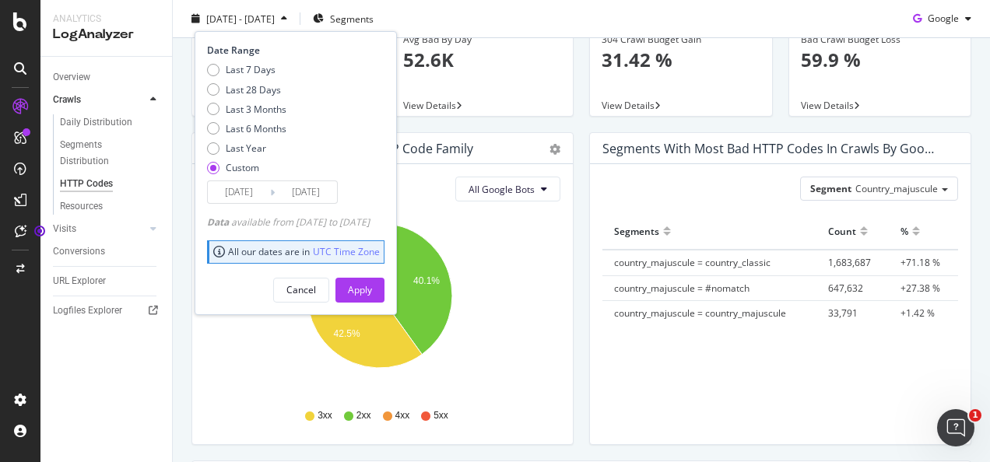
click at [248, 191] on input "2025/07/01" at bounding box center [239, 192] width 62 height 22
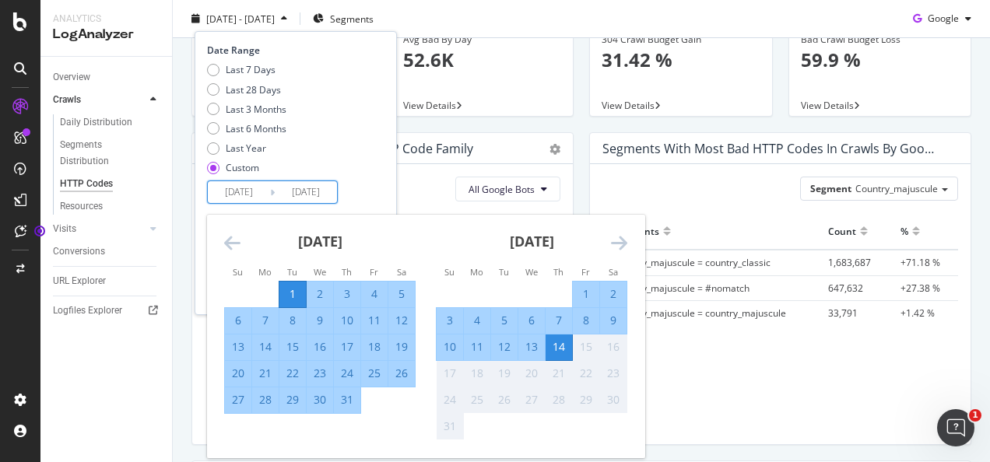
click at [537, 350] on div "13" at bounding box center [531, 347] width 26 height 16
type input "2025/08/13"
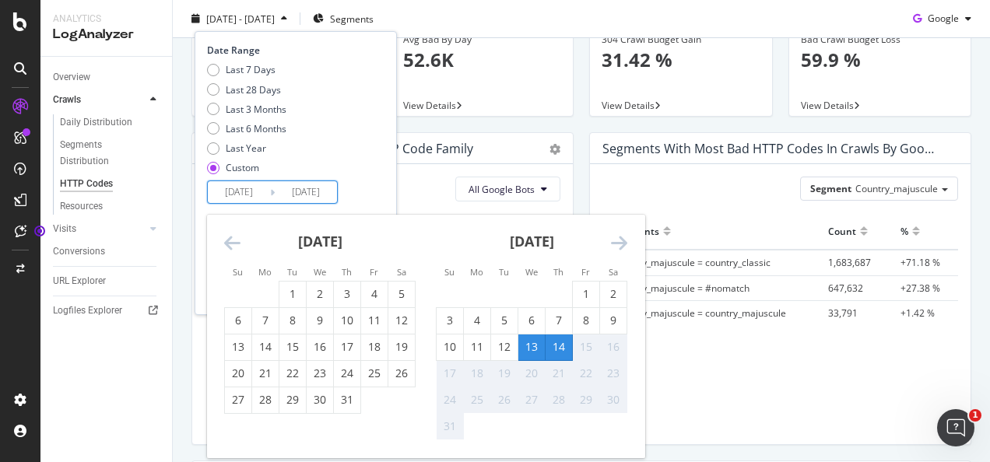
click at [338, 150] on div "Last 7 Days Last 28 Days Last 3 Months Last 6 Months Last Year Custom" at bounding box center [294, 122] width 174 height 118
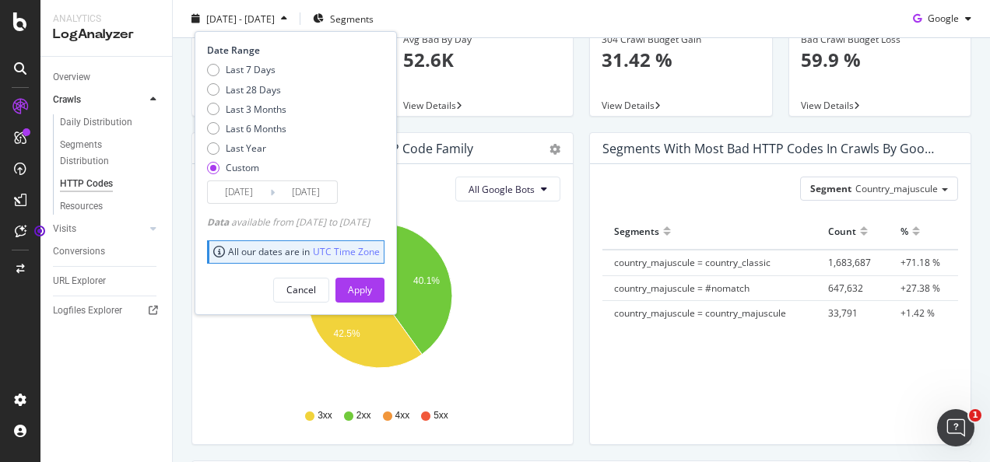
click at [385, 273] on div "Cancel Apply" at bounding box center [295, 283] width 177 height 37
click at [372, 286] on div "Apply" at bounding box center [360, 289] width 24 height 13
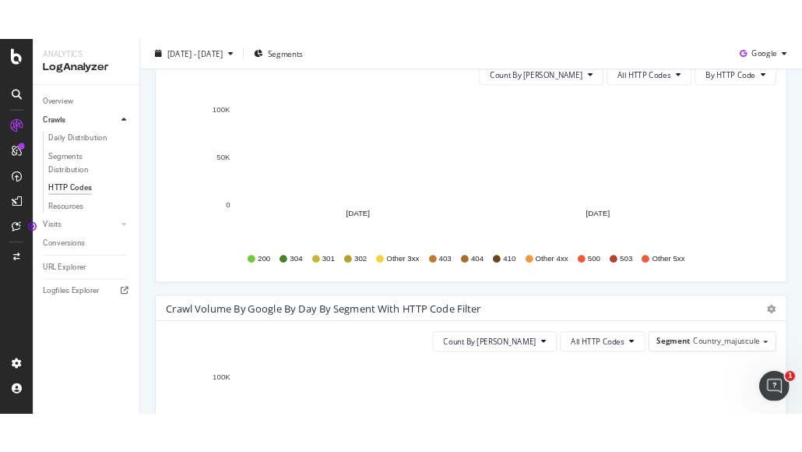
scroll to position [467, 0]
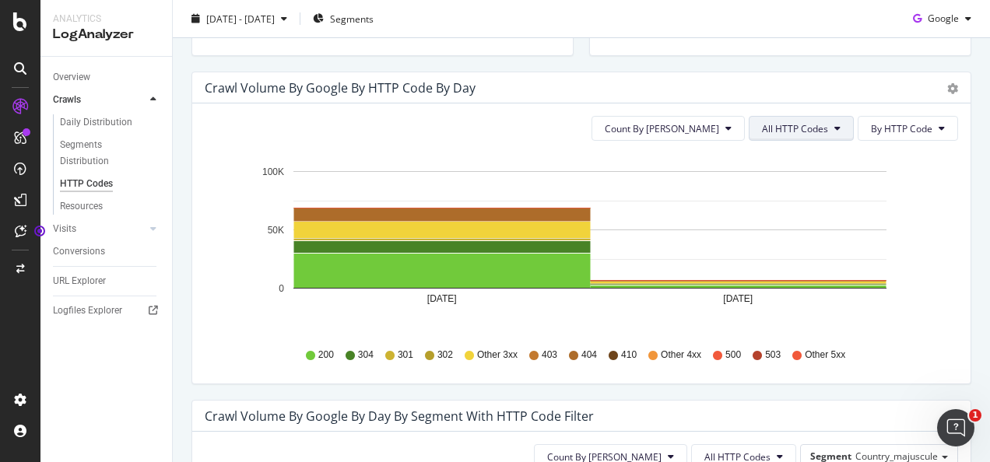
click at [803, 130] on span "All HTTP Codes" at bounding box center [795, 128] width 66 height 13
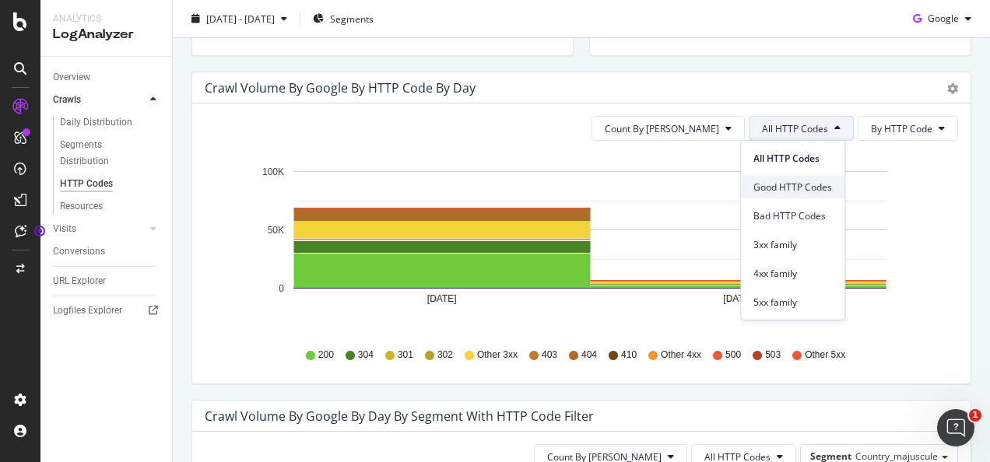
click at [799, 184] on span "Good HTTP Codes" at bounding box center [793, 188] width 79 height 14
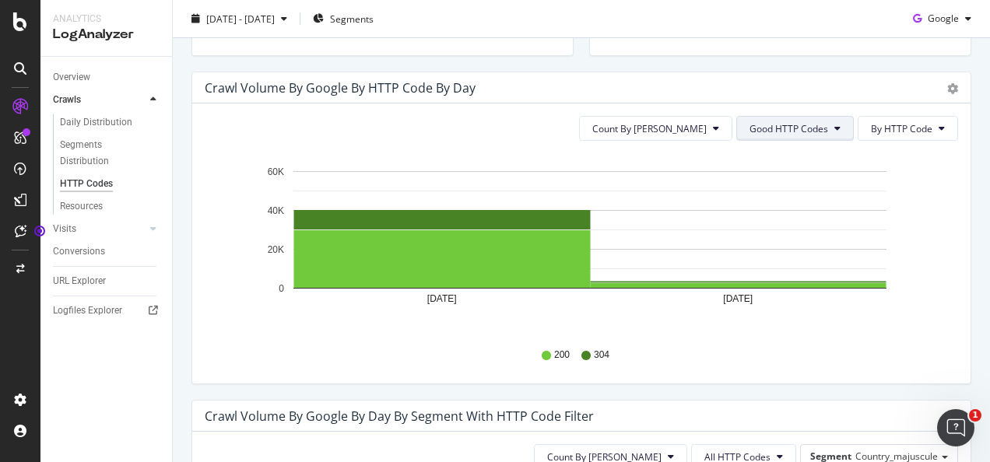
click at [786, 132] on span "Good HTTP Codes" at bounding box center [789, 128] width 79 height 13
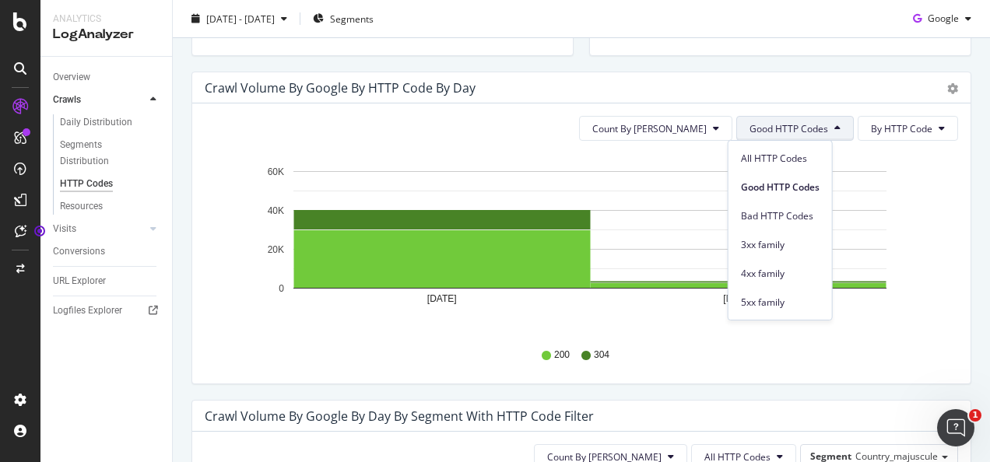
click at [787, 125] on span "Good HTTP Codes" at bounding box center [789, 128] width 79 height 13
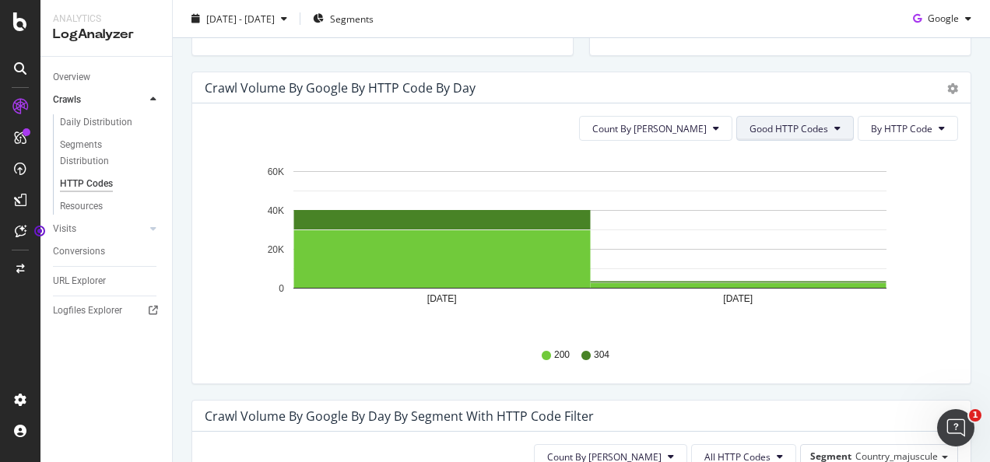
click at [816, 122] on span "Good HTTP Codes" at bounding box center [789, 128] width 79 height 13
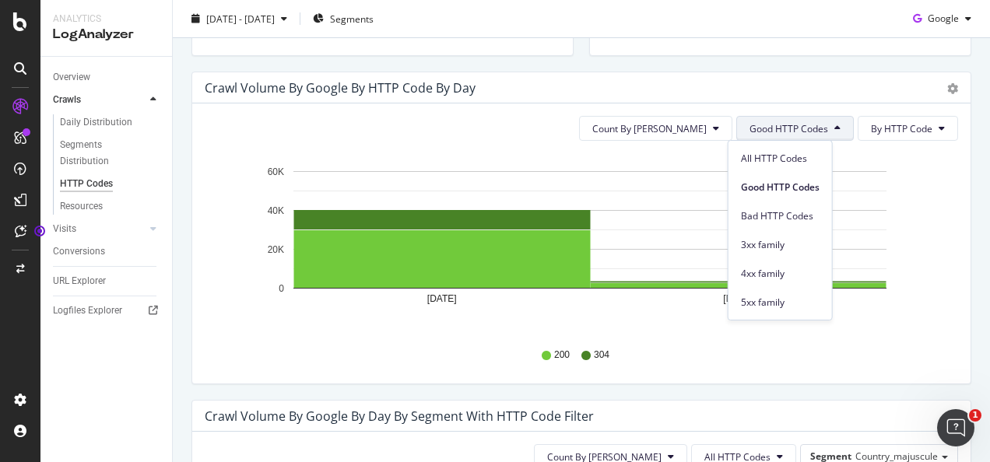
click at [796, 142] on div "All HTTP Codes" at bounding box center [781, 155] width 104 height 29
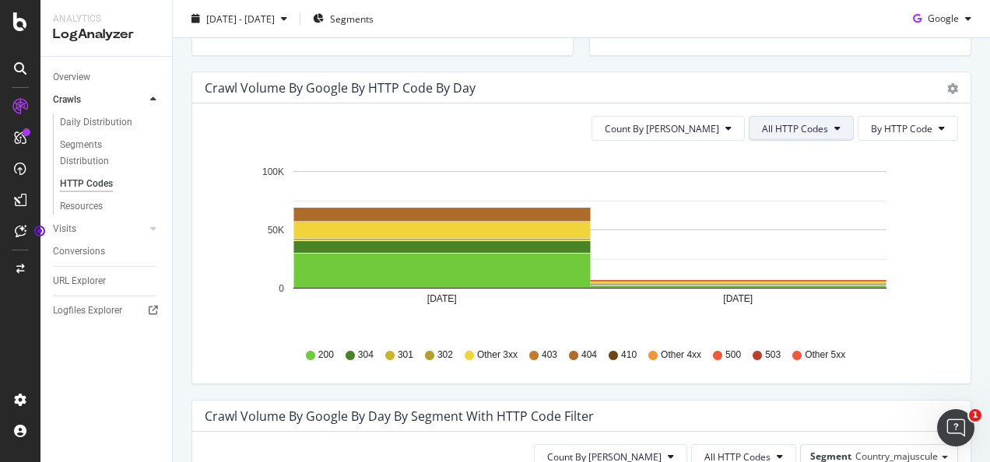
click at [801, 125] on span "All HTTP Codes" at bounding box center [795, 128] width 66 height 13
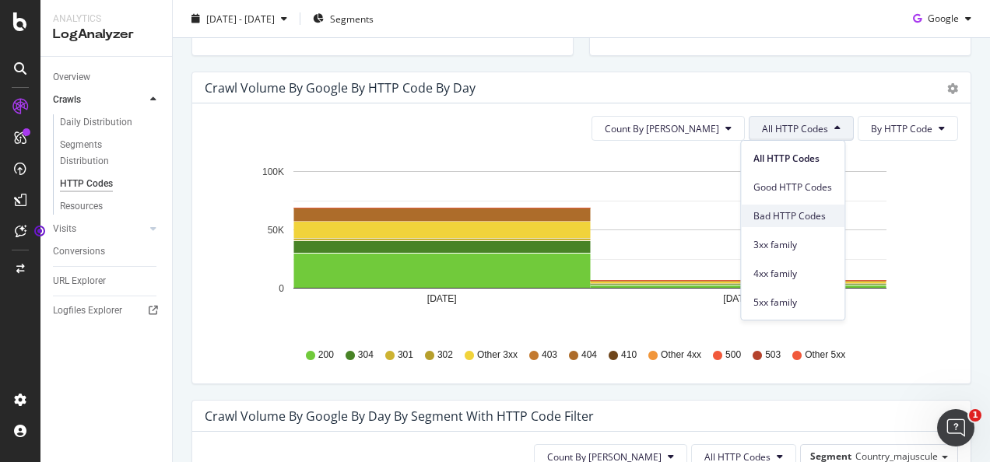
click at [792, 213] on span "Bad HTTP Codes" at bounding box center [793, 216] width 79 height 14
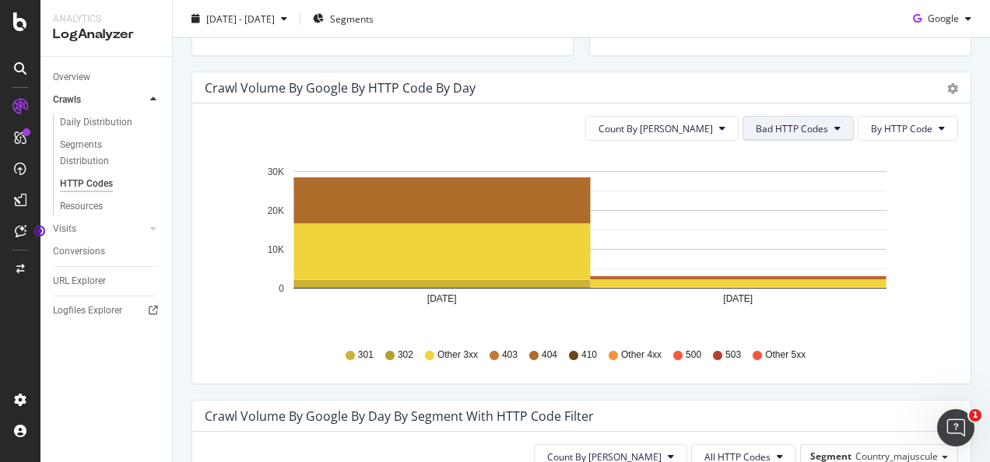
click at [761, 132] on span "Bad HTTP Codes" at bounding box center [792, 128] width 72 height 13
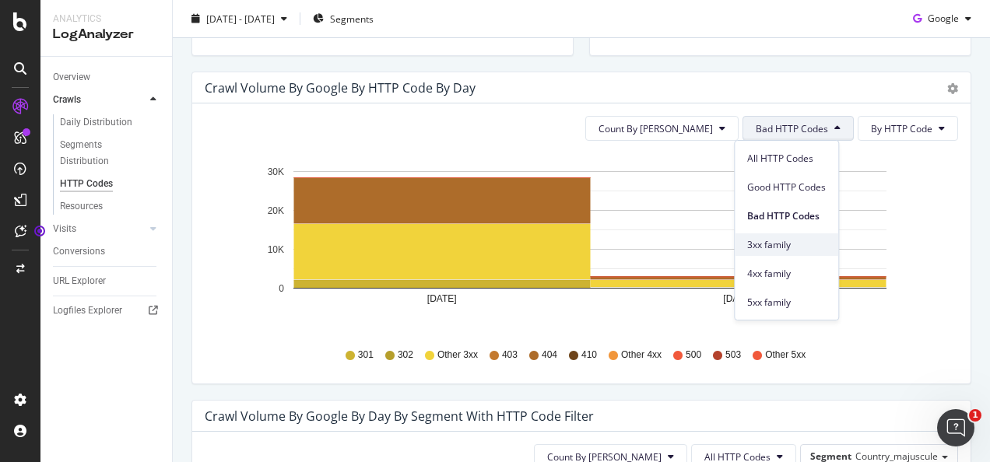
click at [785, 251] on div "3xx family" at bounding box center [787, 245] width 104 height 23
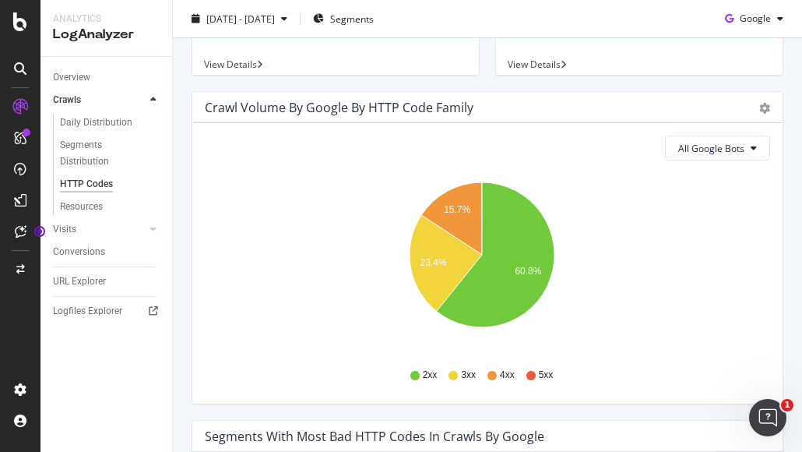
scroll to position [234, 0]
click at [643, 79] on div "Bad Crawl Budget Loss 39.21 % View Details" at bounding box center [639, 34] width 304 height 114
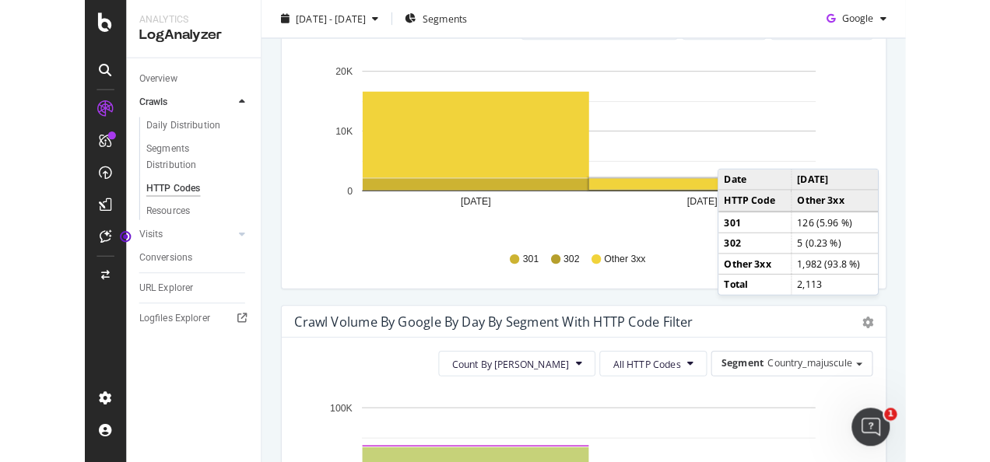
scroll to position [1012, 0]
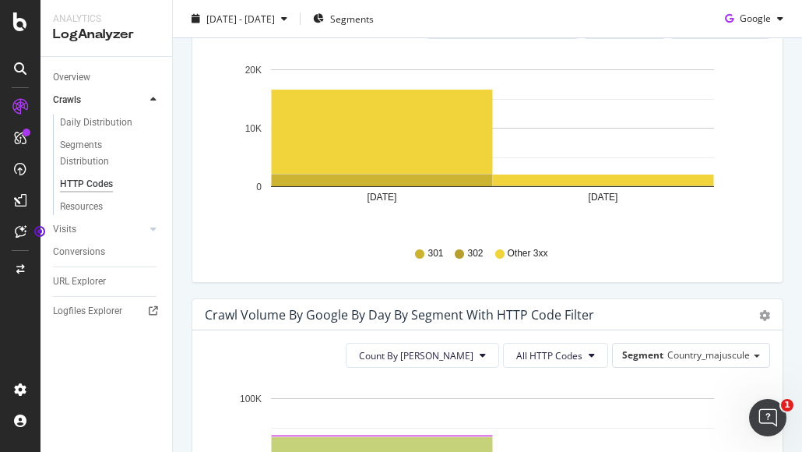
click at [741, 78] on icon "Aug 13 2025 Aug 14 2025 0 10K 20K" at bounding box center [481, 141] width 553 height 181
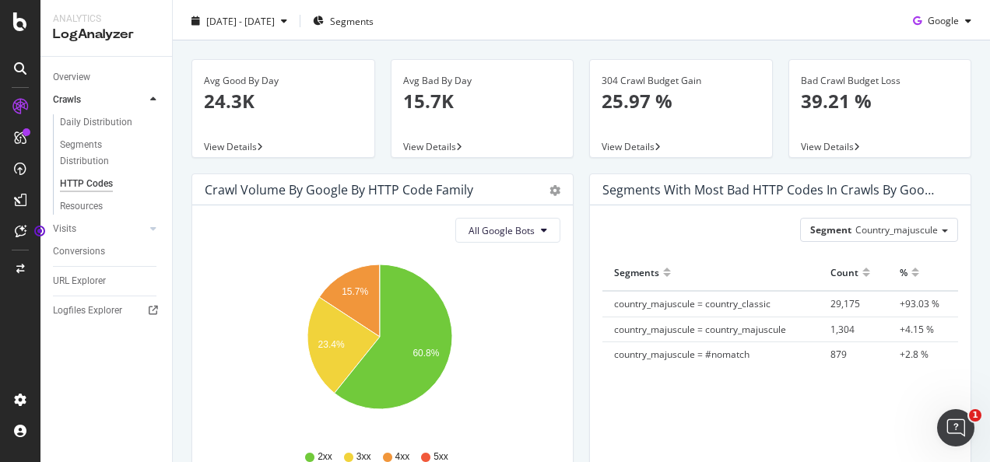
scroll to position [0, 0]
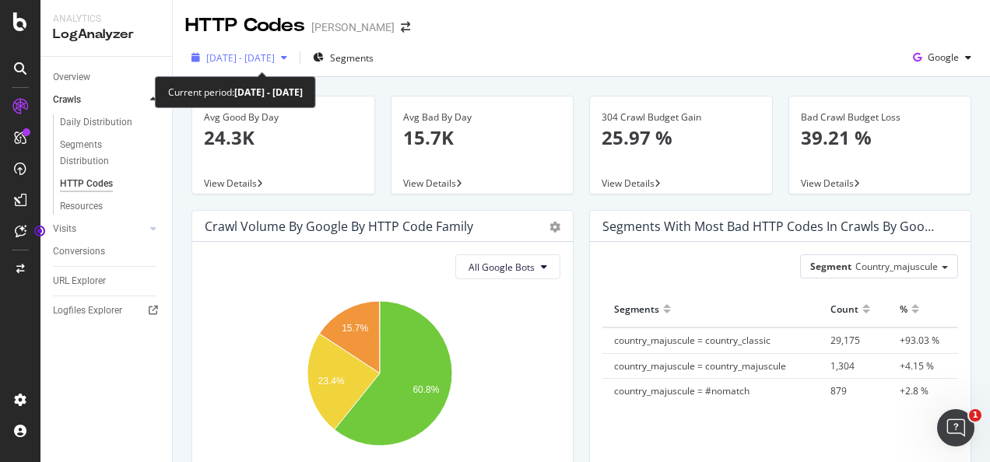
click at [270, 54] on span "2025 Aug. 13th - Aug. 14th" at bounding box center [240, 57] width 69 height 13
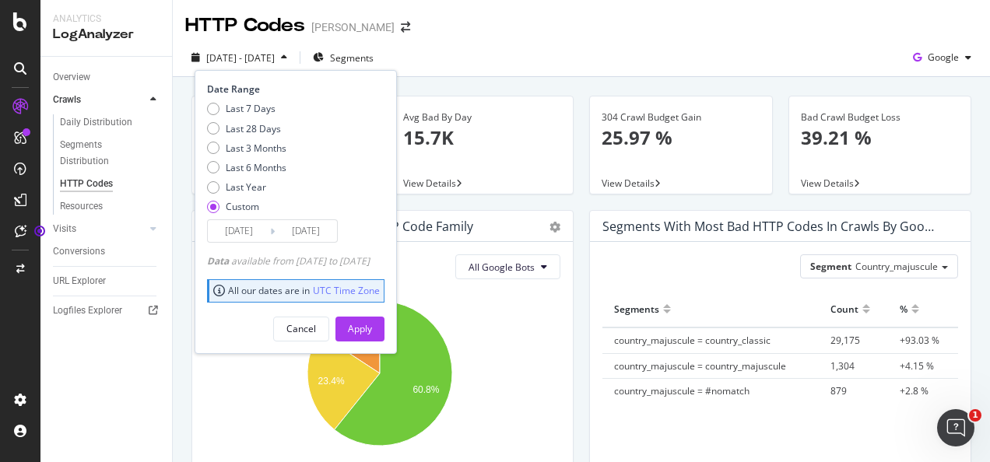
click at [255, 227] on input "2025/08/13" at bounding box center [239, 231] width 62 height 22
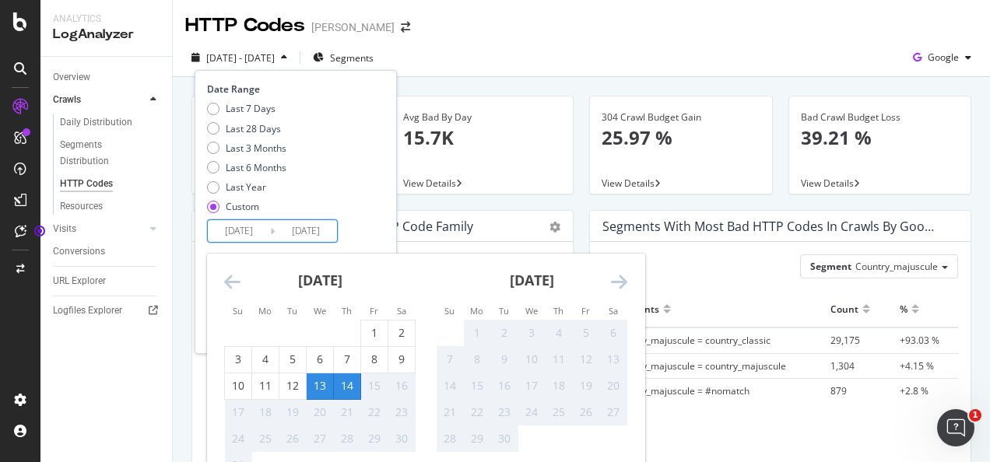
click at [229, 273] on icon "Move backward to switch to the previous month." at bounding box center [232, 281] width 16 height 19
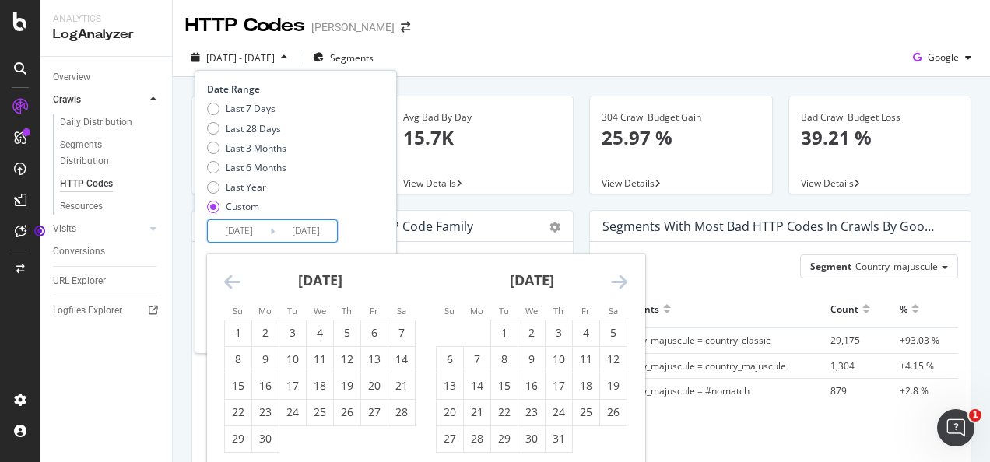
click at [229, 273] on icon "Move backward to switch to the previous month." at bounding box center [232, 281] width 16 height 19
click at [338, 339] on div "1" at bounding box center [347, 333] width 26 height 16
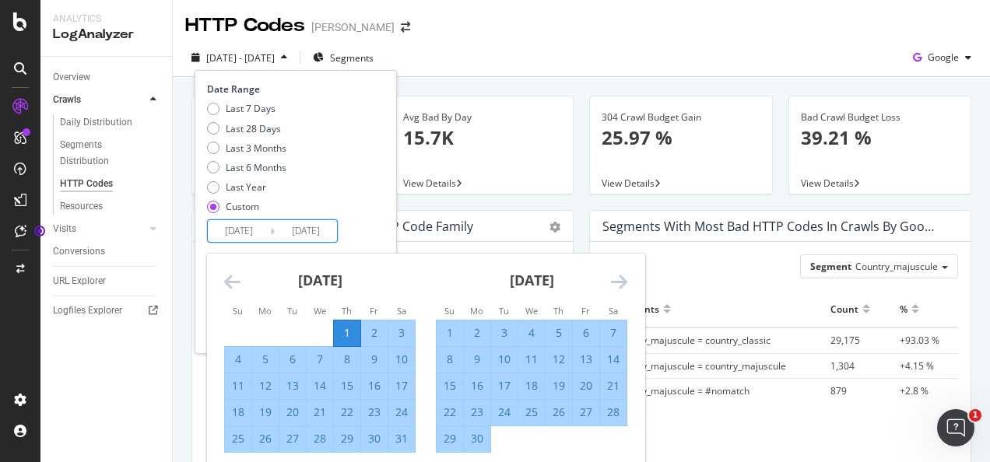
type input "2025/05/01"
click at [360, 163] on div "Last 7 Days Last 28 Days Last 3 Months Last 6 Months Last Year Custom" at bounding box center [294, 161] width 174 height 118
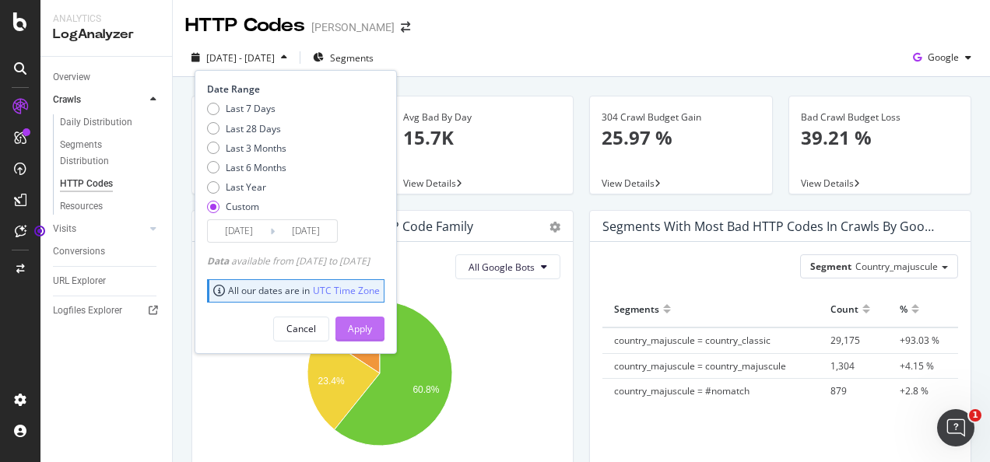
click at [372, 330] on div "Apply" at bounding box center [360, 328] width 24 height 13
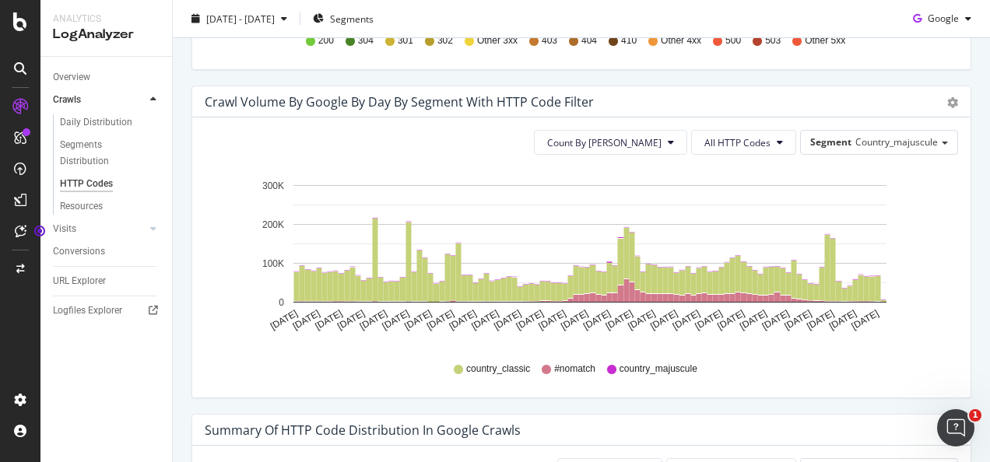
scroll to position [778, 0]
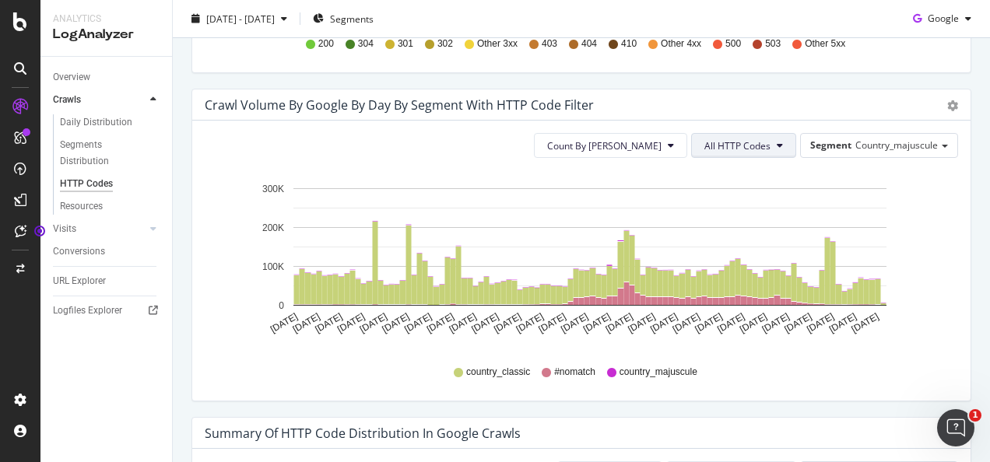
click at [759, 135] on button "All HTTP Codes" at bounding box center [743, 145] width 105 height 25
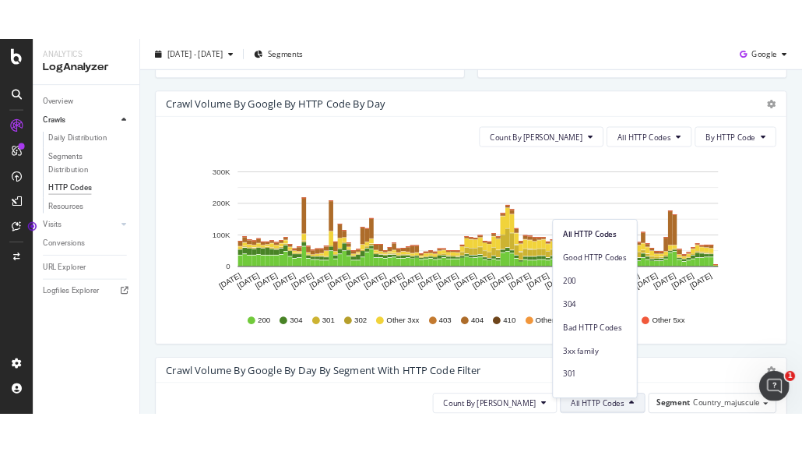
scroll to position [467, 0]
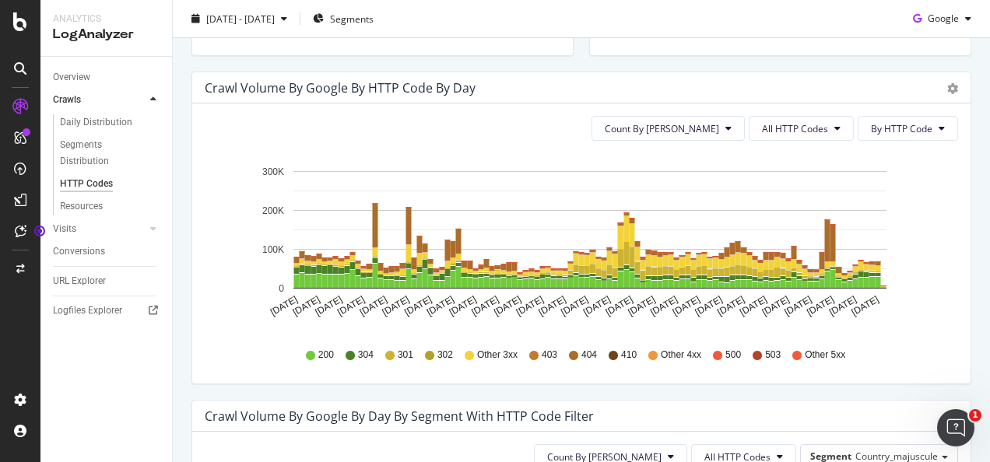
click at [892, 194] on icon "May 01 2025 May 05 2025 May 09 2025 May 13 2025 May 17 2025 May 21 2025 May 25 …" at bounding box center [576, 243] width 742 height 181
click at [763, 122] on span "All HTTP Codes" at bounding box center [795, 128] width 66 height 13
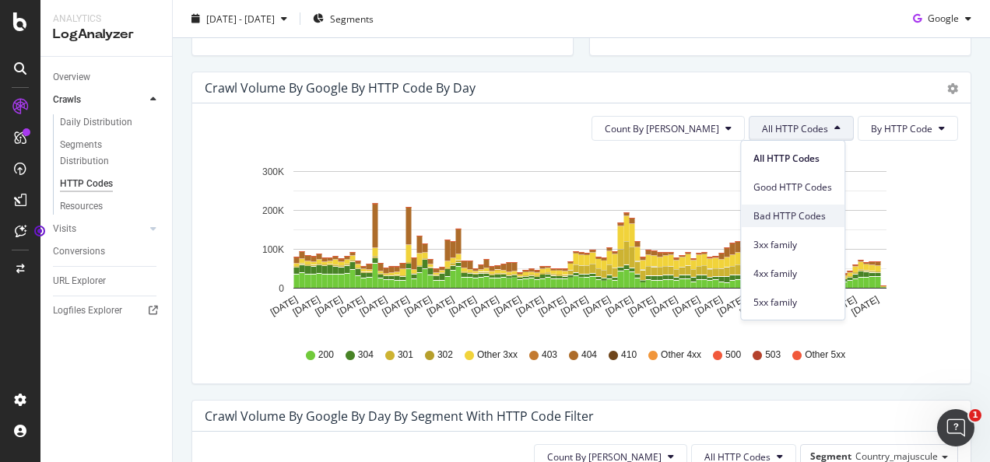
click at [788, 213] on span "Bad HTTP Codes" at bounding box center [793, 216] width 79 height 14
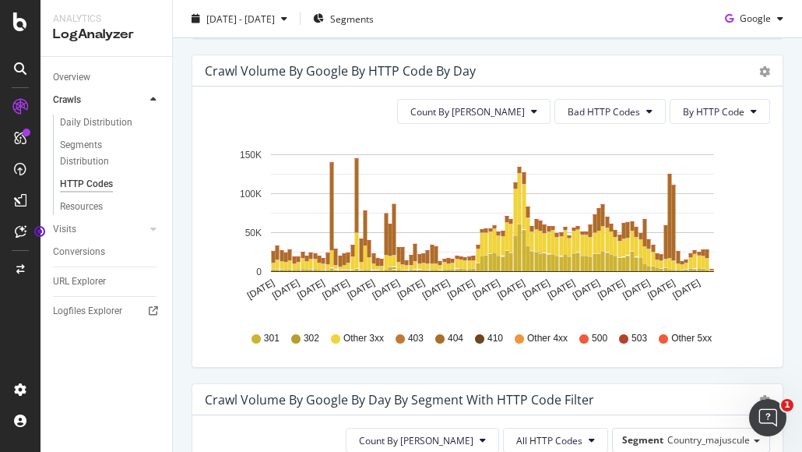
scroll to position [928, 0]
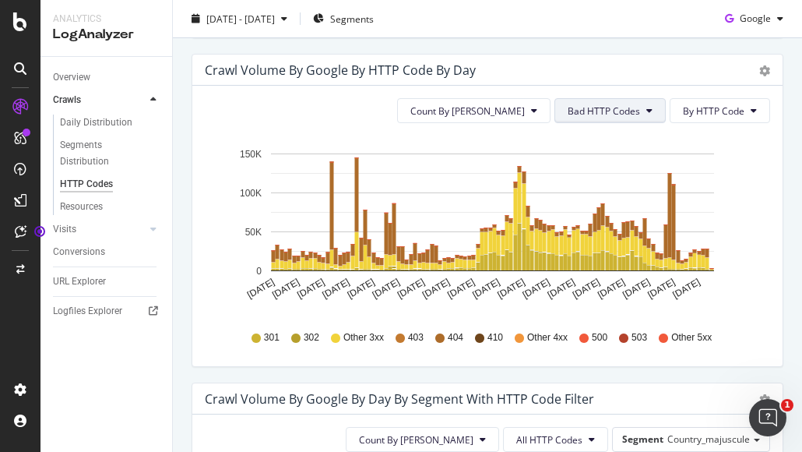
click at [610, 98] on button "Bad HTTP Codes" at bounding box center [609, 110] width 111 height 25
click at [616, 116] on button "Bad HTTP Codes" at bounding box center [609, 110] width 111 height 25
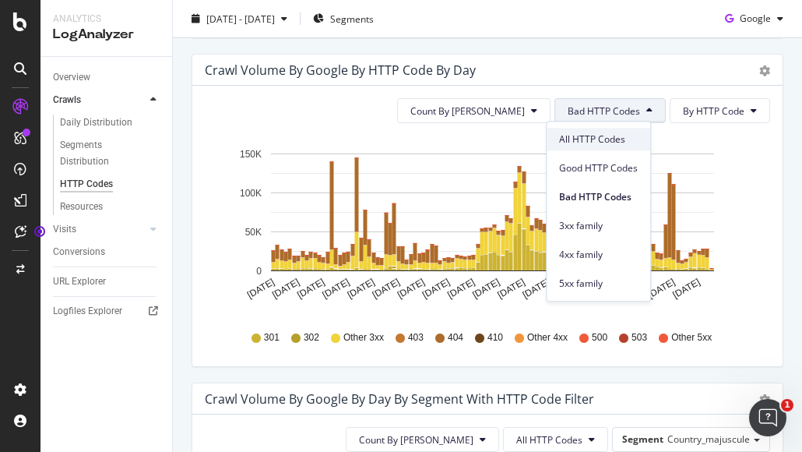
click at [592, 136] on span "All HTTP Codes" at bounding box center [598, 139] width 79 height 14
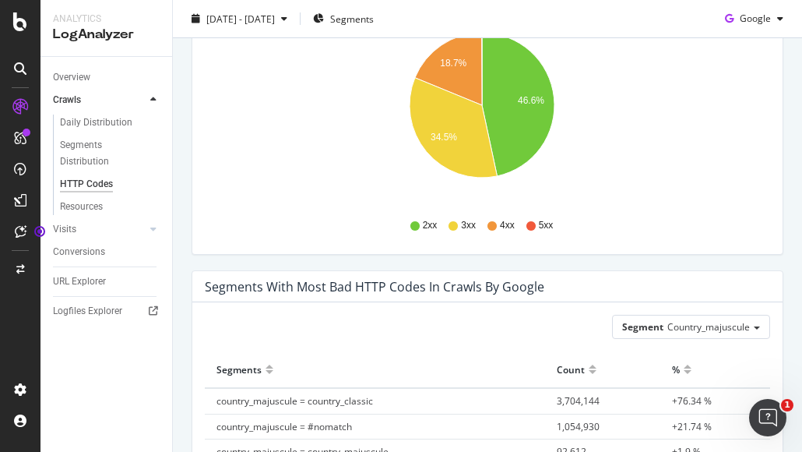
scroll to position [0, 0]
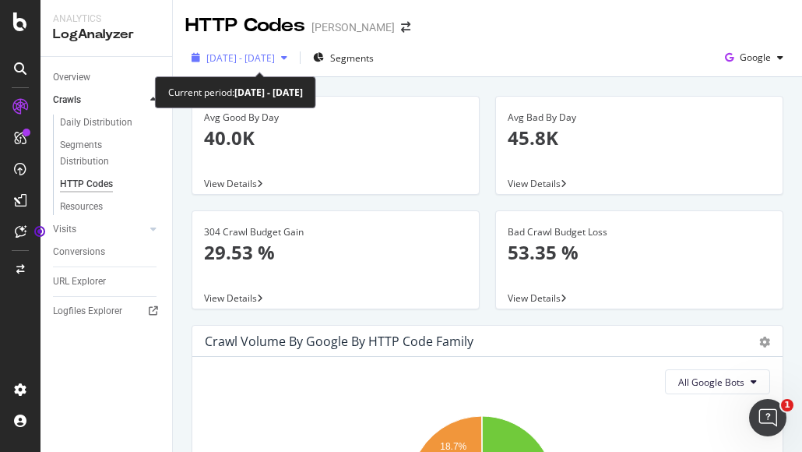
click at [275, 57] on span "2025 May. 1st - Aug. 14th" at bounding box center [240, 57] width 69 height 13
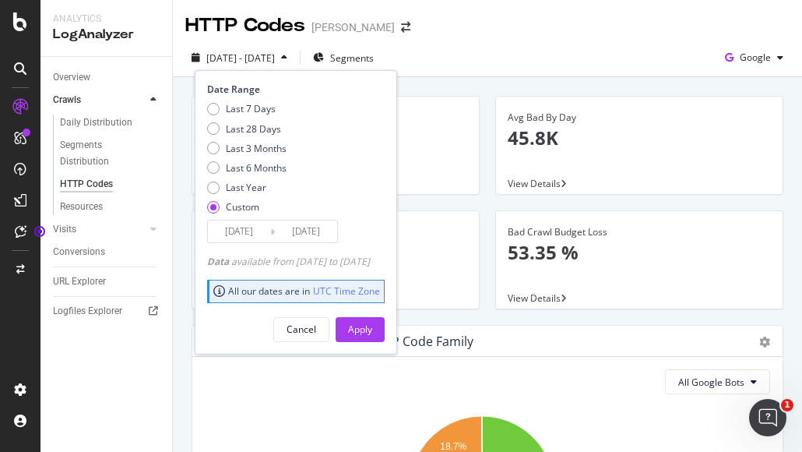
click at [241, 227] on input "2025/05/01" at bounding box center [239, 231] width 62 height 22
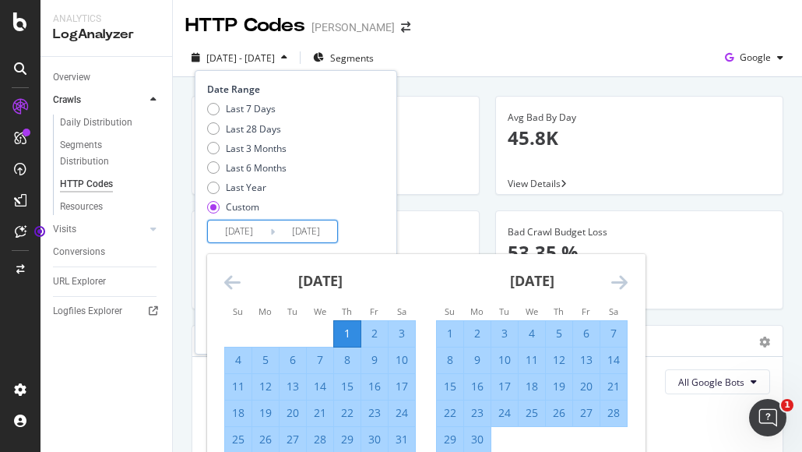
scroll to position [234, 0]
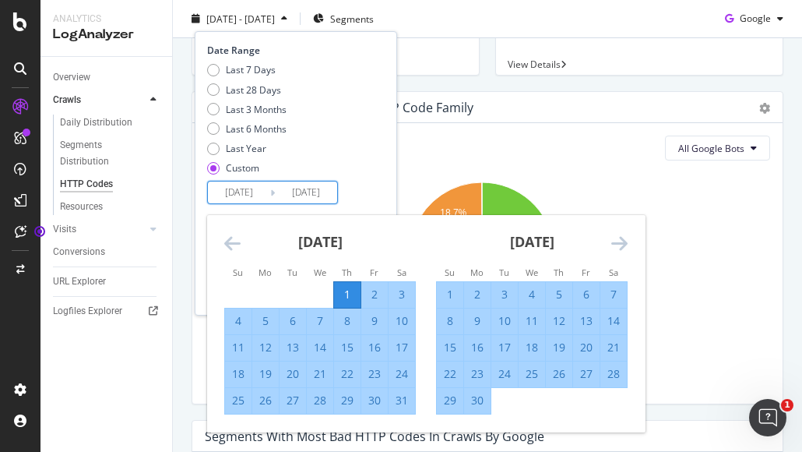
click at [626, 248] on icon "Move forward to switch to the next month." at bounding box center [619, 243] width 16 height 19
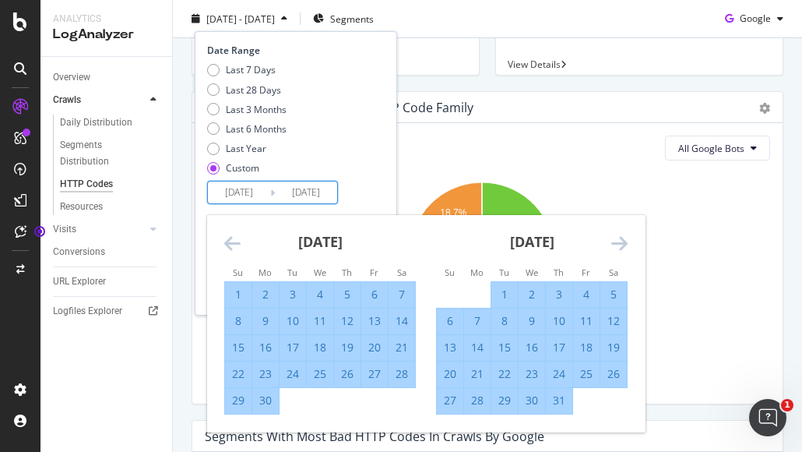
click at [626, 248] on icon "Move forward to switch to the next month." at bounding box center [619, 243] width 16 height 19
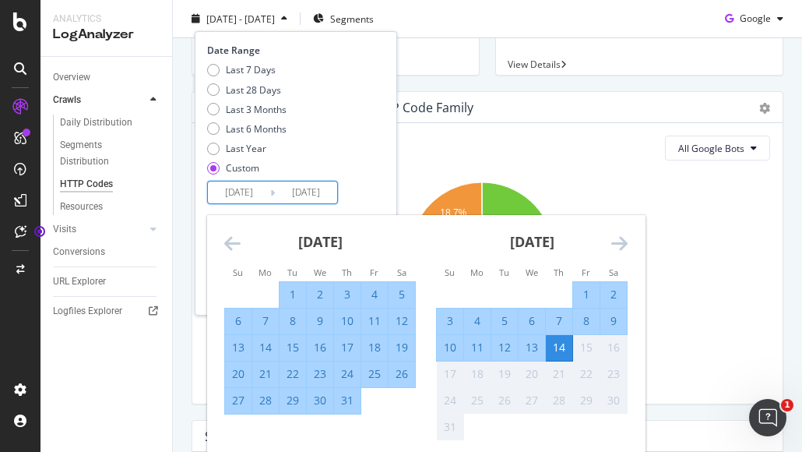
click at [536, 350] on div "13" at bounding box center [531, 347] width 26 height 16
type input "2025/08/13"
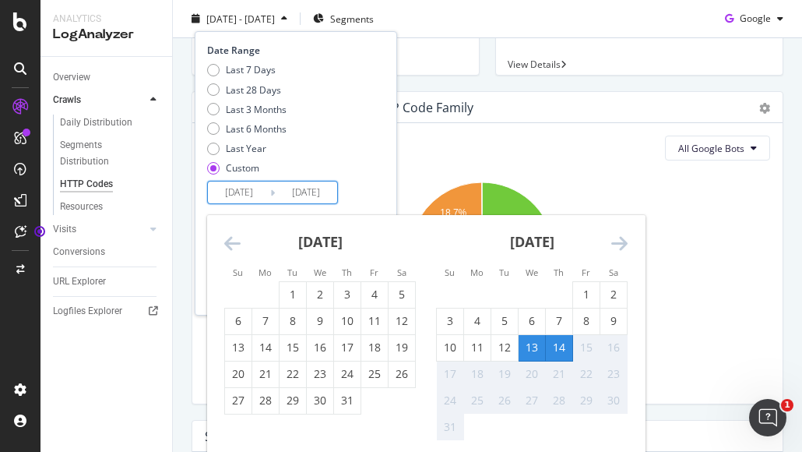
click at [375, 138] on div "Last 7 Days Last 28 Days Last 3 Months Last 6 Months Last Year Custom" at bounding box center [294, 122] width 174 height 118
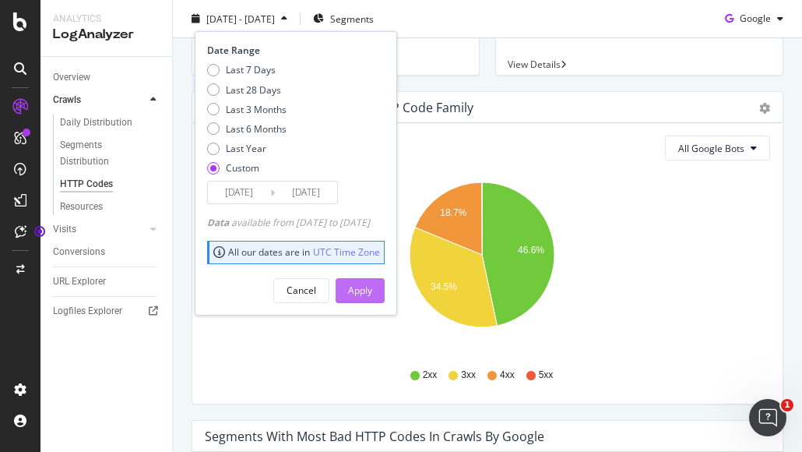
click at [372, 286] on div "Apply" at bounding box center [360, 289] width 24 height 13
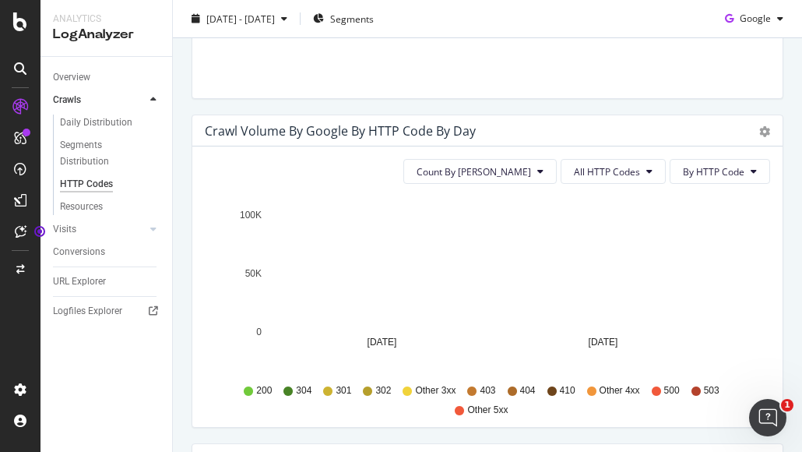
scroll to position [934, 0]
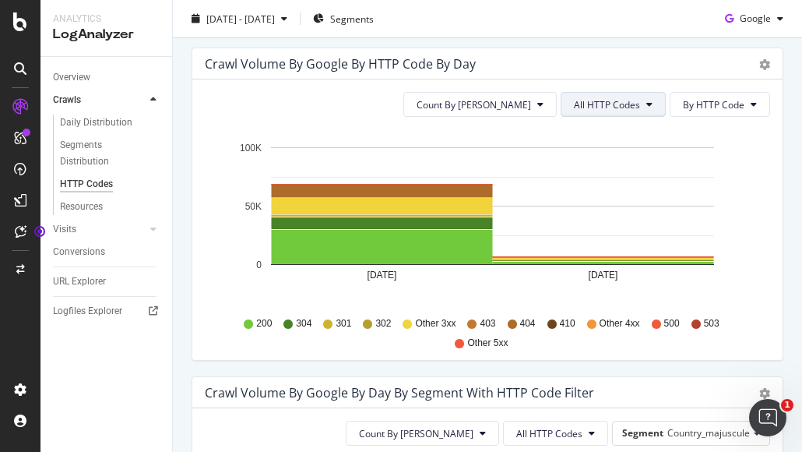
click at [603, 107] on span "All HTTP Codes" at bounding box center [607, 104] width 66 height 13
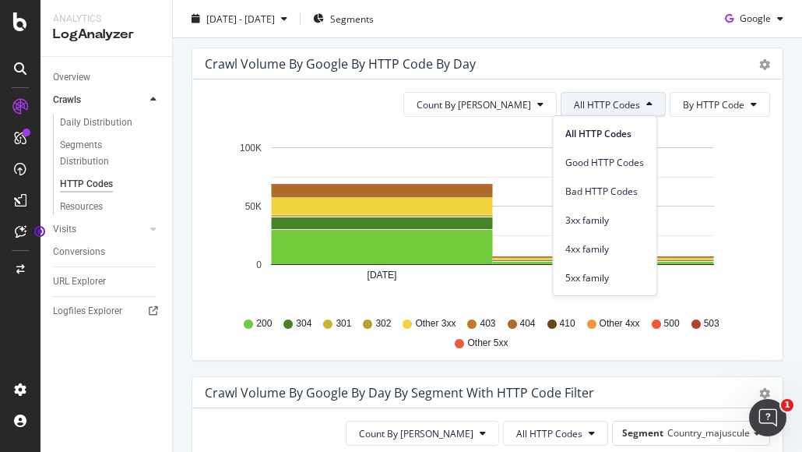
click at [605, 105] on span "All HTTP Codes" at bounding box center [607, 104] width 66 height 13
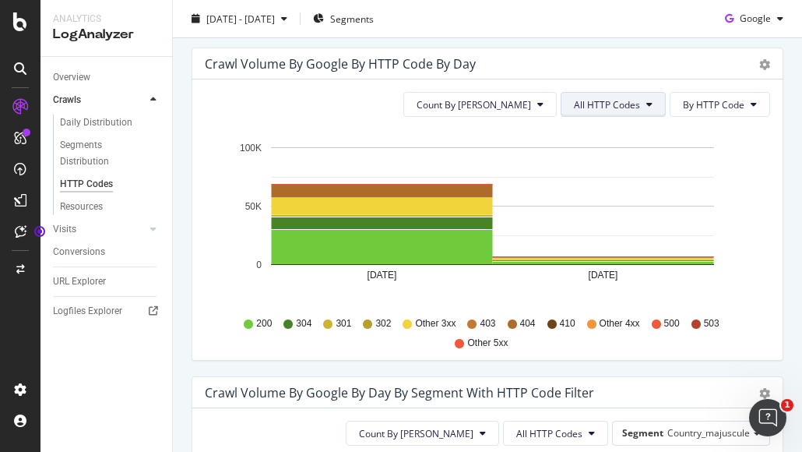
click at [603, 107] on span "All HTTP Codes" at bounding box center [607, 104] width 66 height 13
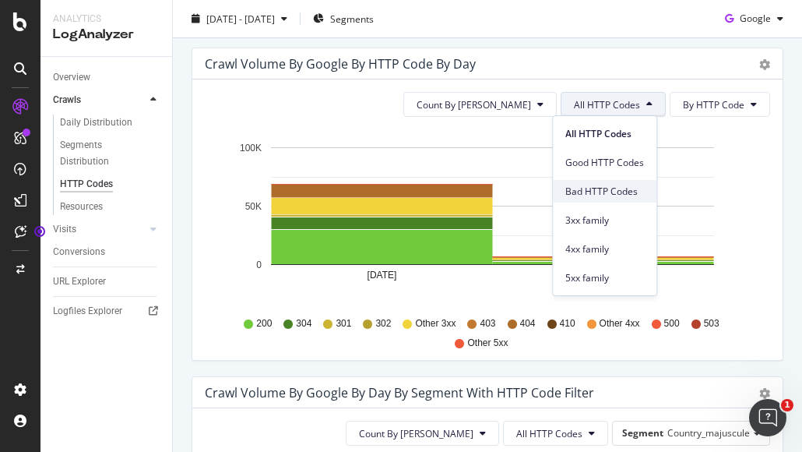
click at [603, 189] on span "Bad HTTP Codes" at bounding box center [604, 191] width 79 height 14
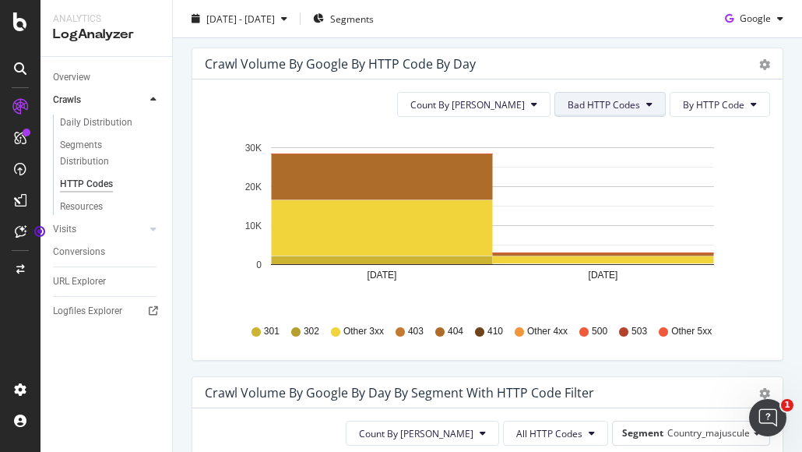
click at [591, 98] on span "Bad HTTP Codes" at bounding box center [603, 104] width 72 height 13
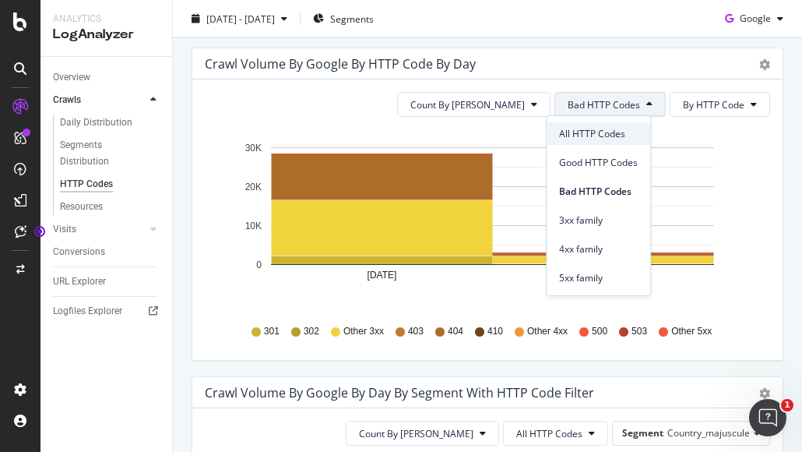
click at [582, 128] on span "All HTTP Codes" at bounding box center [598, 134] width 79 height 14
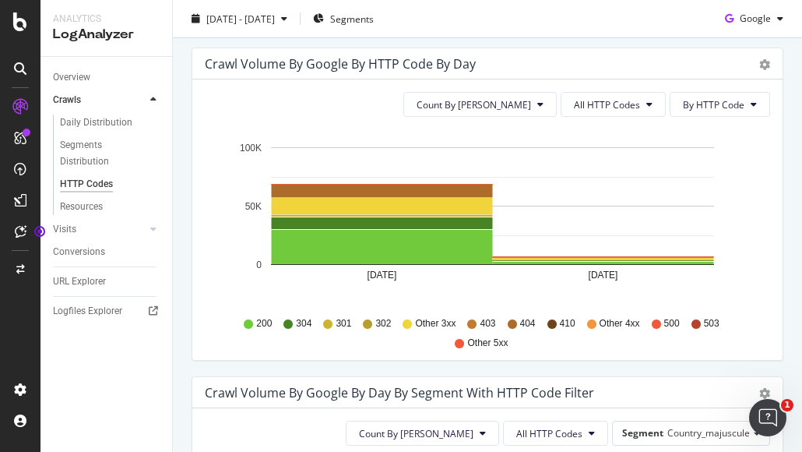
drag, startPoint x: 711, startPoint y: 226, endPoint x: 497, endPoint y: 223, distance: 214.1
click at [711, 223] on rect "A chart." at bounding box center [492, 206] width 443 height 118
click at [627, 96] on button "All HTTP Codes" at bounding box center [612, 104] width 105 height 25
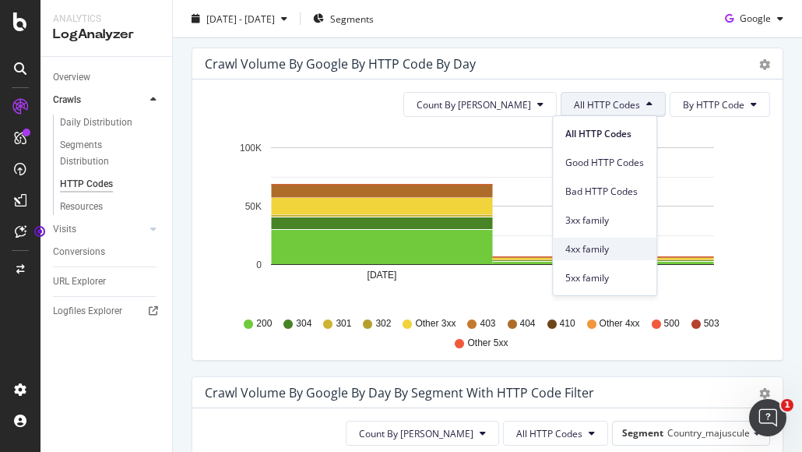
click at [596, 244] on span "4xx family" at bounding box center [604, 249] width 79 height 14
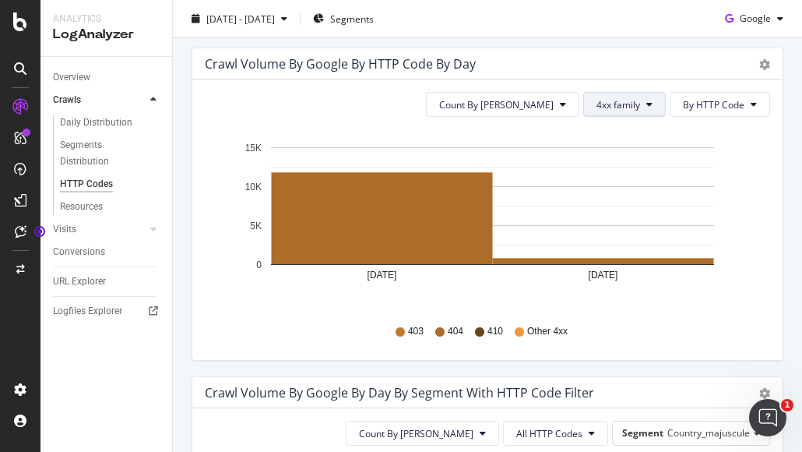
click at [596, 102] on span "4xx family" at bounding box center [618, 104] width 44 height 13
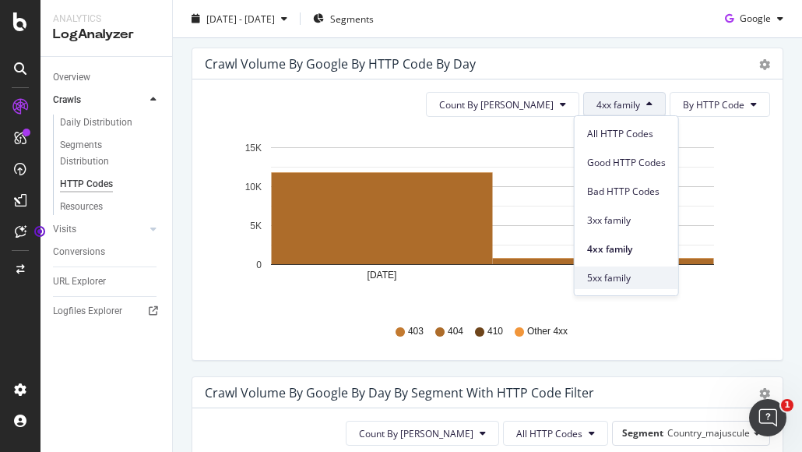
click at [613, 267] on div "5xx family" at bounding box center [626, 277] width 104 height 23
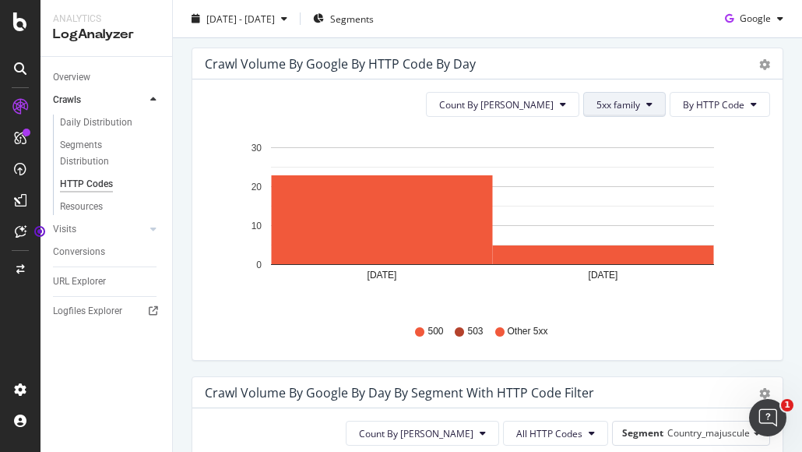
click at [615, 107] on span "5xx family" at bounding box center [618, 104] width 44 height 13
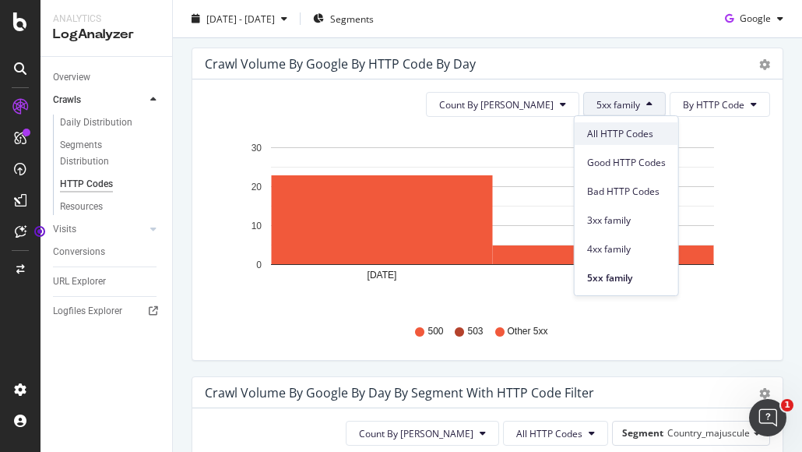
click at [600, 133] on span "All HTTP Codes" at bounding box center [626, 134] width 79 height 14
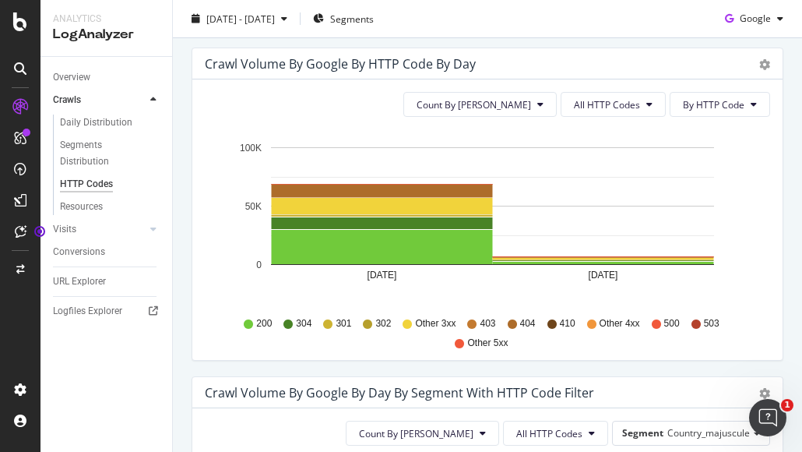
drag, startPoint x: 588, startPoint y: 151, endPoint x: 553, endPoint y: 146, distance: 35.3
click at [589, 153] on rect "A chart." at bounding box center [492, 206] width 443 height 118
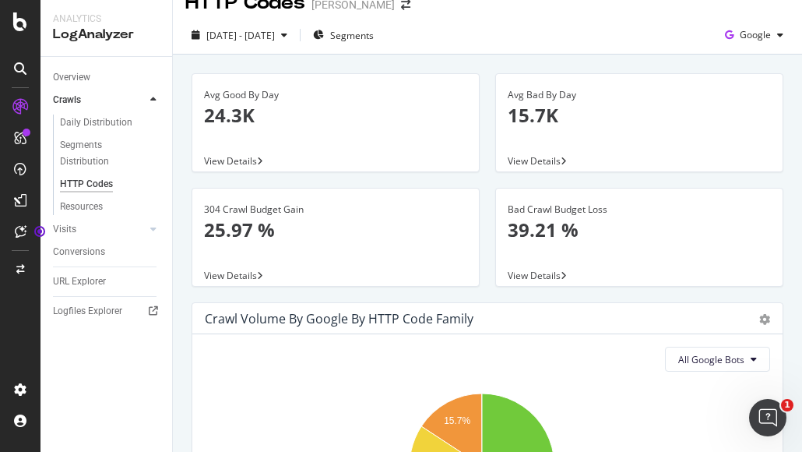
scroll to position [0, 0]
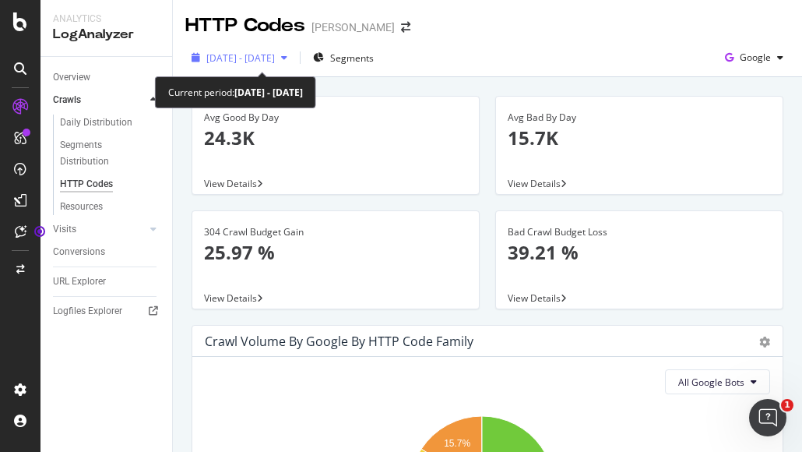
click at [275, 63] on span "2025 Aug. 13th - Aug. 14th" at bounding box center [240, 57] width 69 height 13
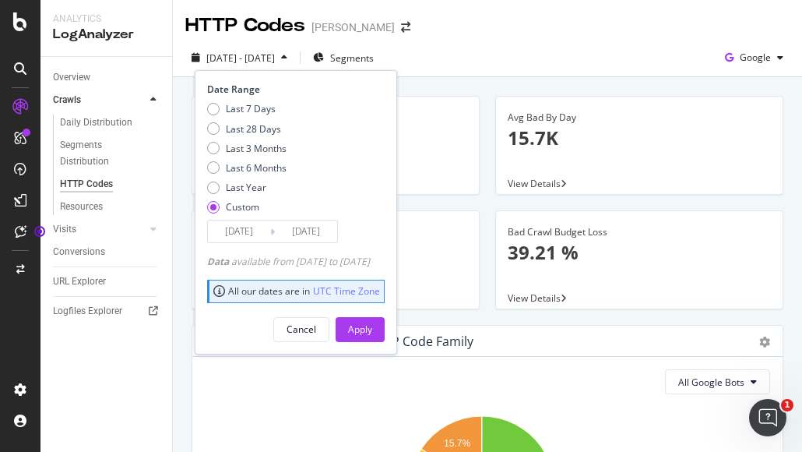
click at [244, 229] on input "2025/08/13" at bounding box center [239, 231] width 62 height 22
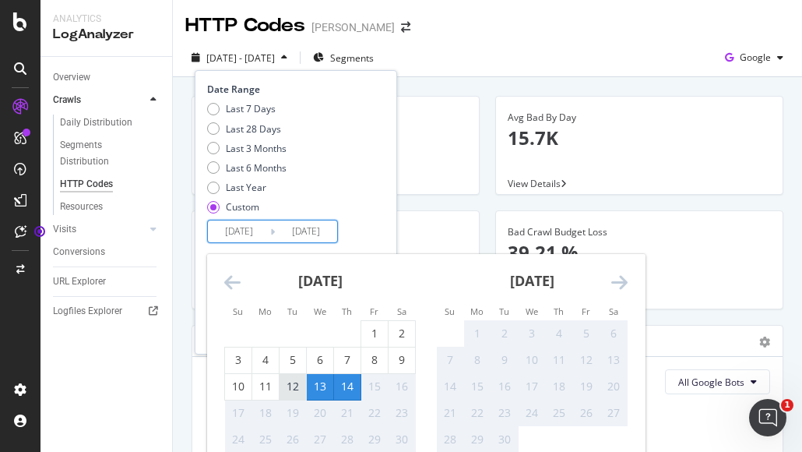
click at [295, 388] on div "12" at bounding box center [292, 386] width 26 height 16
type input "2025/08/12"
drag, startPoint x: 393, startPoint y: 189, endPoint x: 394, endPoint y: 223, distance: 34.3
click at [381, 188] on div "Last 7 Days Last 28 Days Last 3 Months Last 6 Months Last Year Custom" at bounding box center [294, 161] width 174 height 118
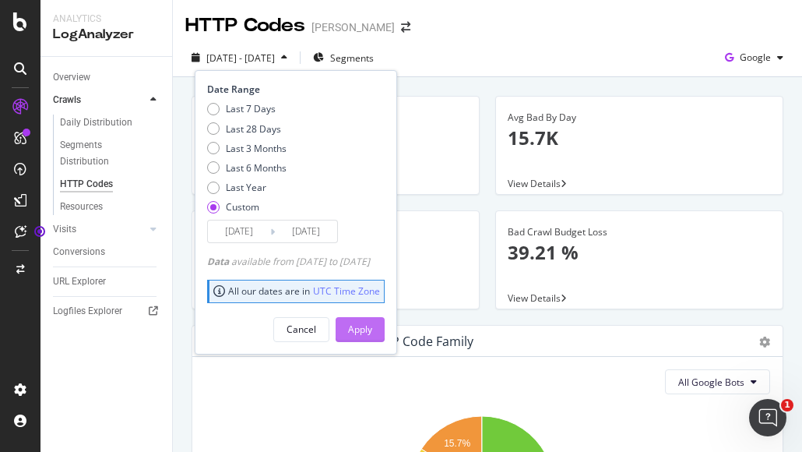
click at [372, 328] on div "Apply" at bounding box center [360, 328] width 24 height 13
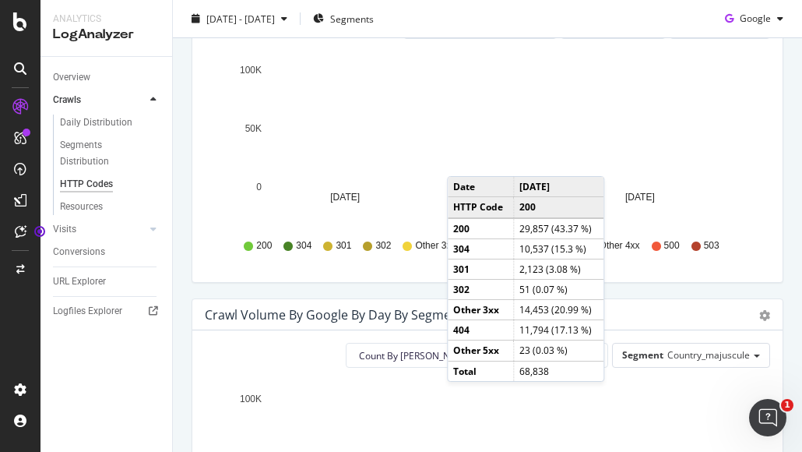
scroll to position [934, 0]
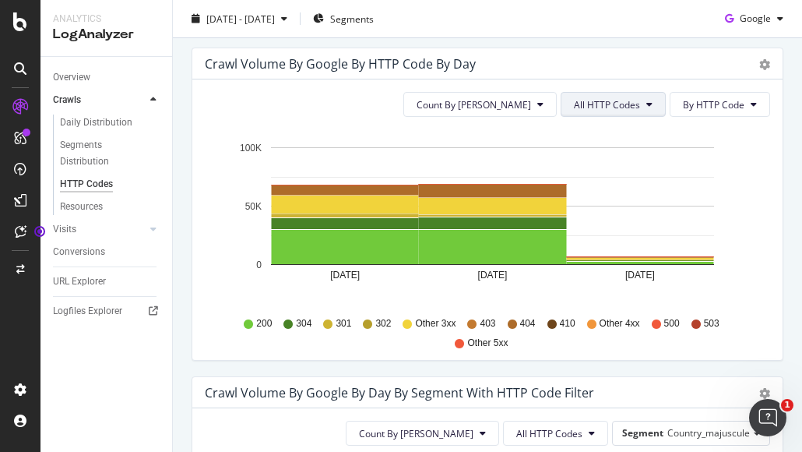
click at [587, 95] on button "All HTTP Codes" at bounding box center [612, 104] width 105 height 25
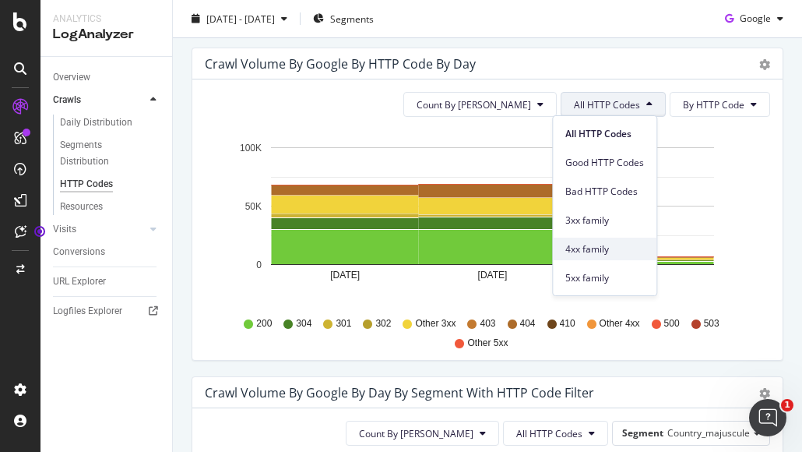
click at [612, 251] on span "4xx family" at bounding box center [604, 249] width 79 height 14
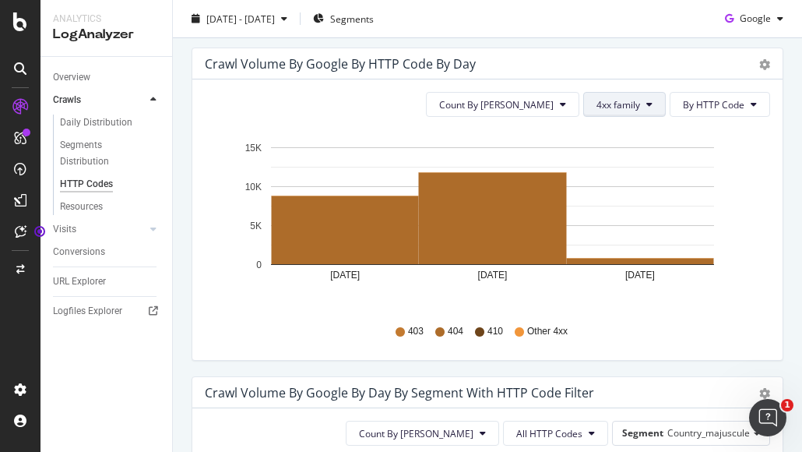
click at [598, 102] on span "4xx family" at bounding box center [618, 104] width 44 height 13
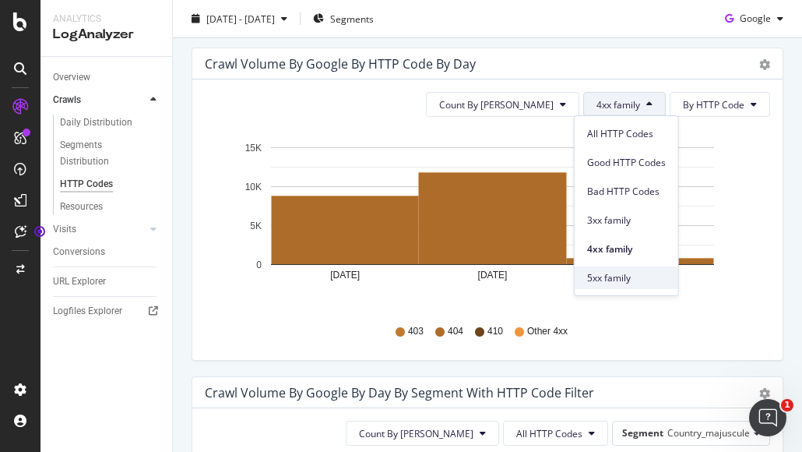
click at [620, 283] on span "5xx family" at bounding box center [626, 278] width 79 height 14
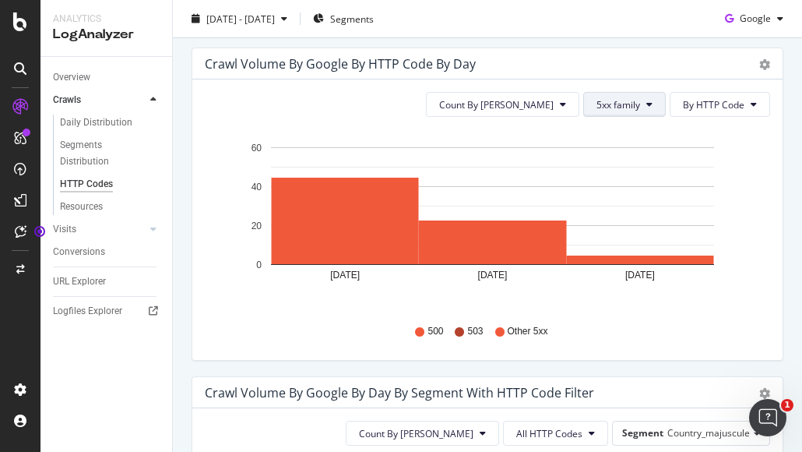
click at [623, 93] on button "5xx family" at bounding box center [624, 104] width 83 height 25
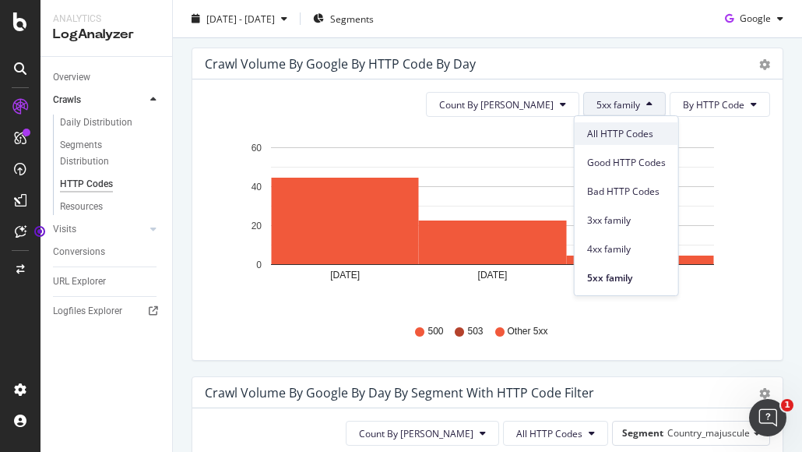
click at [592, 135] on span "All HTTP Codes" at bounding box center [626, 134] width 79 height 14
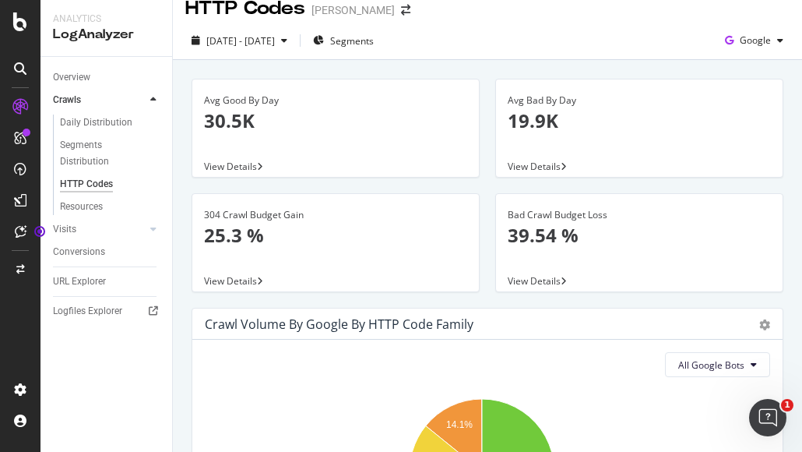
scroll to position [0, 0]
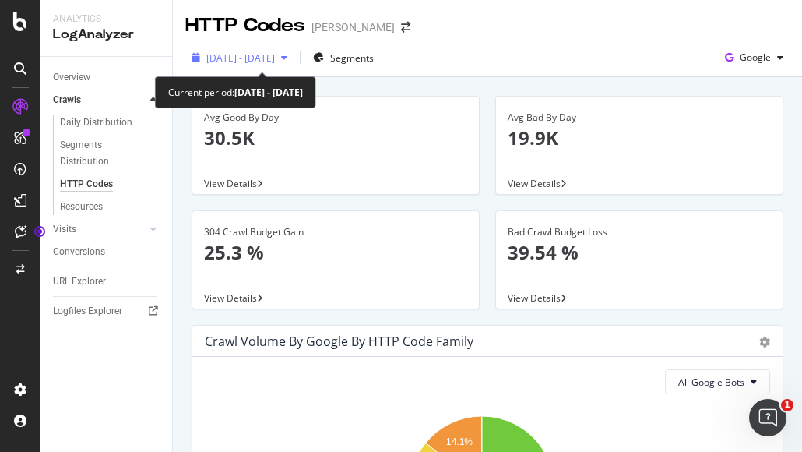
click at [275, 59] on span "2025 Aug. 12th - Aug. 14th" at bounding box center [240, 57] width 69 height 13
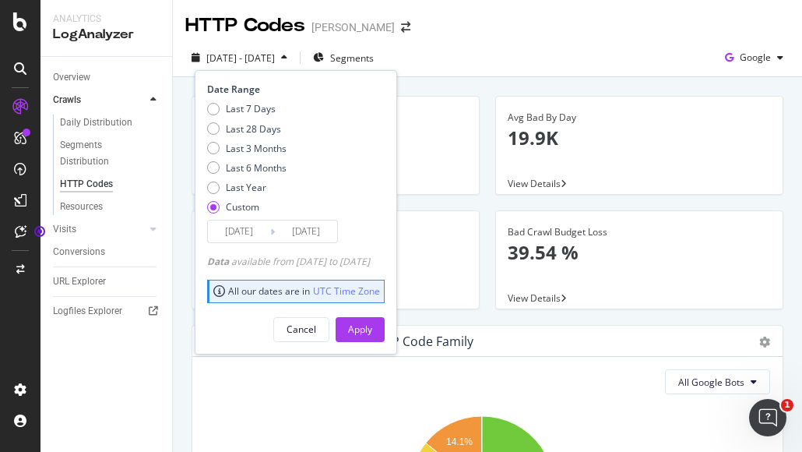
click at [255, 236] on input "2025/08/12" at bounding box center [239, 231] width 62 height 22
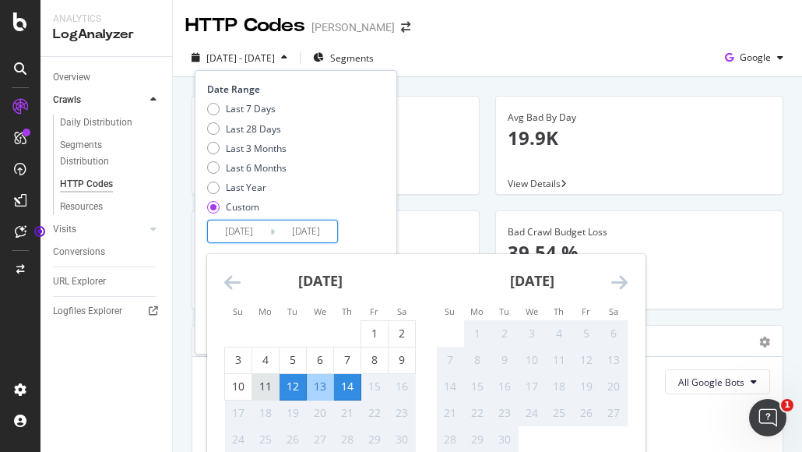
click at [269, 382] on div "11" at bounding box center [265, 386] width 26 height 16
type input "2025/08/11"
drag, startPoint x: 369, startPoint y: 191, endPoint x: 380, endPoint y: 279, distance: 89.4
click at [369, 189] on div "Last 7 Days Last 28 Days Last 3 Months Last 6 Months Last Year Custom" at bounding box center [294, 161] width 174 height 118
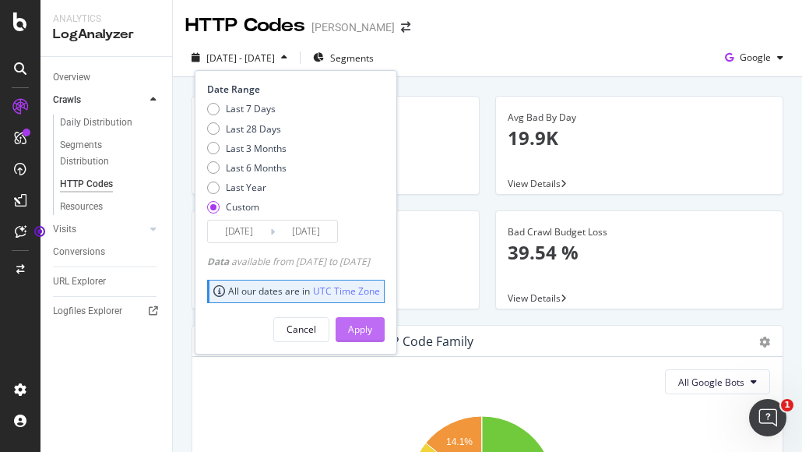
click at [372, 328] on div "Apply" at bounding box center [360, 328] width 24 height 13
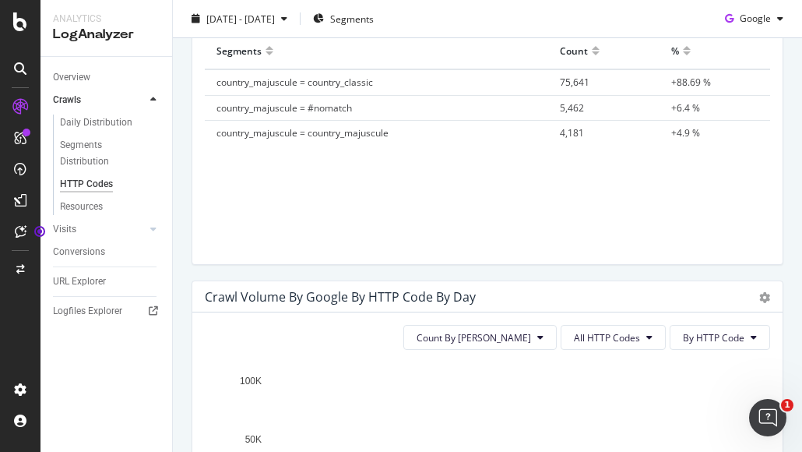
scroll to position [701, 0]
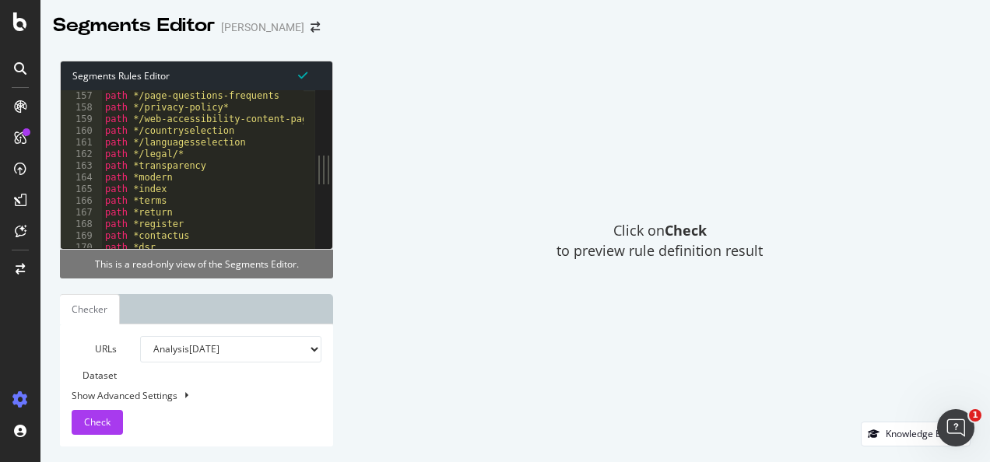
scroll to position [2055, 0]
